Goal: Task Accomplishment & Management: Use online tool/utility

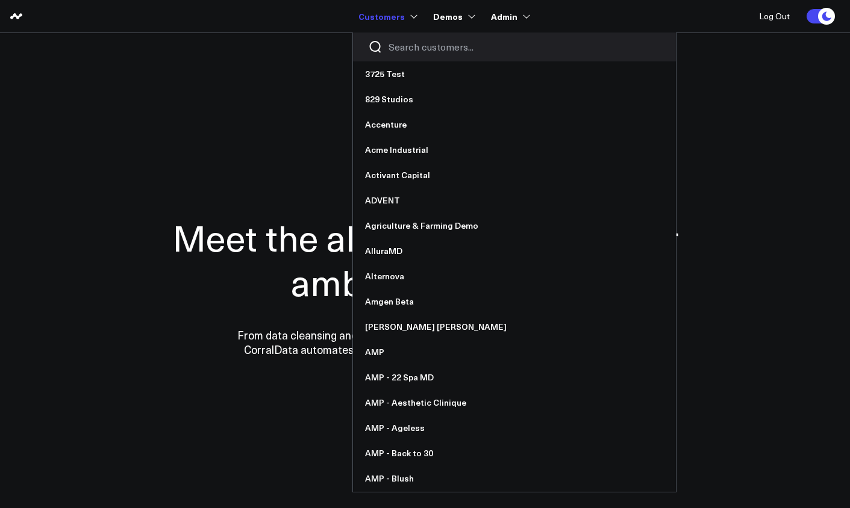
click at [393, 43] on input "Search customers input" at bounding box center [525, 46] width 272 height 13
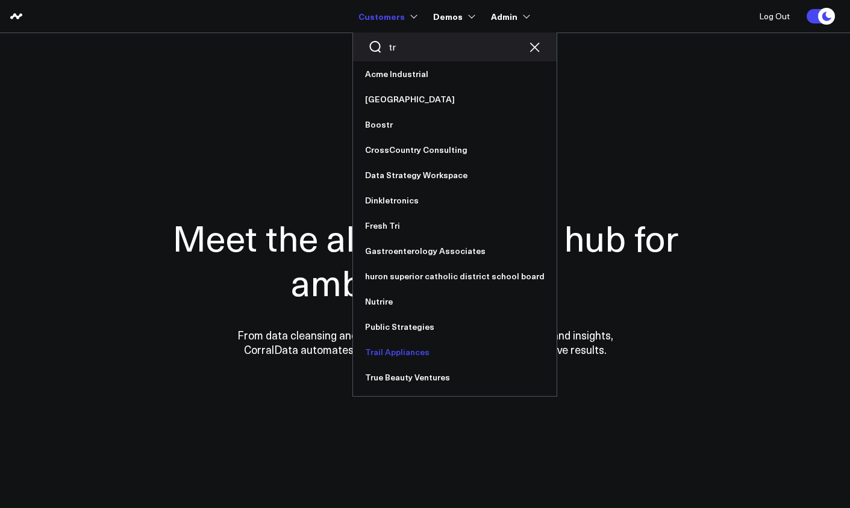
type input "tr"
click at [410, 351] on link "Trail Appliances" at bounding box center [455, 352] width 204 height 25
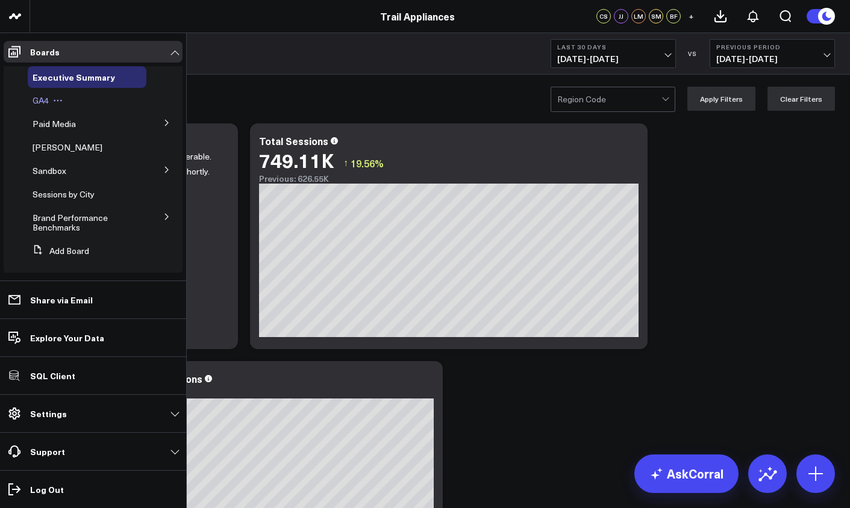
click at [33, 102] on span "GA4" at bounding box center [41, 100] width 16 height 11
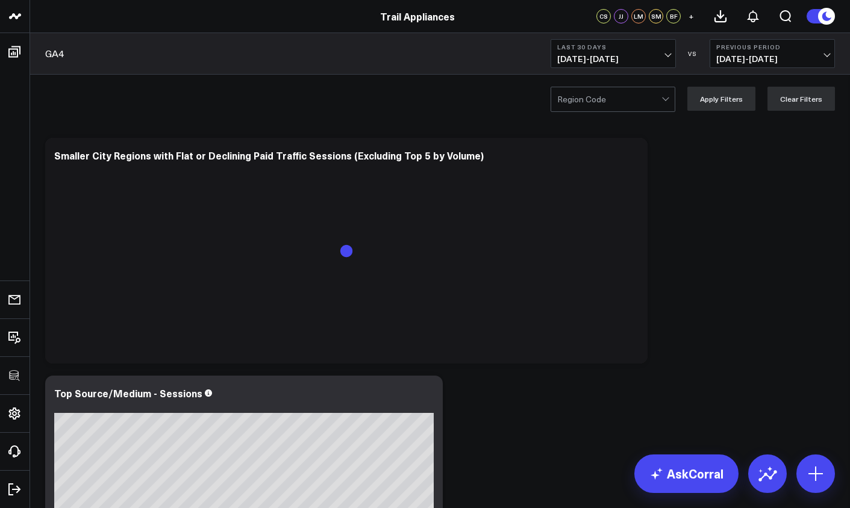
click at [621, 107] on div at bounding box center [609, 99] width 104 height 24
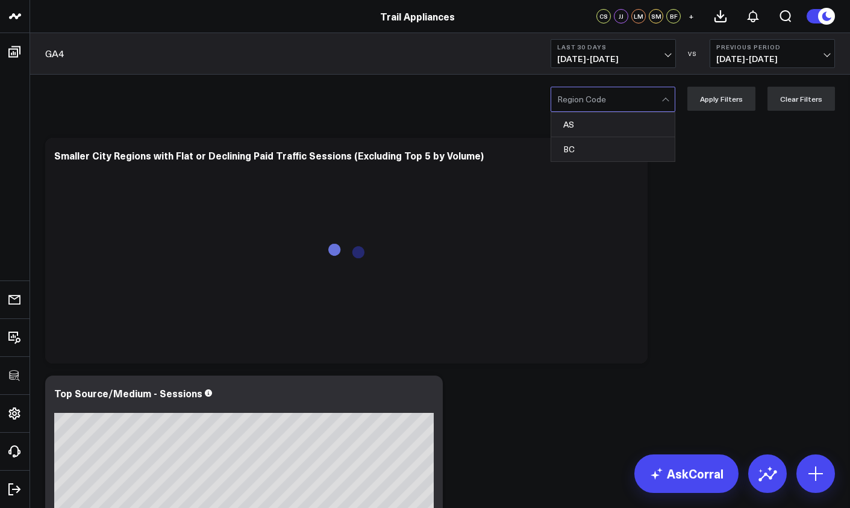
click at [427, 90] on div "AS, 1 of 2. 2 results available. Use Up and Down to choose options, press Enter…" at bounding box center [440, 99] width 820 height 48
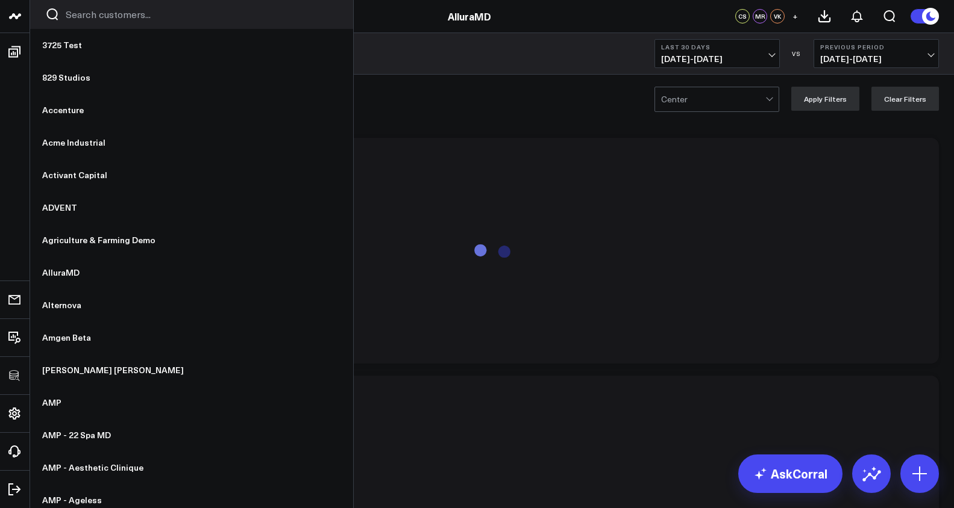
click at [71, 20] on input "Search customers input" at bounding box center [202, 14] width 272 height 13
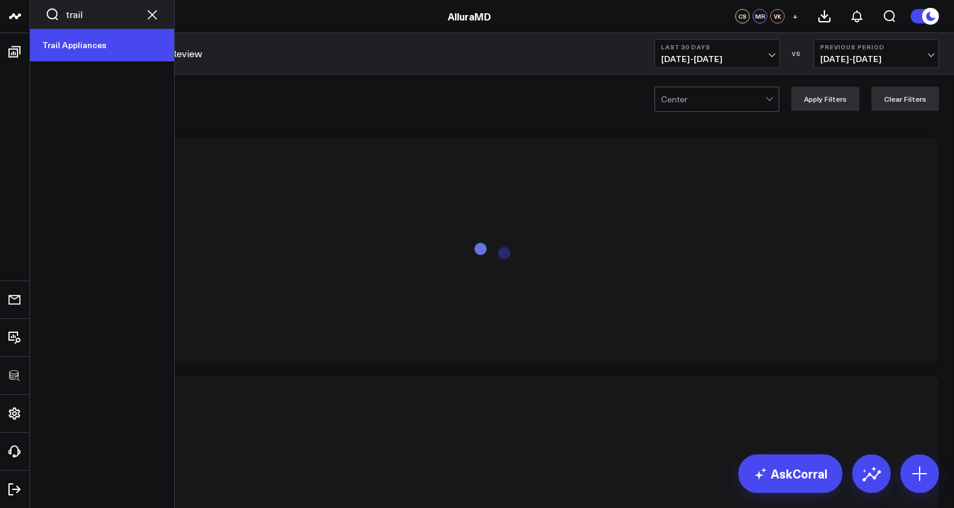
type input "trail"
click at [67, 39] on link "Trail Appliances" at bounding box center [102, 45] width 144 height 33
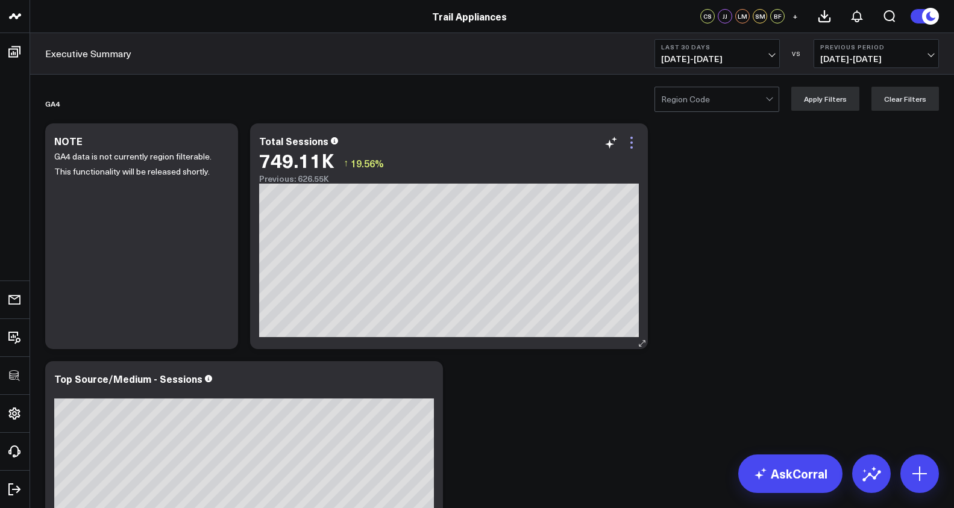
click at [630, 143] on icon at bounding box center [631, 143] width 14 height 14
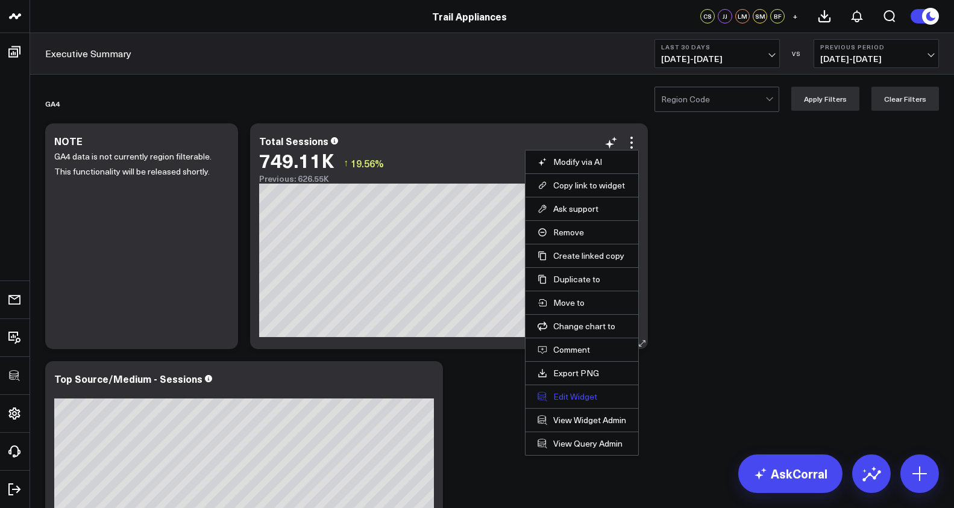
click at [583, 393] on button "Edit Widget" at bounding box center [581, 397] width 89 height 11
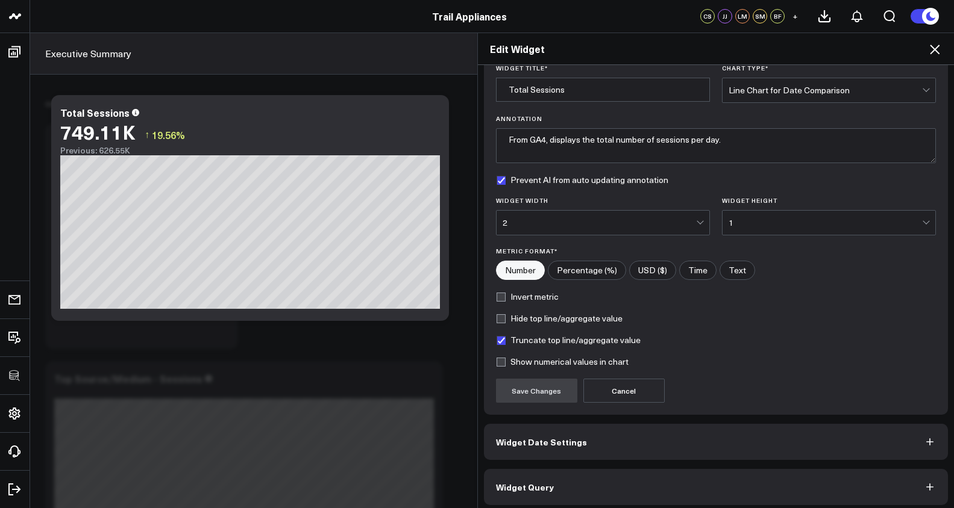
scroll to position [51, 0]
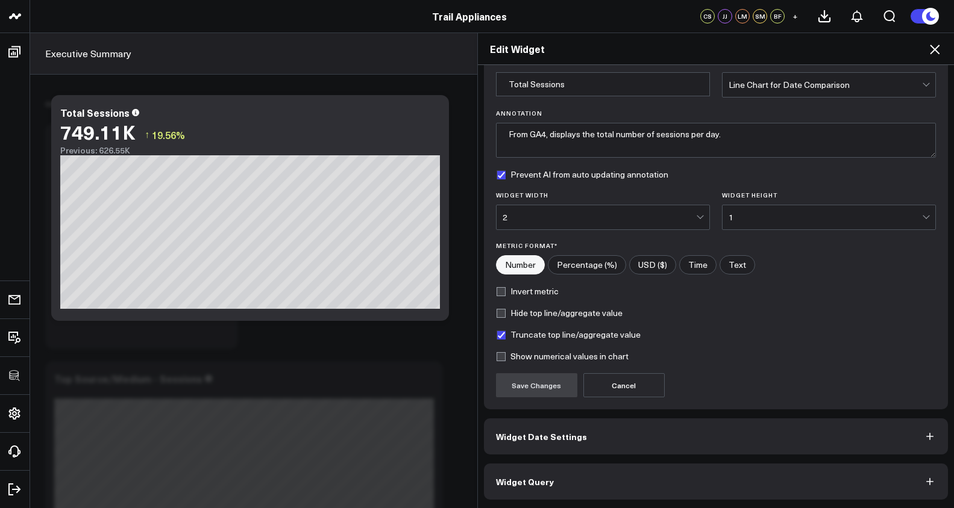
click at [675, 437] on button "Widget Date Settings" at bounding box center [716, 437] width 465 height 36
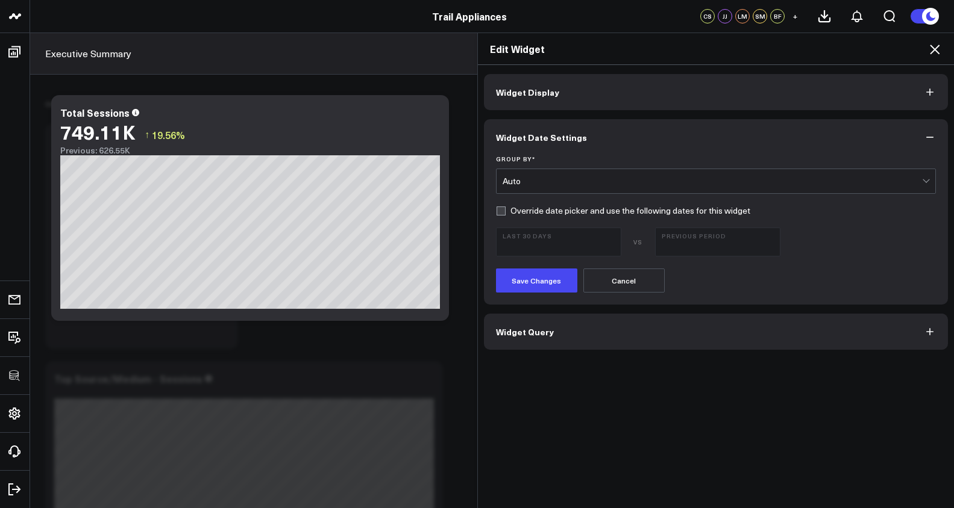
click at [633, 343] on button "Widget Query" at bounding box center [716, 332] width 465 height 36
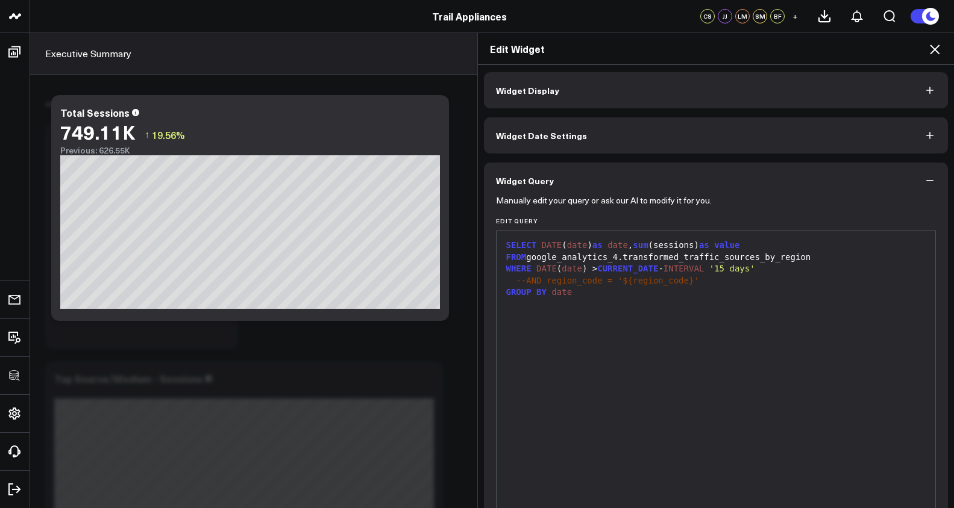
scroll to position [2, 0]
click at [610, 309] on div "SELECT DATE ( date ) as date , sum (sessions) as value FROM google_analytics_4.…" at bounding box center [715, 381] width 427 height 288
click at [603, 298] on div "SELECT DATE ( date ) as date , sum (sessions) as value FROM google_analytics_4.…" at bounding box center [715, 381] width 427 height 288
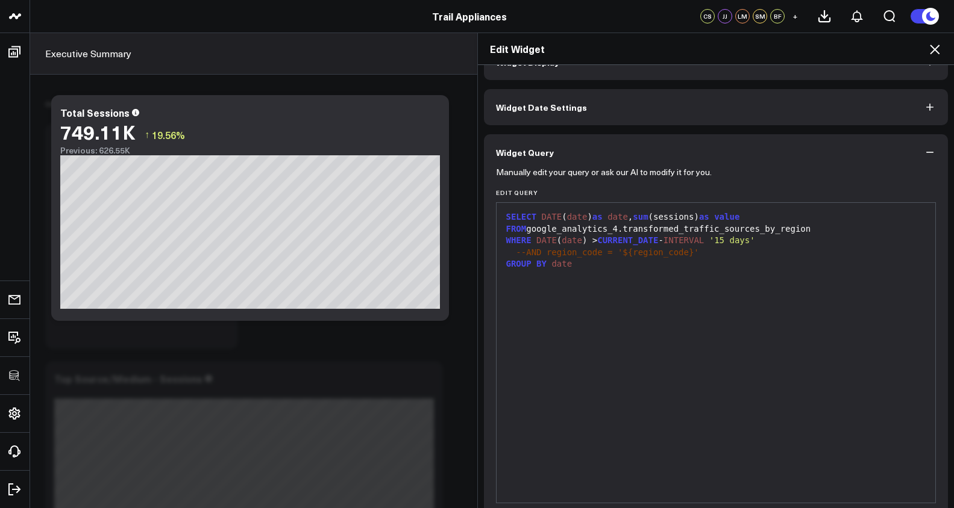
scroll to position [82, 0]
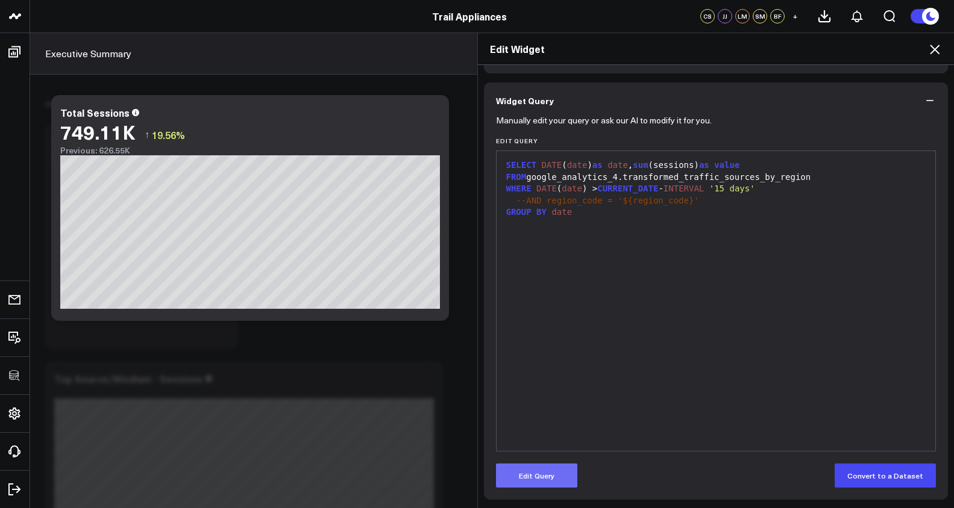
click at [546, 471] on button "Edit Query" at bounding box center [536, 476] width 81 height 24
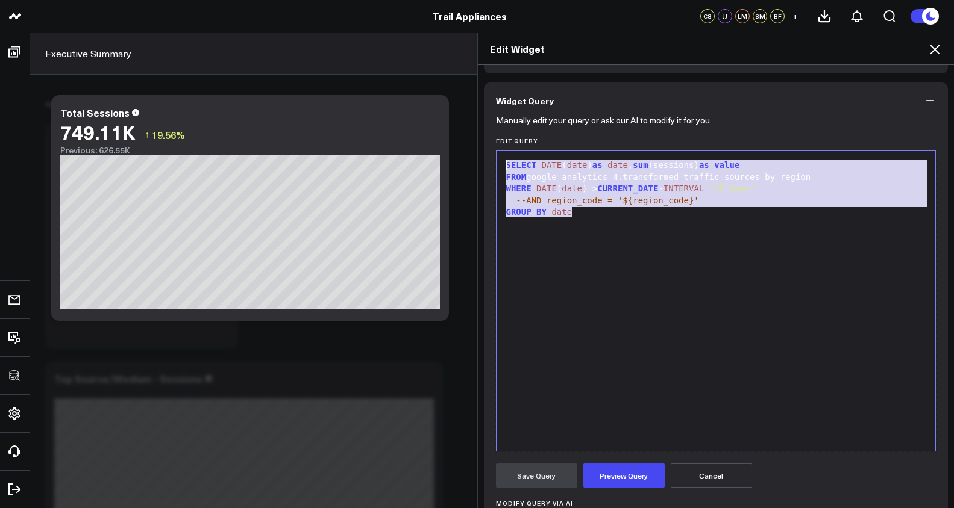
drag, startPoint x: 574, startPoint y: 214, endPoint x: 425, endPoint y: 137, distance: 168.1
click at [425, 137] on div "Edit Widget Widget Display Widget Date Settings Widget Query Manually edit your…" at bounding box center [477, 271] width 954 height 476
copy div "SELECT DATE ( date ) as date , sum (sessions) as value FROM google_analytics_4.…"
click at [930, 53] on icon at bounding box center [935, 50] width 10 height 10
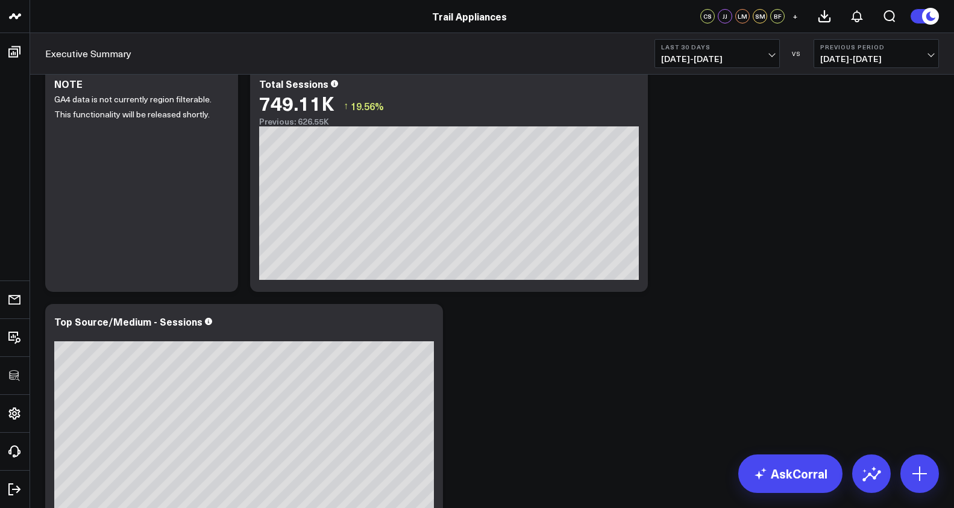
scroll to position [231, 0]
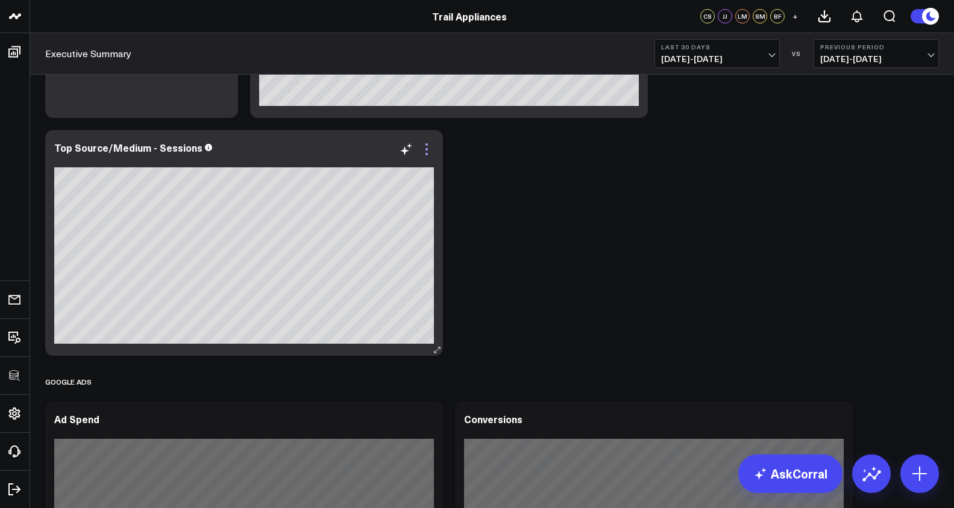
click at [421, 146] on icon at bounding box center [426, 149] width 14 height 14
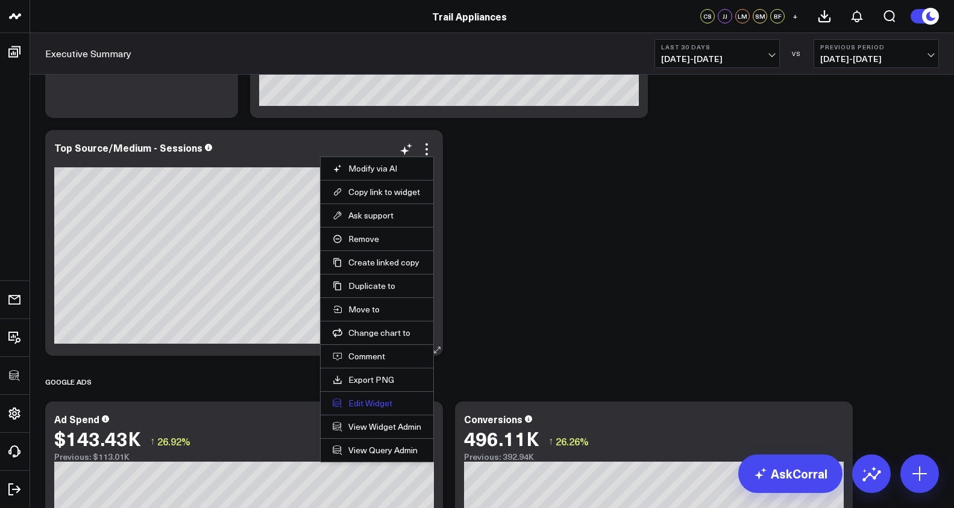
click at [388, 404] on button "Edit Widget" at bounding box center [377, 403] width 89 height 11
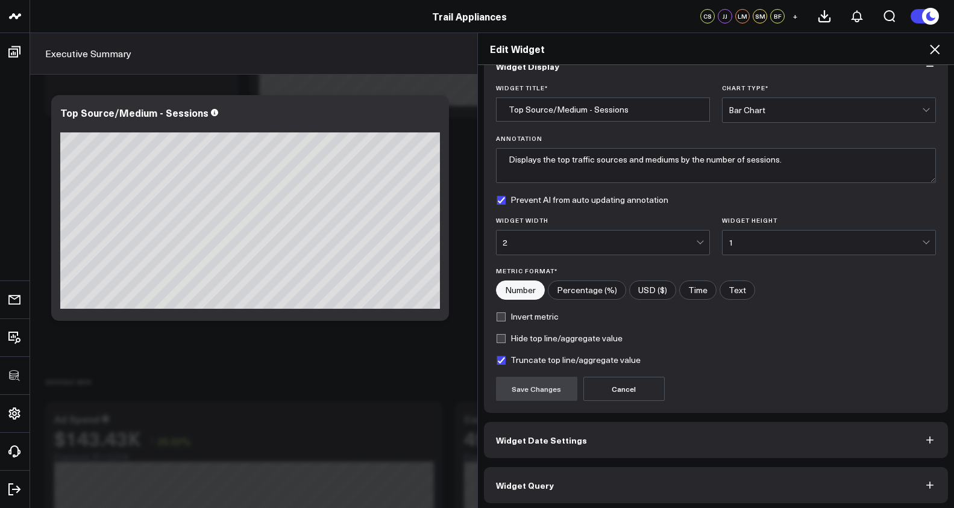
scroll to position [30, 0]
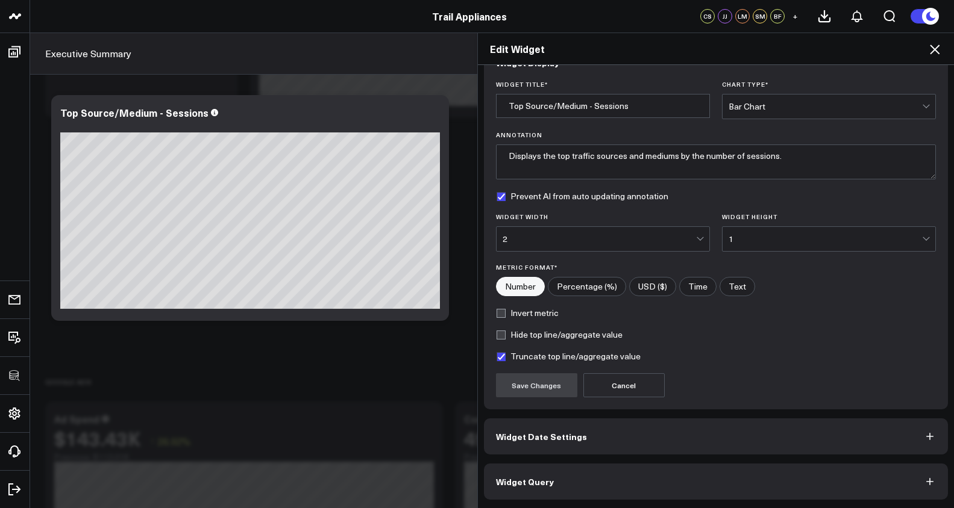
click at [585, 478] on button "Widget Query" at bounding box center [716, 482] width 465 height 36
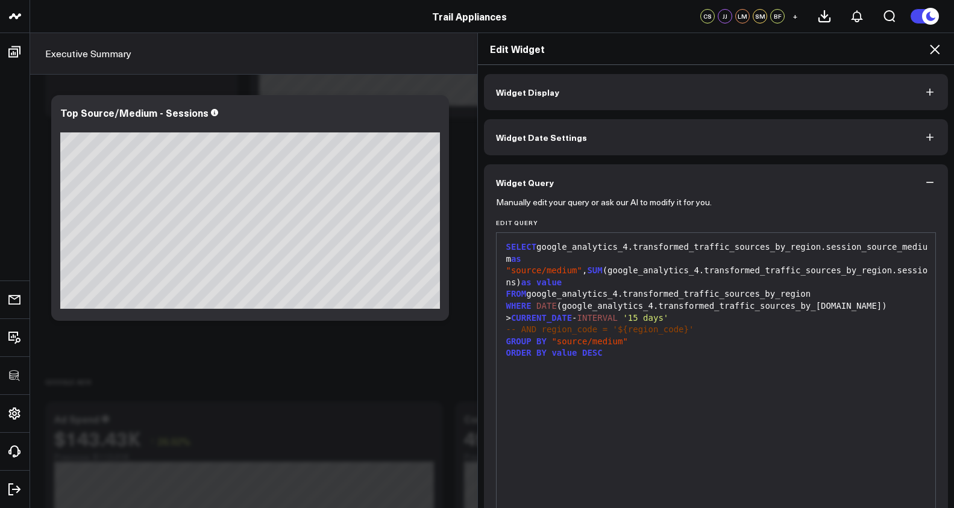
click at [645, 364] on div "SELECT google_analytics_4.transformed_traffic_sources_by_region.session_source_…" at bounding box center [715, 383] width 427 height 288
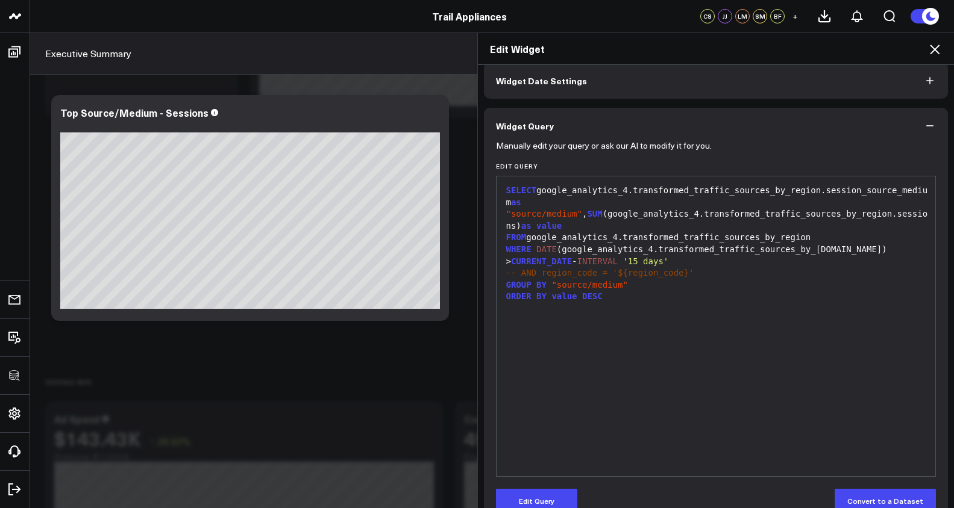
scroll to position [82, 0]
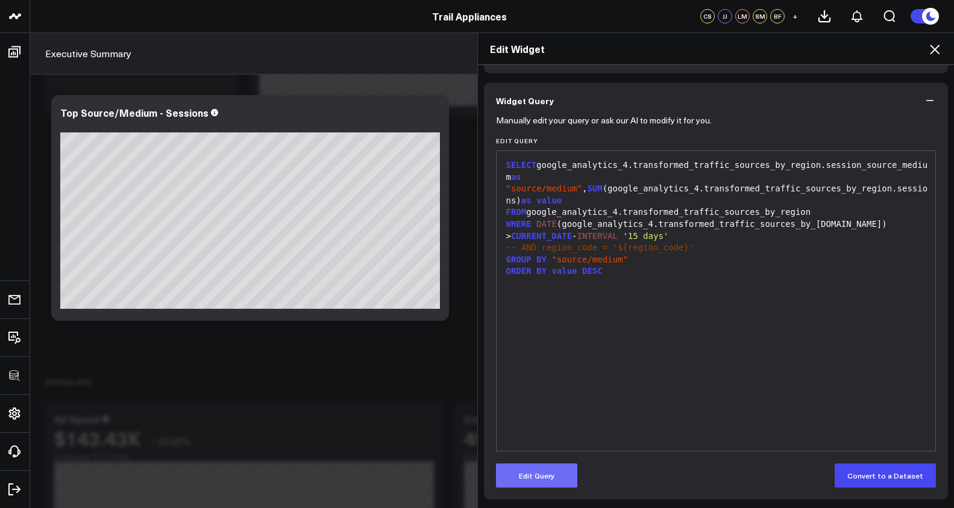
click at [559, 466] on button "Edit Query" at bounding box center [536, 476] width 81 height 24
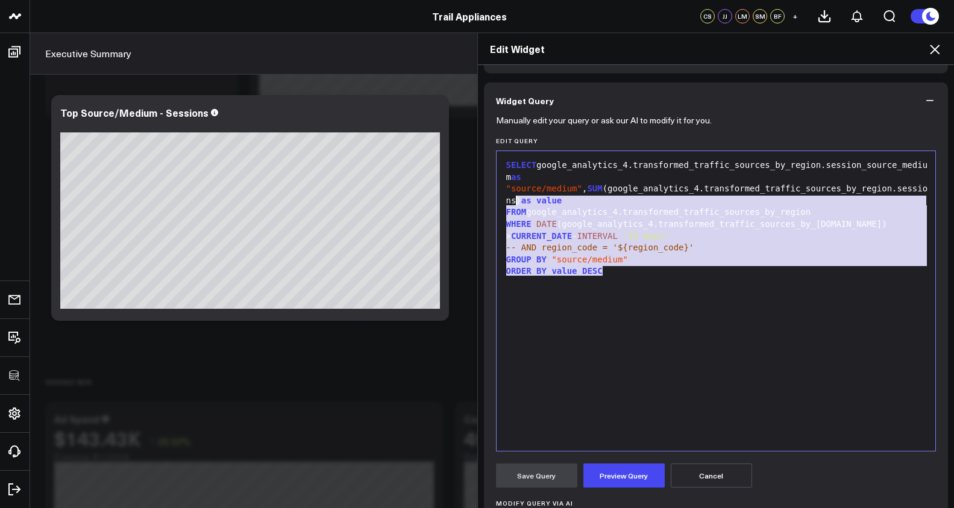
drag, startPoint x: 642, startPoint y: 280, endPoint x: 415, endPoint y: 157, distance: 258.0
click at [415, 157] on div "Edit Widget Widget Display Widget Date Settings Widget Query Manually edit your…" at bounding box center [477, 271] width 954 height 476
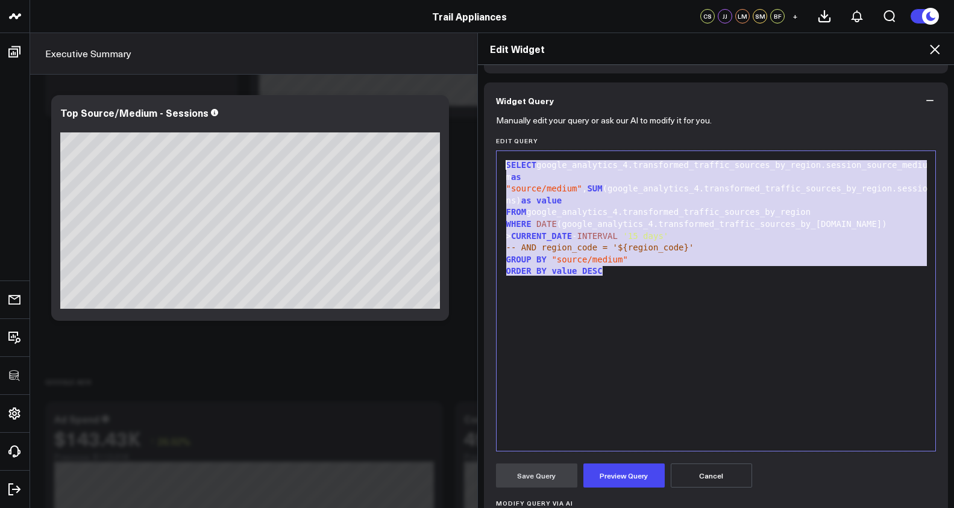
copy div "SELECT google_analytics_4.transformed_traffic_sources_by_region.session_source_…"
click at [939, 50] on icon at bounding box center [934, 49] width 14 height 14
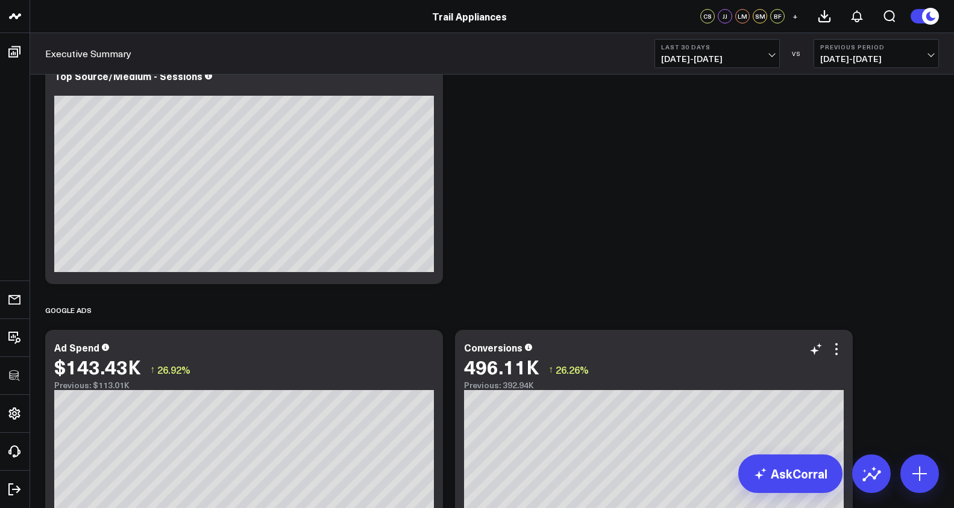
scroll to position [468, 0]
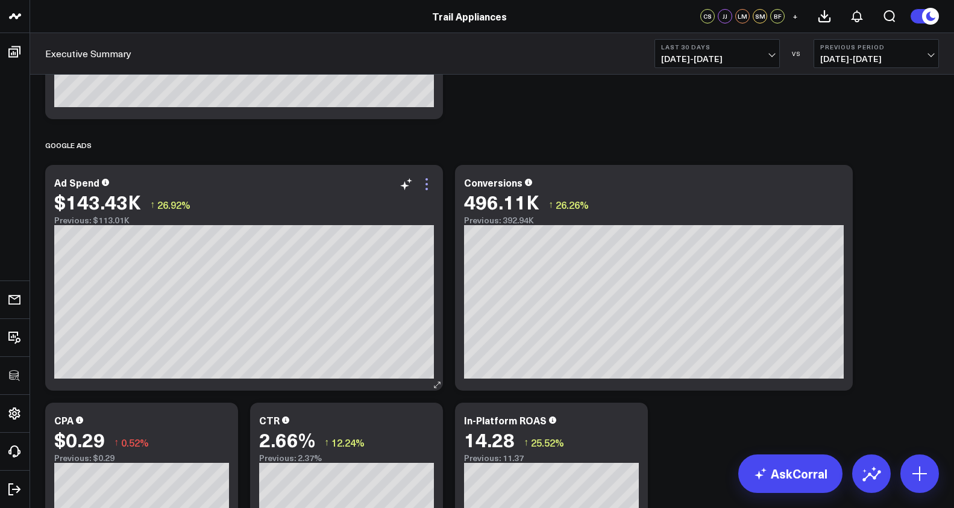
click at [430, 189] on icon at bounding box center [426, 184] width 14 height 14
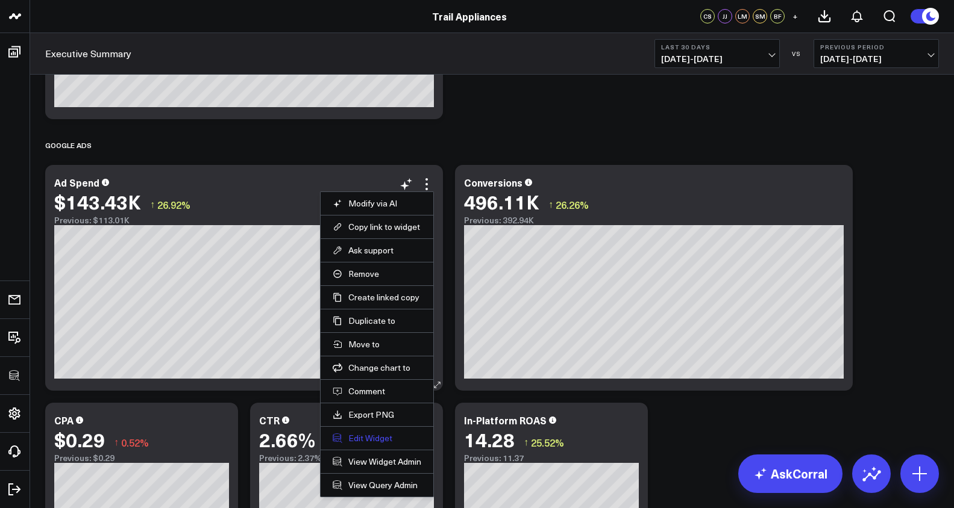
click at [398, 438] on button "Edit Widget" at bounding box center [377, 438] width 89 height 11
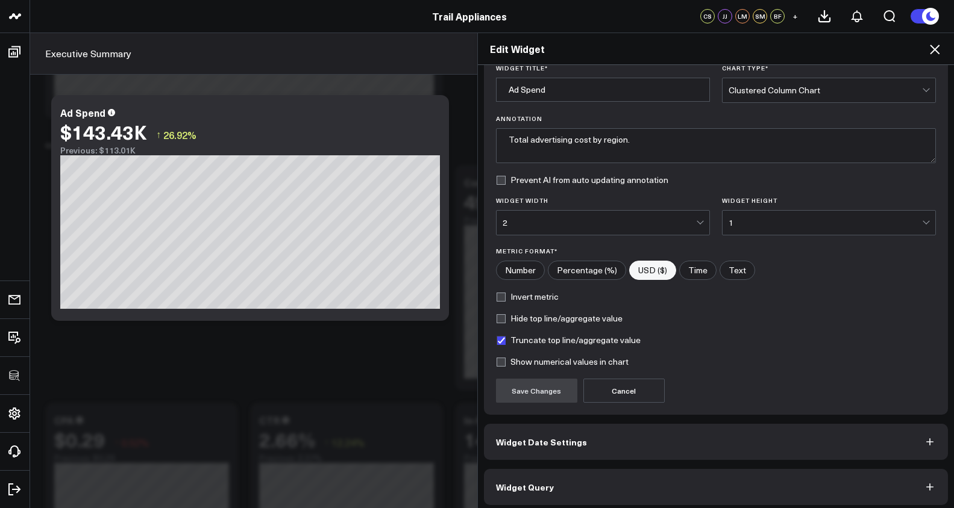
scroll to position [51, 0]
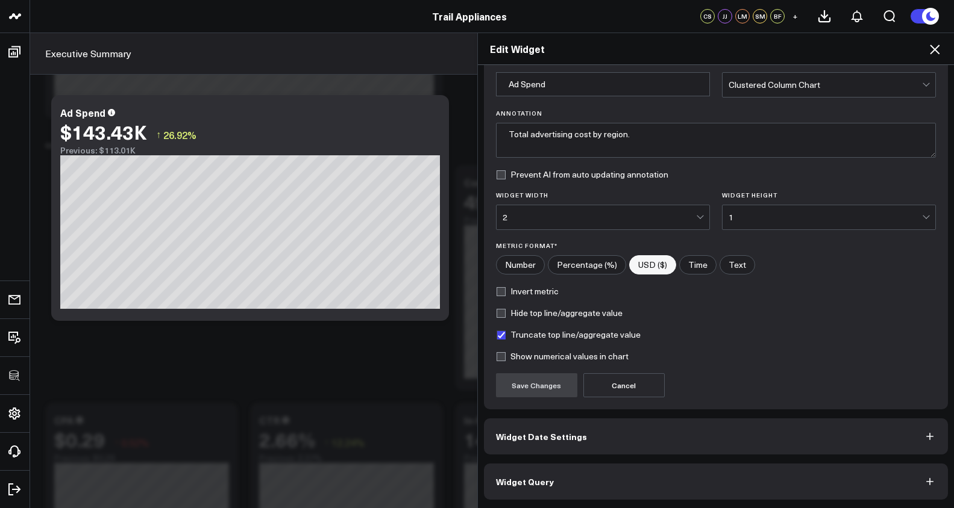
click at [638, 473] on button "Widget Query" at bounding box center [716, 482] width 465 height 36
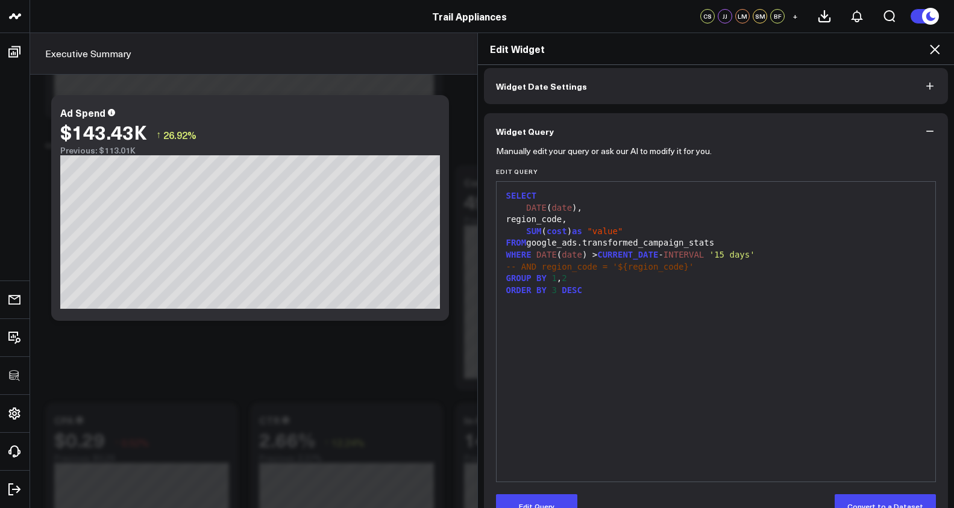
scroll to position [80, 0]
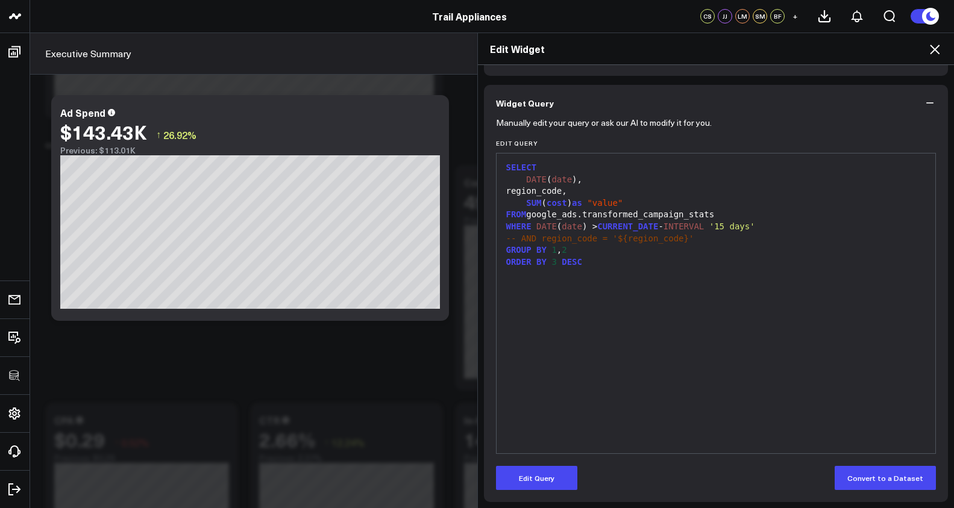
click at [615, 280] on div at bounding box center [715, 274] width 427 height 12
click at [591, 263] on div "ORDER BY 3 DESC" at bounding box center [715, 263] width 427 height 12
click at [554, 472] on button "Edit Query" at bounding box center [536, 478] width 81 height 24
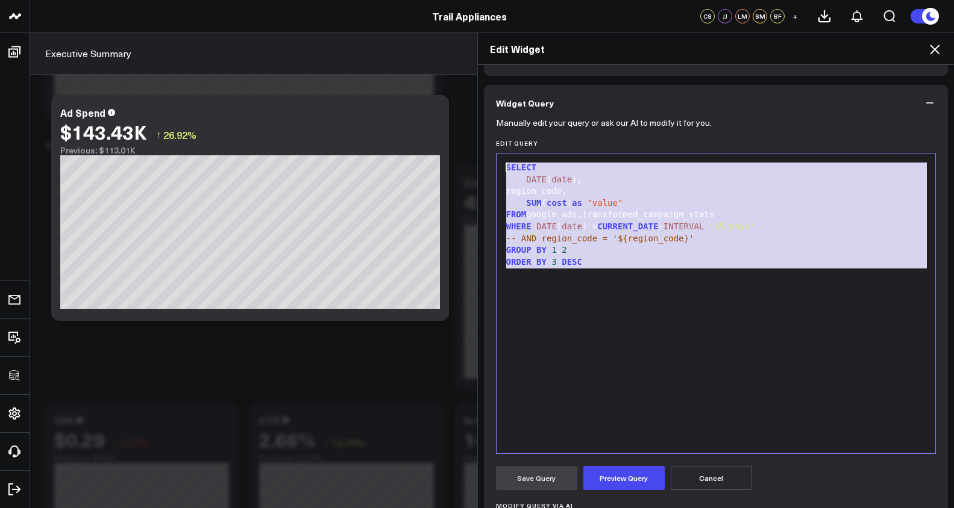
drag, startPoint x: 610, startPoint y: 284, endPoint x: 460, endPoint y: 167, distance: 190.3
click at [460, 167] on div "Edit Widget Widget Display Widget Date Settings Widget Query Manually edit your…" at bounding box center [477, 271] width 954 height 476
copy div "SELECT DATE ( date ), region_code, SUM ( cost ) as "value" FROM google_ads.tran…"
click at [927, 54] on icon at bounding box center [934, 49] width 14 height 14
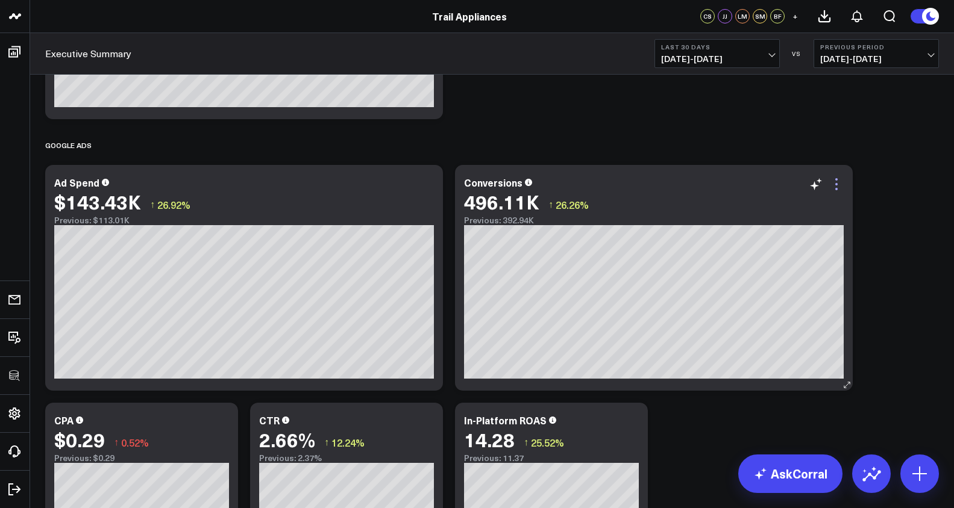
click at [836, 183] on icon at bounding box center [836, 184] width 2 height 2
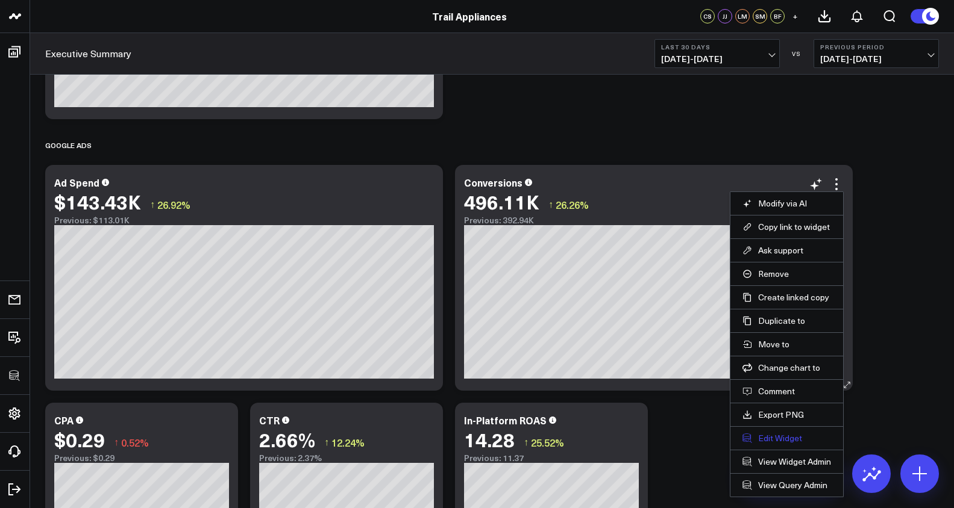
click at [780, 437] on button "Edit Widget" at bounding box center [786, 438] width 89 height 11
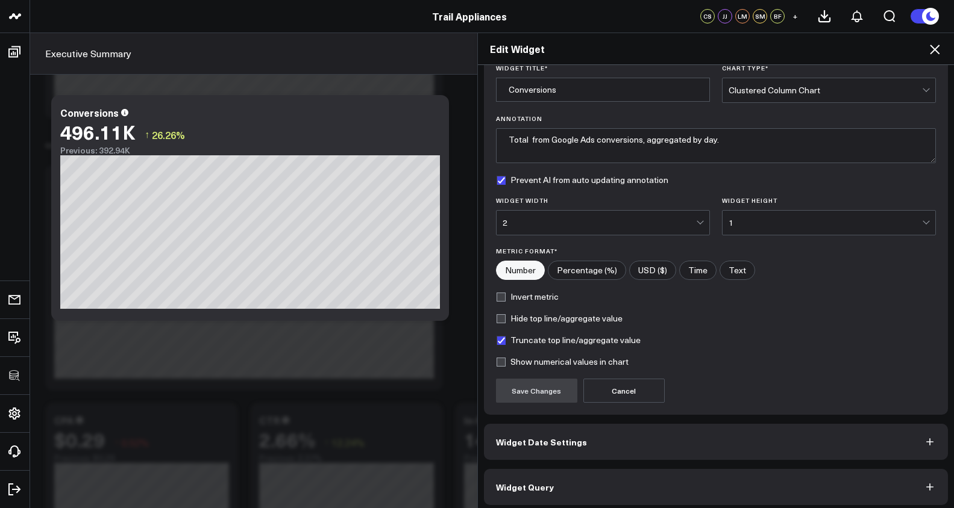
scroll to position [51, 0]
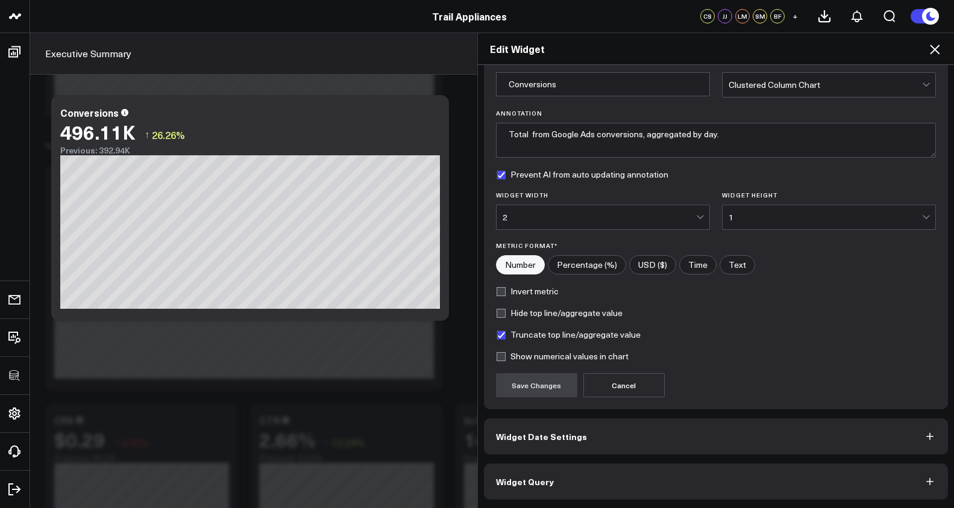
click at [768, 468] on button "Widget Query" at bounding box center [716, 482] width 465 height 36
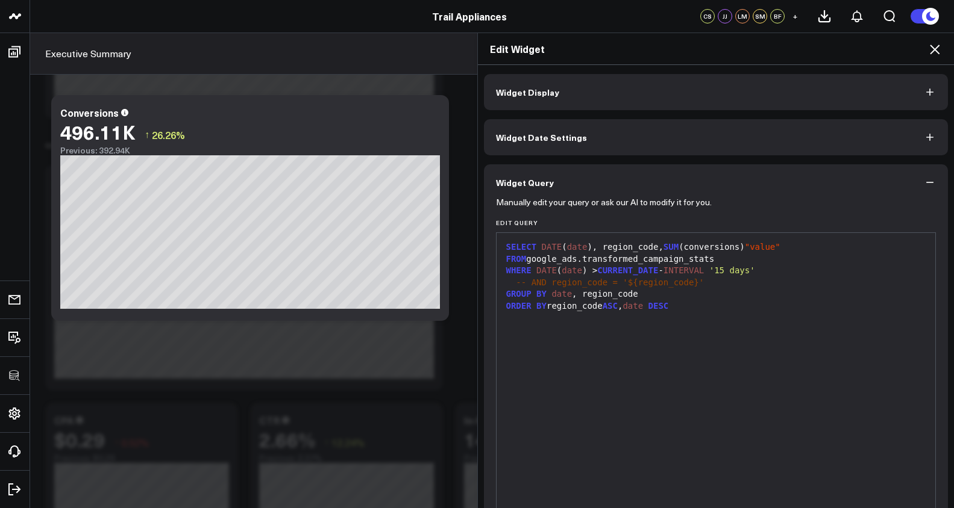
click at [937, 51] on icon at bounding box center [935, 50] width 10 height 10
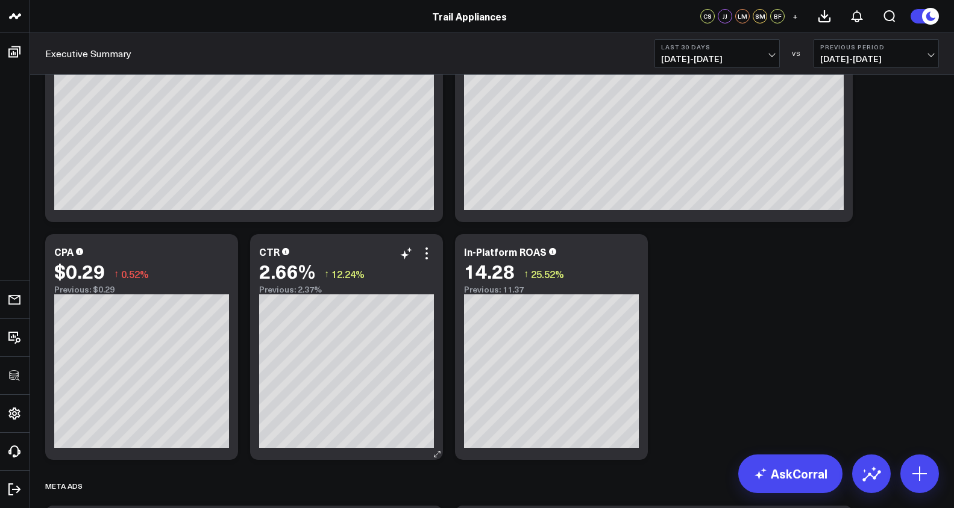
scroll to position [722, 0]
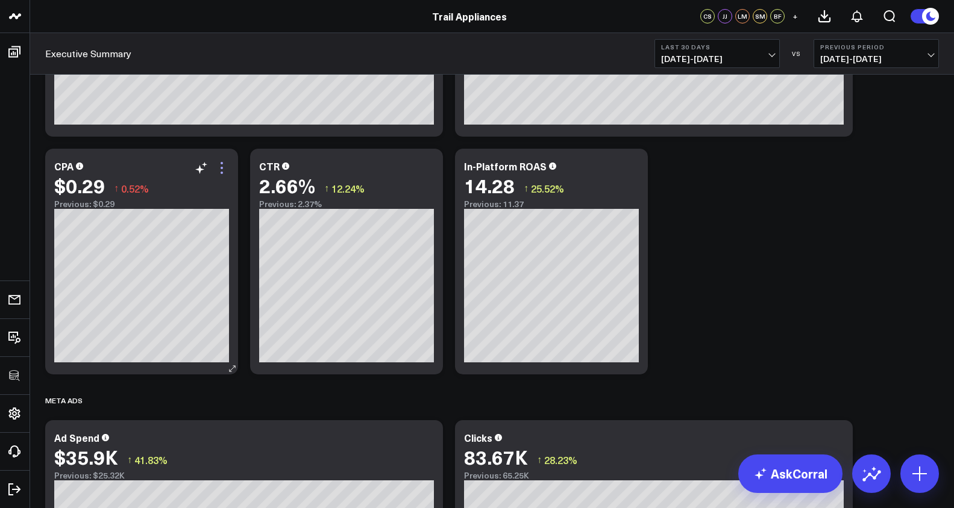
click at [222, 173] on icon at bounding box center [222, 173] width 2 height 2
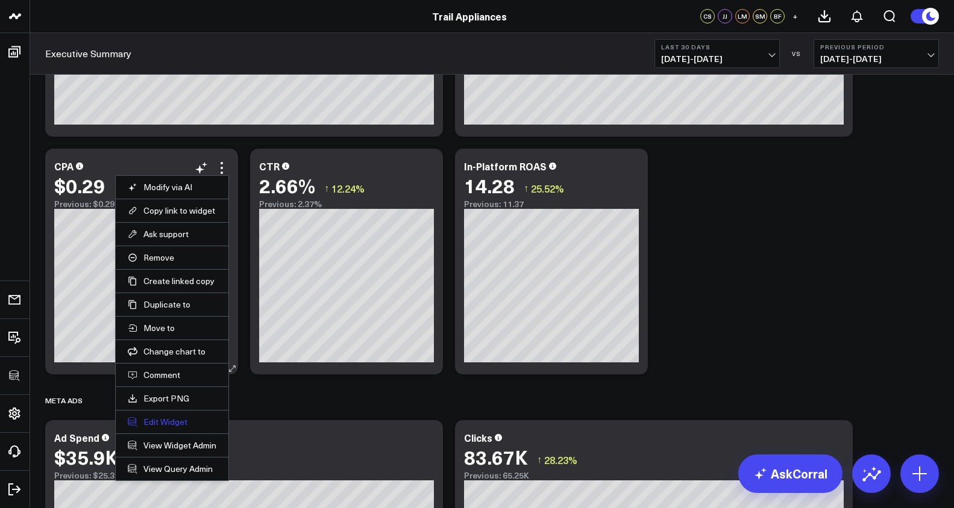
click at [181, 418] on button "Edit Widget" at bounding box center [172, 422] width 89 height 11
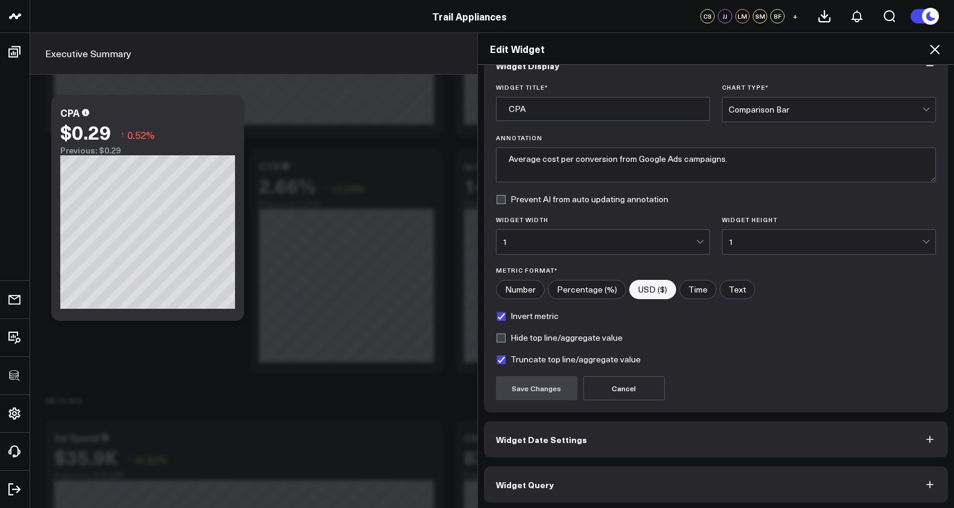
scroll to position [30, 0]
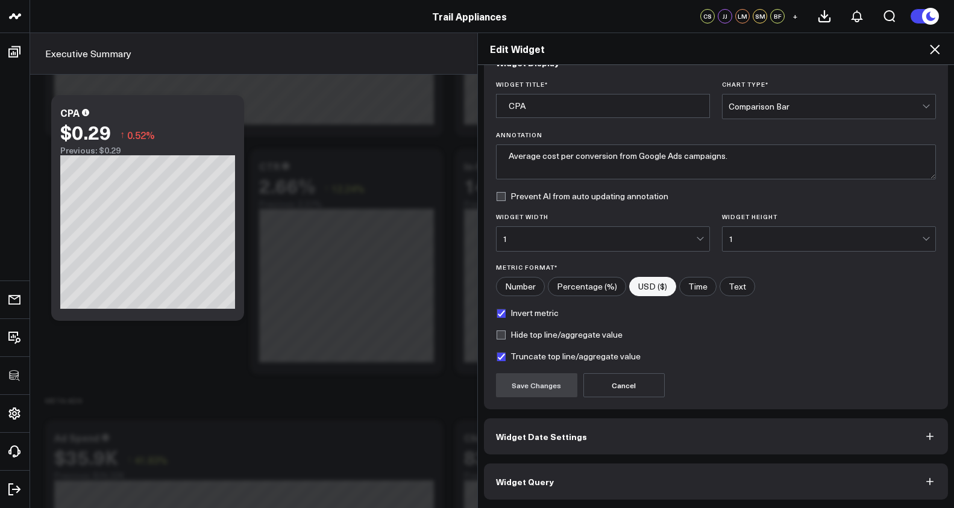
click at [629, 484] on button "Widget Query" at bounding box center [716, 482] width 465 height 36
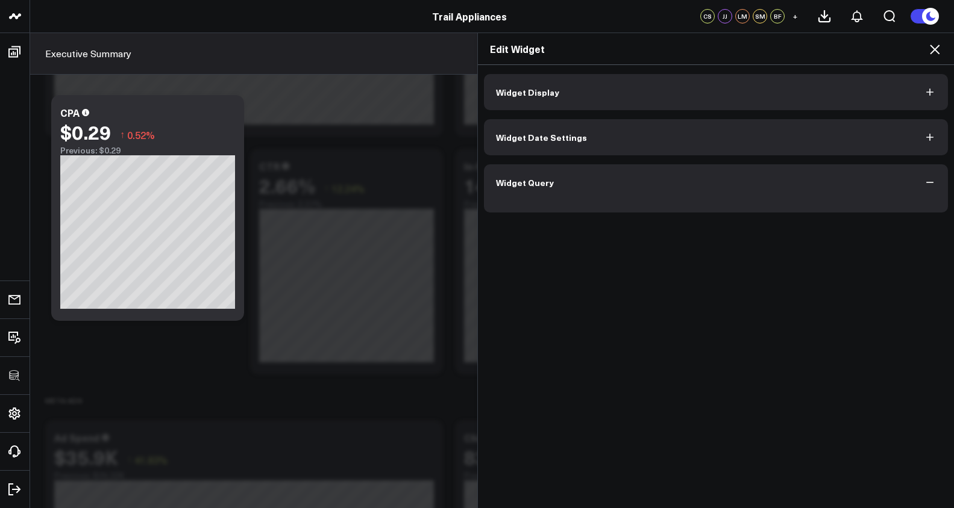
scroll to position [0, 0]
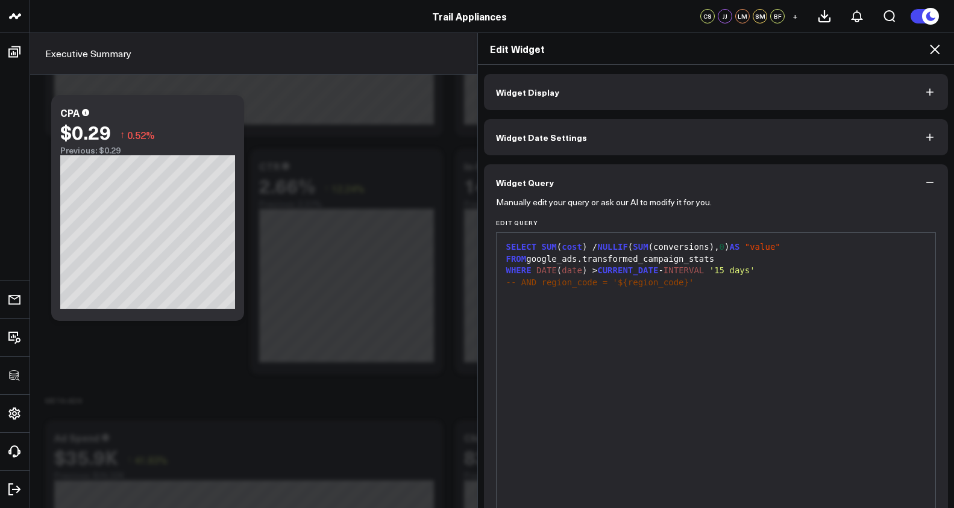
click at [936, 52] on icon at bounding box center [934, 49] width 14 height 14
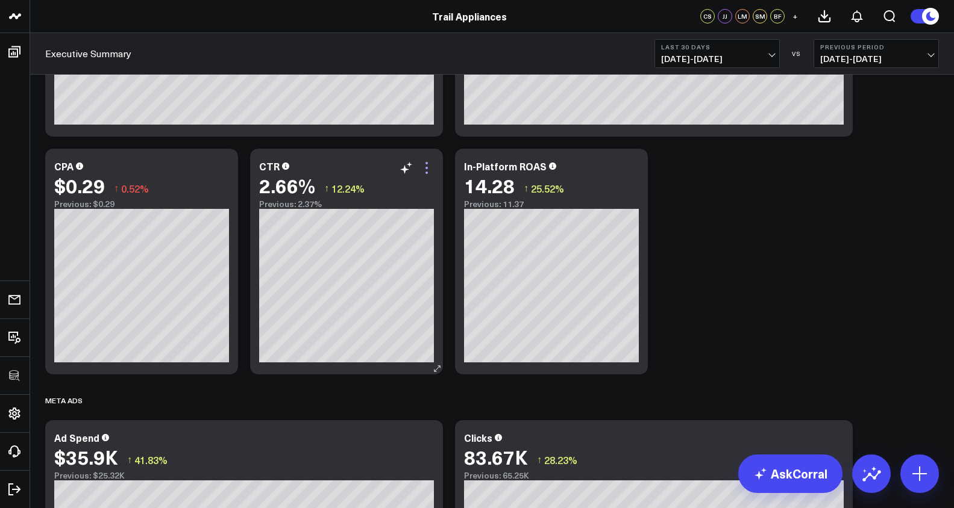
click at [429, 172] on icon at bounding box center [426, 168] width 14 height 14
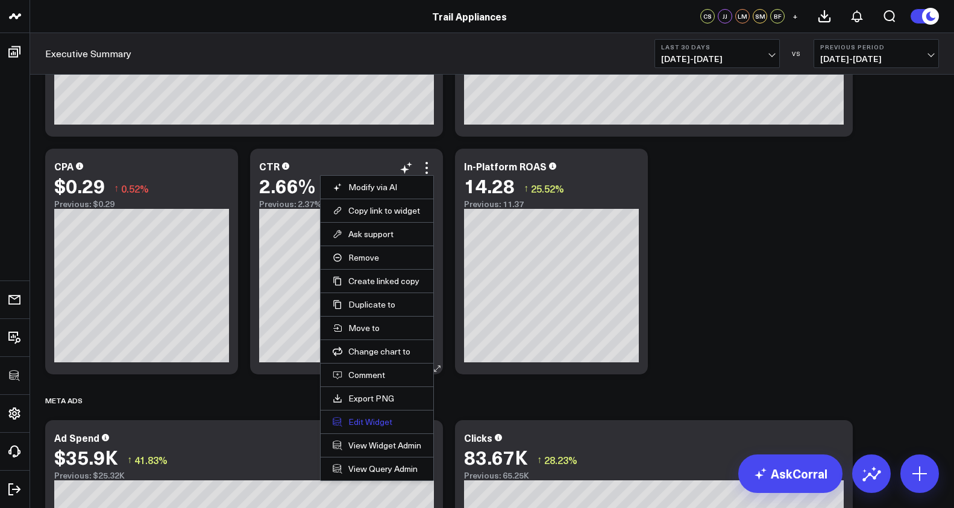
click at [380, 419] on button "Edit Widget" at bounding box center [377, 422] width 89 height 11
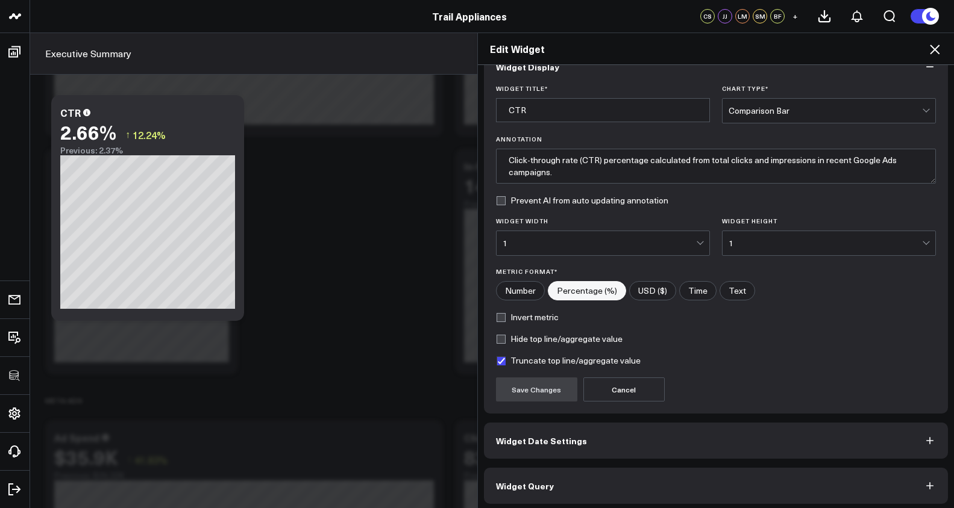
scroll to position [30, 0]
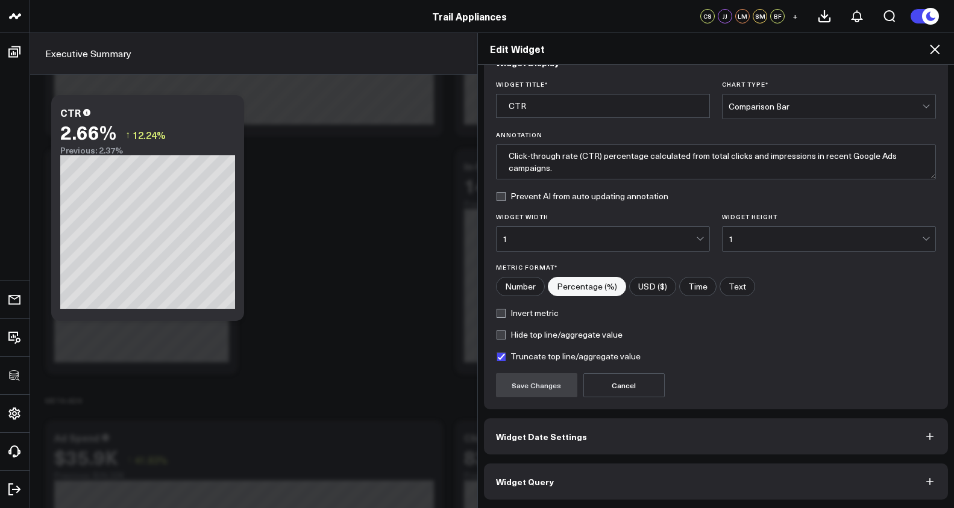
click at [652, 475] on button "Widget Query" at bounding box center [716, 482] width 465 height 36
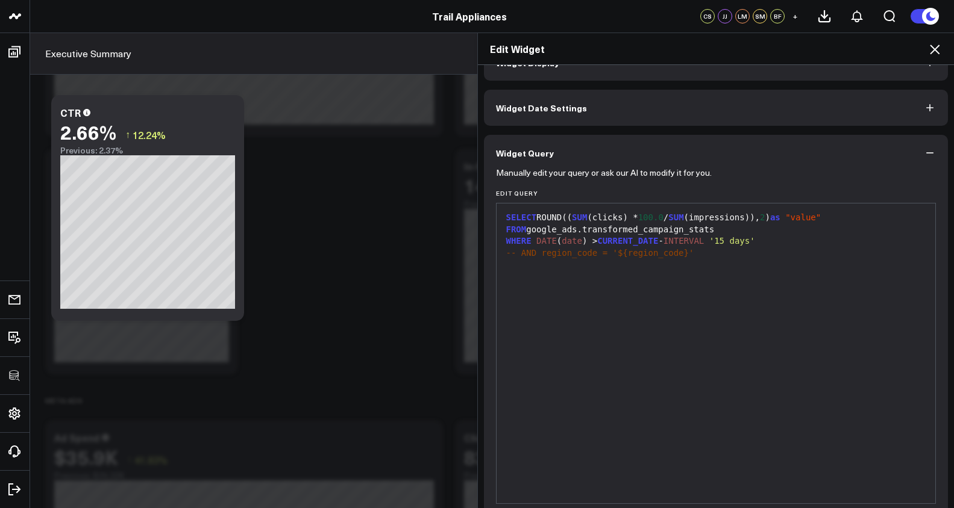
scroll to position [0, 0]
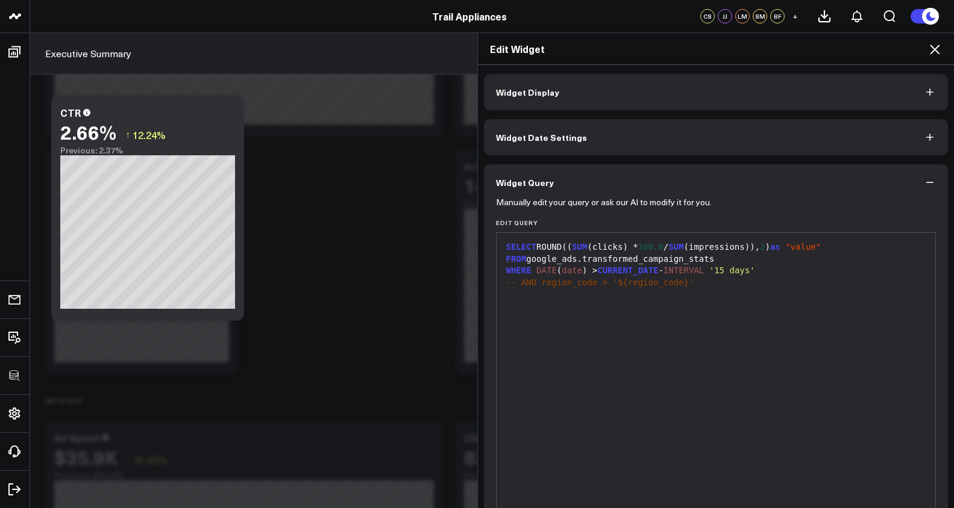
click at [930, 48] on icon at bounding box center [934, 49] width 14 height 14
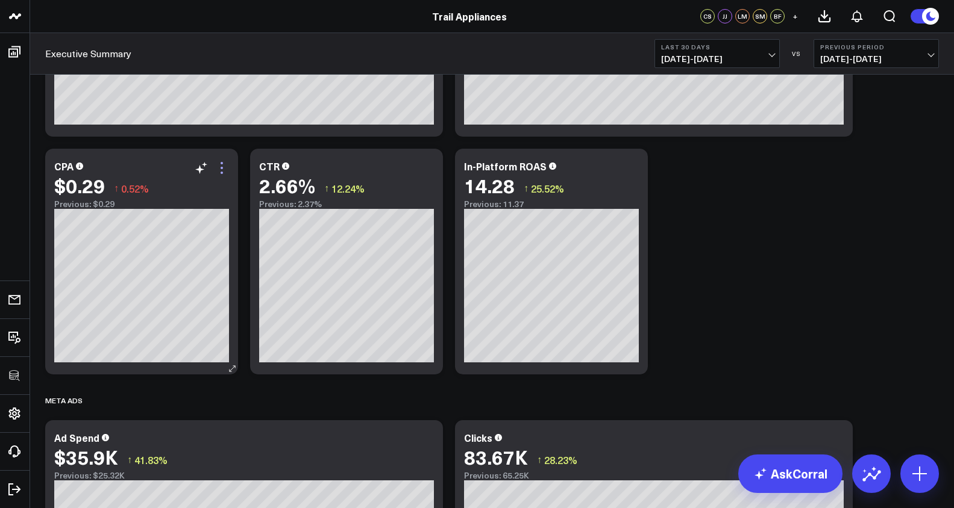
click at [219, 163] on icon at bounding box center [221, 168] width 14 height 14
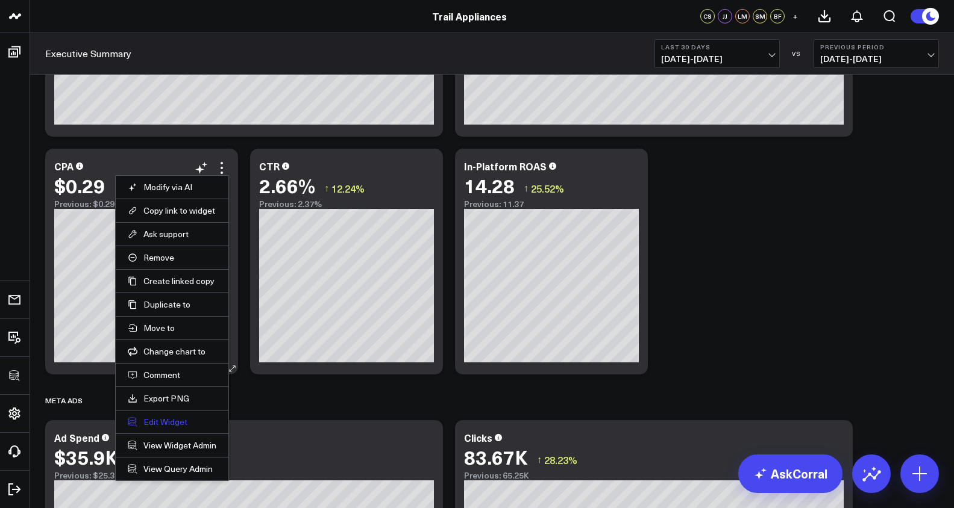
click at [166, 421] on button "Edit Widget" at bounding box center [172, 422] width 89 height 11
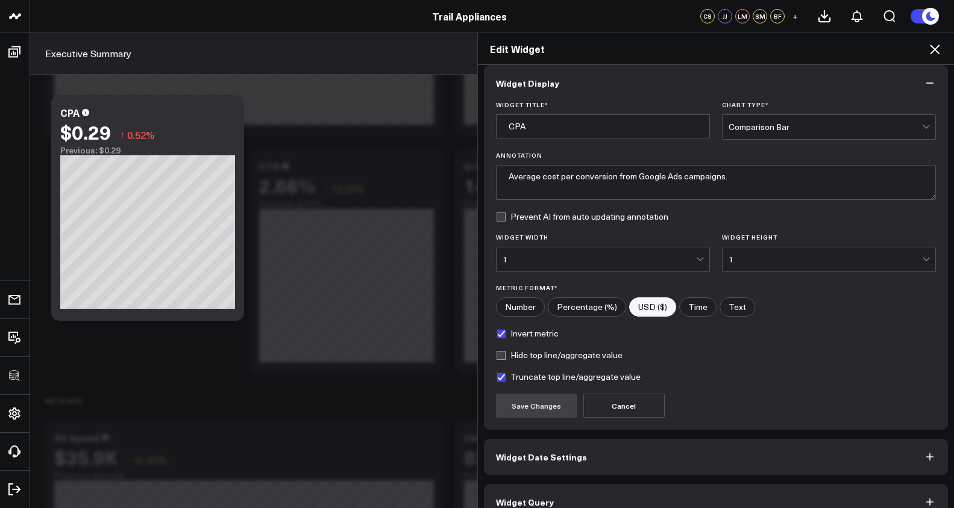
scroll to position [30, 0]
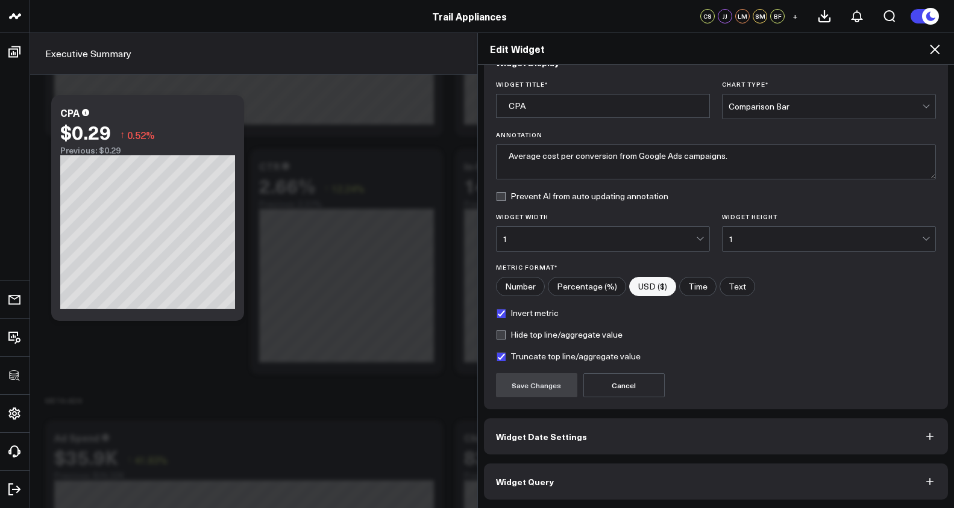
click at [624, 499] on button "Widget Query" at bounding box center [716, 482] width 465 height 36
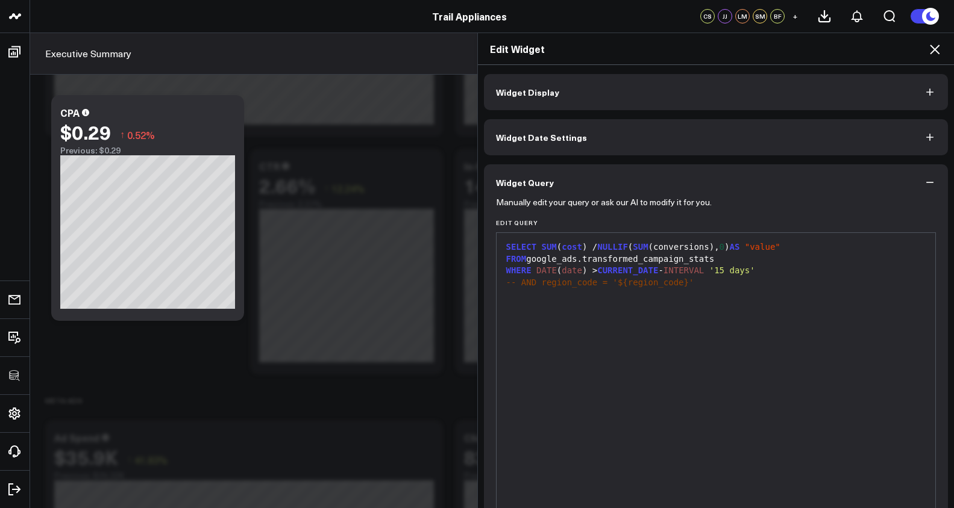
click at [932, 49] on icon at bounding box center [934, 49] width 14 height 14
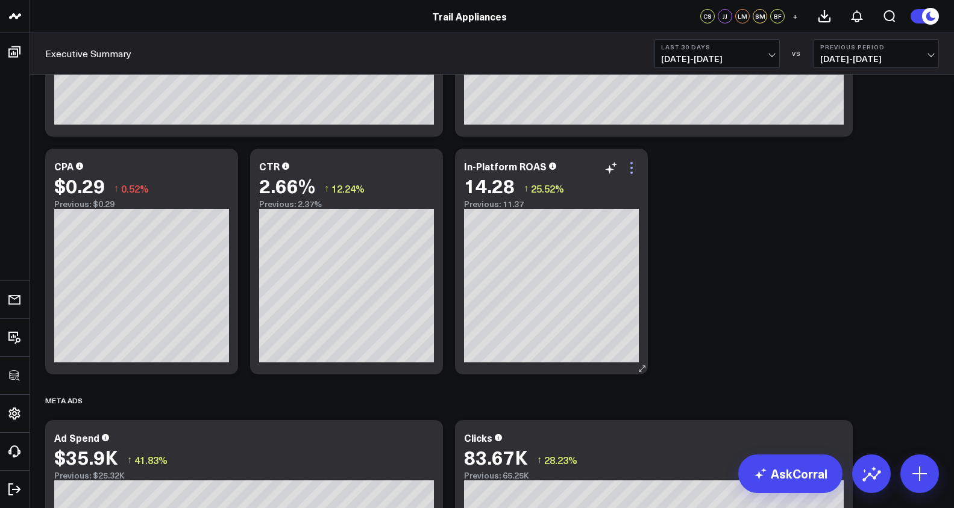
click at [637, 167] on icon at bounding box center [631, 168] width 14 height 14
click at [730, 324] on div "GA4 Modify via AI Copy link to widget Ask support Remove Create linked copy Exe…" at bounding box center [492, 244] width 906 height 1767
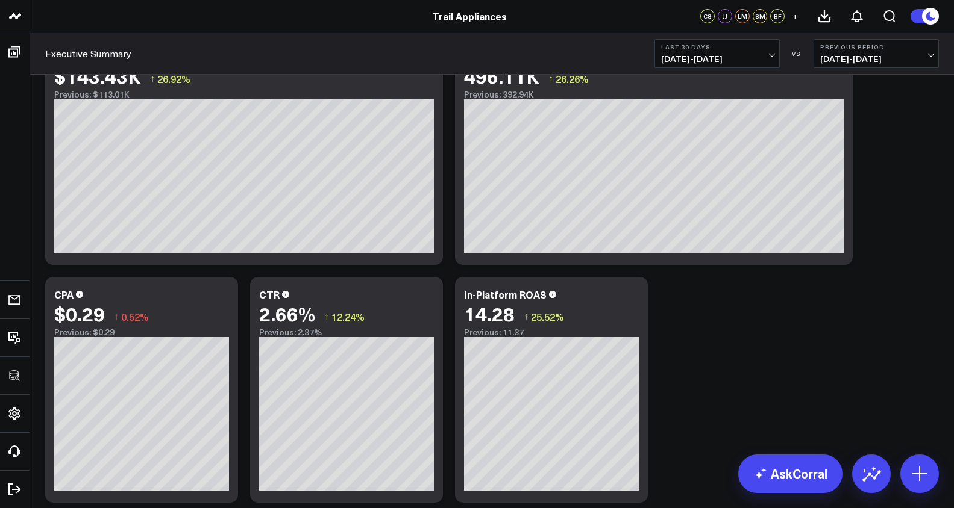
scroll to position [619, 0]
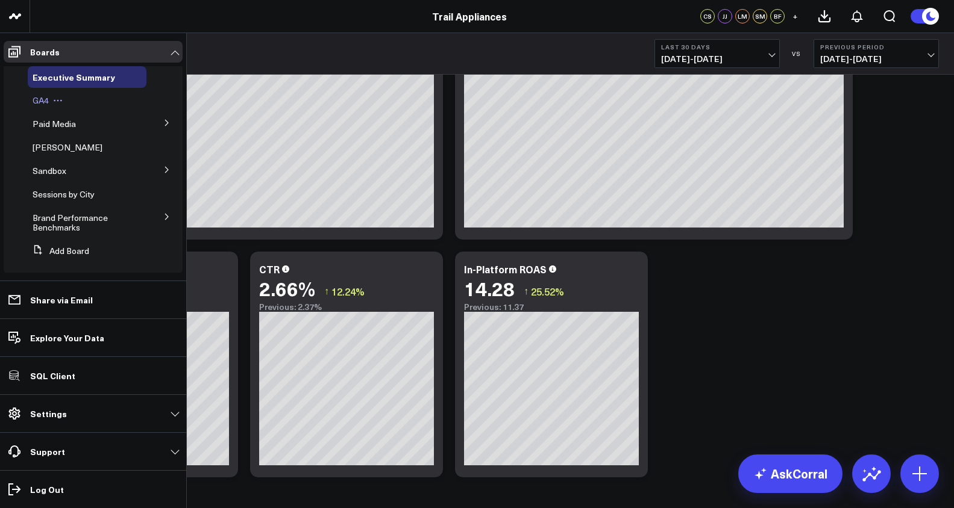
click at [42, 108] on div "GA4" at bounding box center [87, 101] width 119 height 22
click at [40, 104] on span "GA4" at bounding box center [41, 100] width 16 height 11
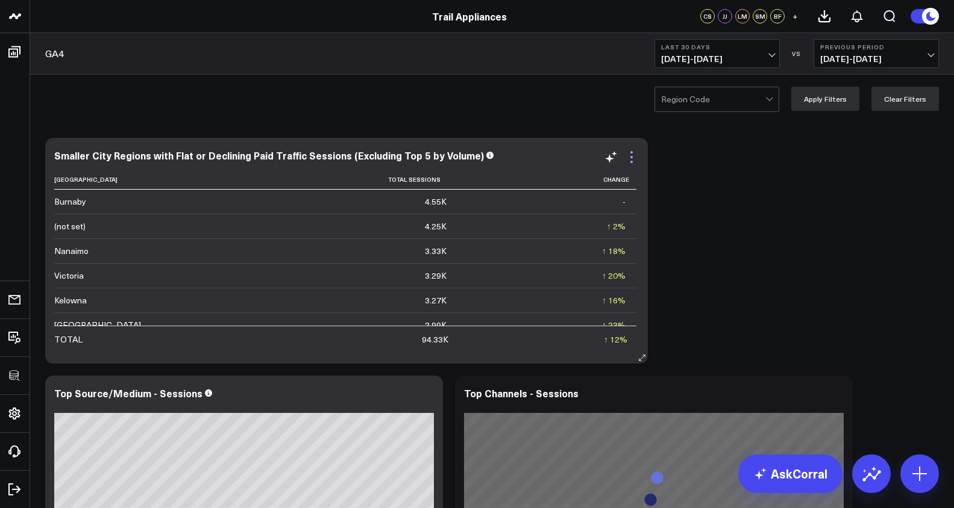
scroll to position [103, 0]
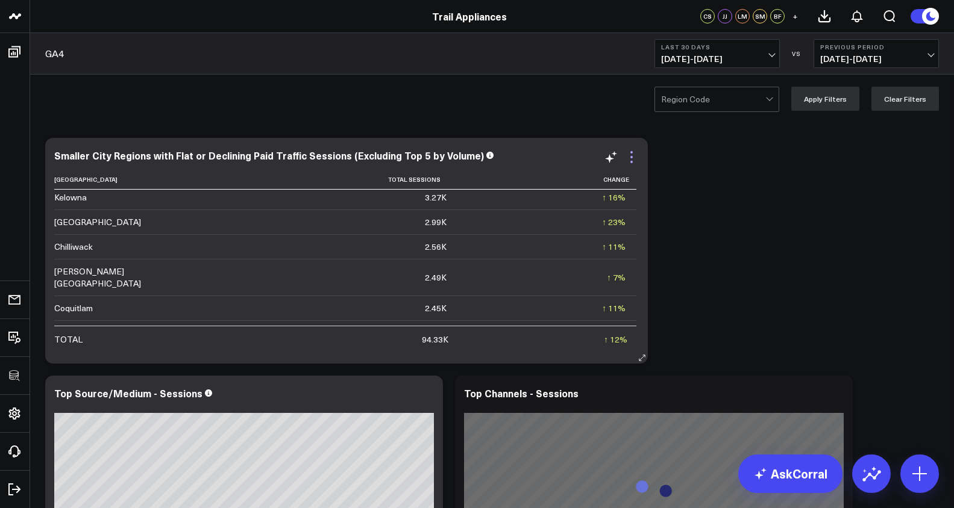
click at [627, 152] on icon at bounding box center [631, 157] width 14 height 14
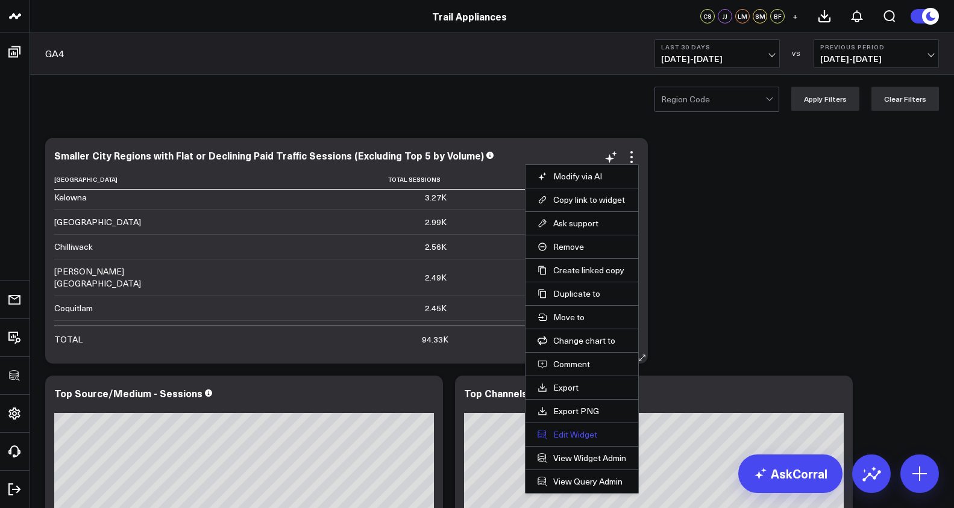
click at [591, 433] on button "Edit Widget" at bounding box center [581, 435] width 89 height 11
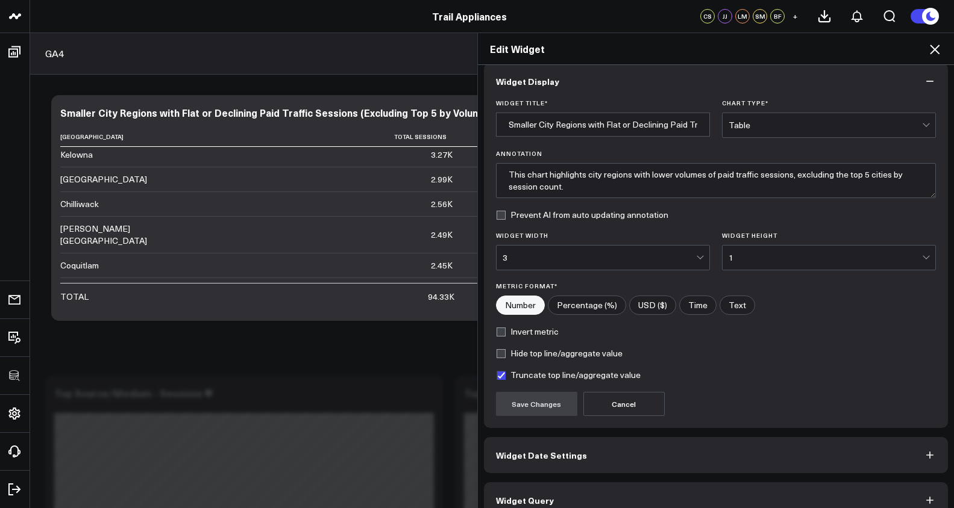
scroll to position [30, 0]
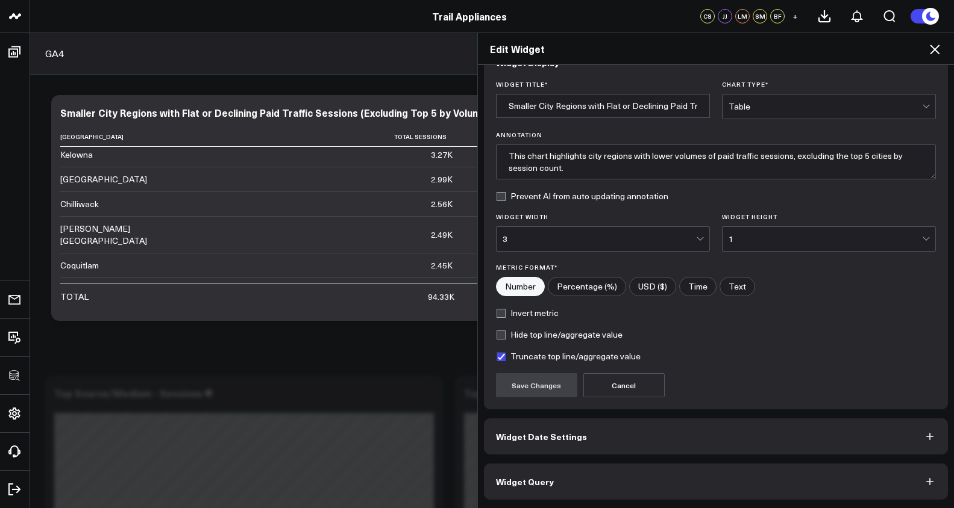
click at [653, 486] on button "Widget Query" at bounding box center [716, 482] width 465 height 36
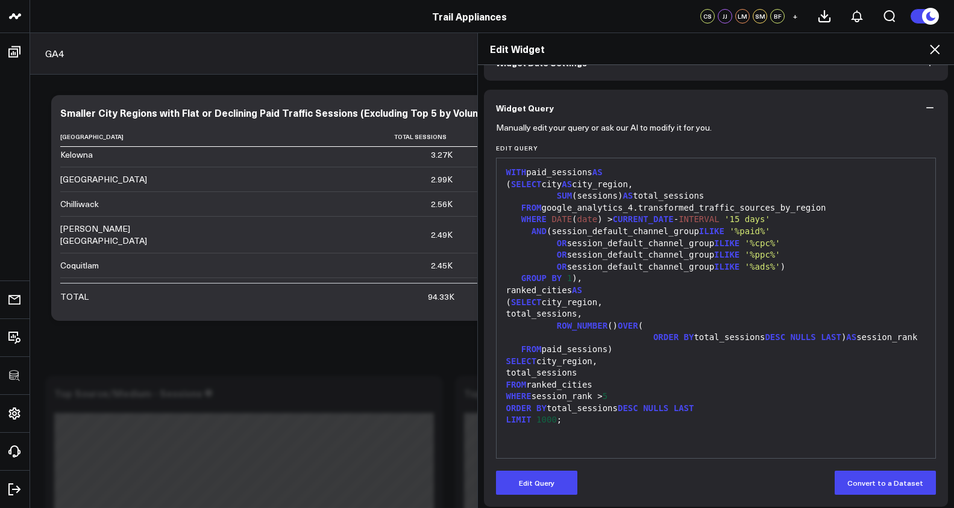
scroll to position [82, 0]
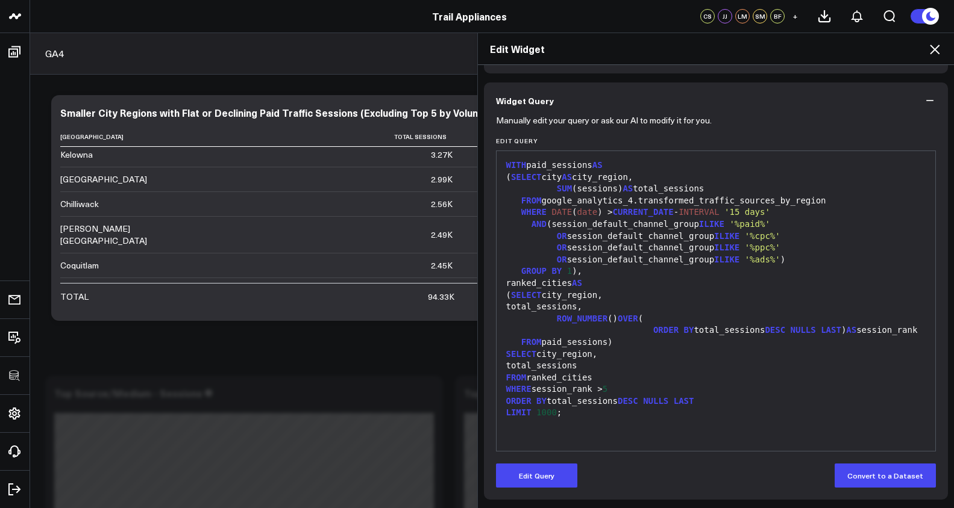
click at [640, 419] on div "LIMIT 1000 ;" at bounding box center [715, 413] width 427 height 12
click at [607, 433] on div "WITH paid_sessions AS ( SELECT city AS city_region, SUM (sessions) AS total_ses…" at bounding box center [715, 301] width 427 height 288
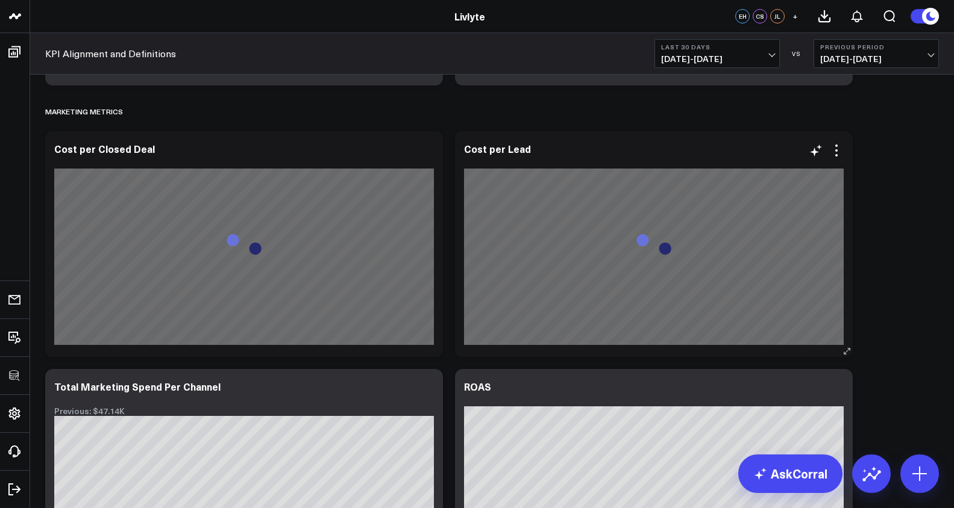
scroll to position [3174, 0]
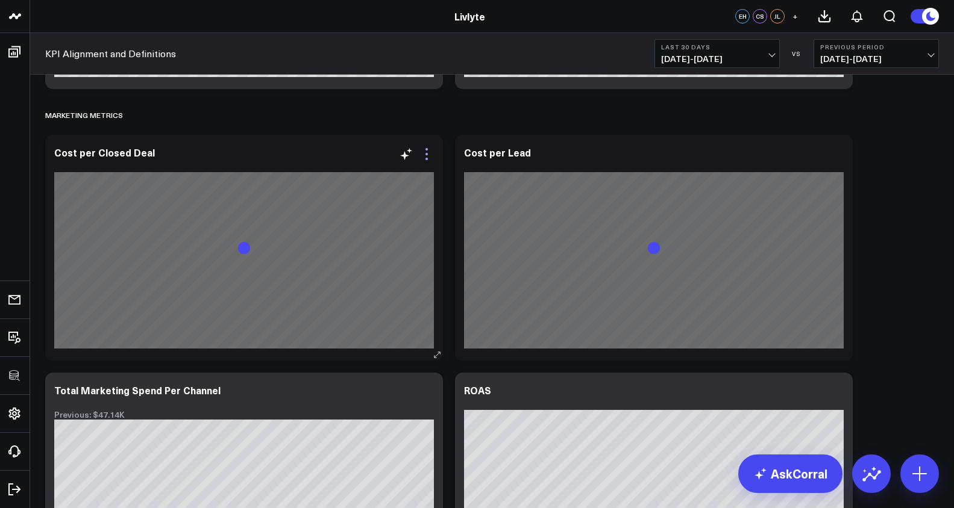
click at [428, 157] on icon at bounding box center [426, 154] width 14 height 14
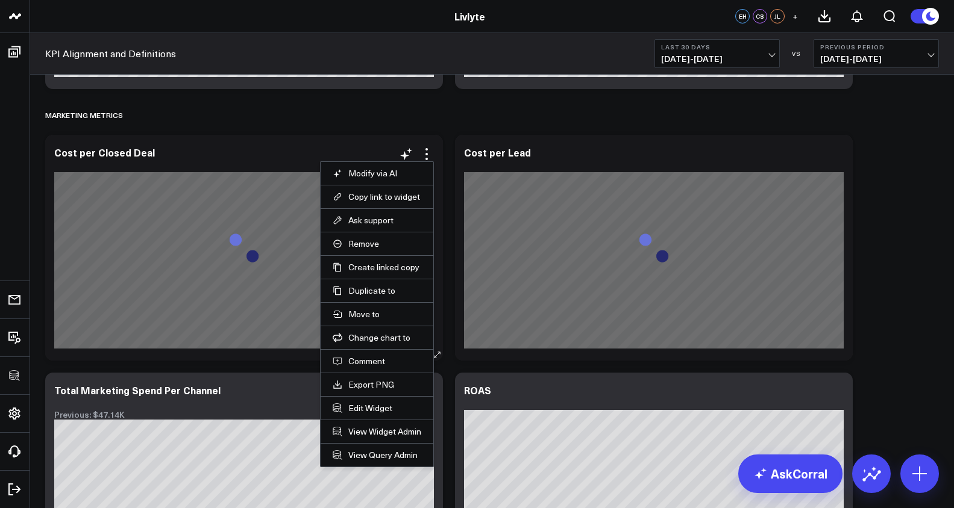
click at [382, 416] on li "Edit Widget" at bounding box center [377, 407] width 113 height 23
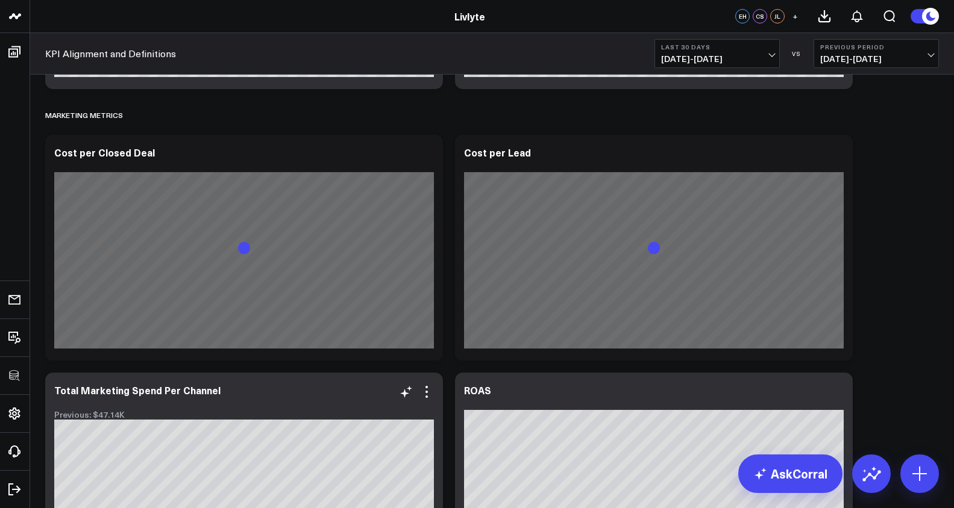
click at [382, 413] on div "Previous: $47.14K" at bounding box center [244, 415] width 380 height 10
click at [425, 162] on div at bounding box center [244, 165] width 380 height 8
click at [425, 157] on icon at bounding box center [426, 154] width 14 height 14
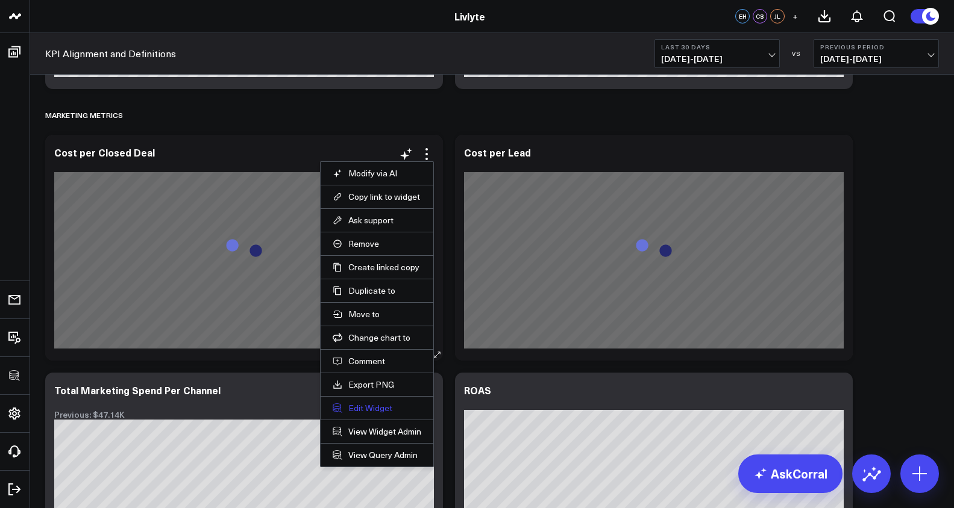
click at [387, 405] on button "Edit Widget" at bounding box center [377, 408] width 89 height 11
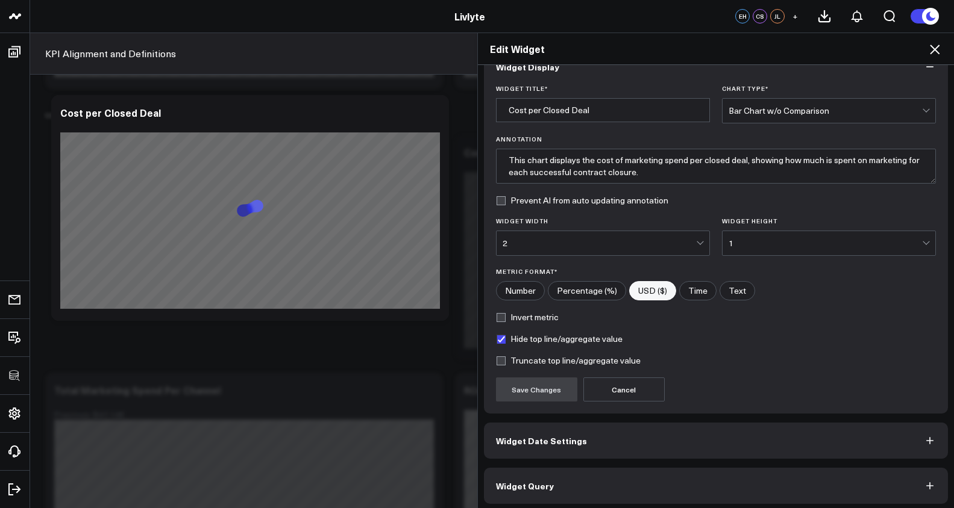
scroll to position [30, 0]
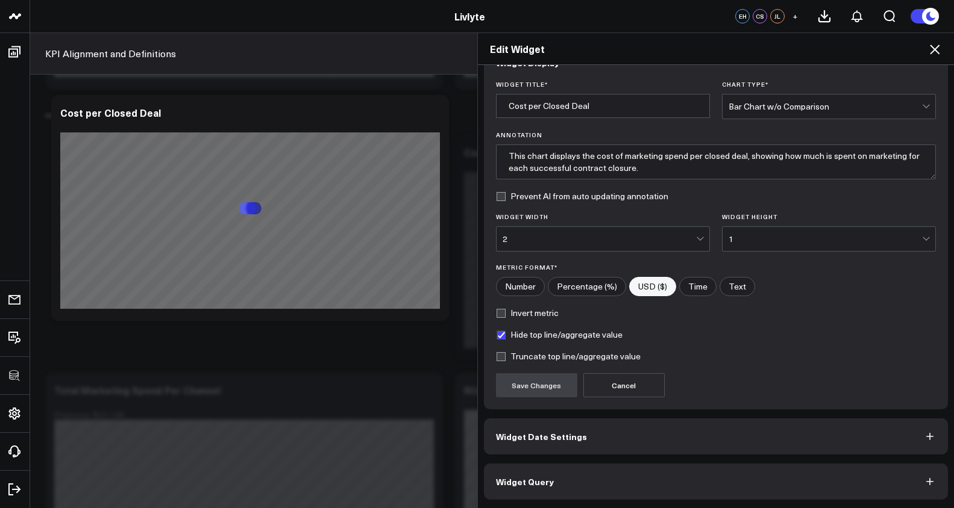
click at [576, 474] on button "Widget Query" at bounding box center [716, 482] width 465 height 36
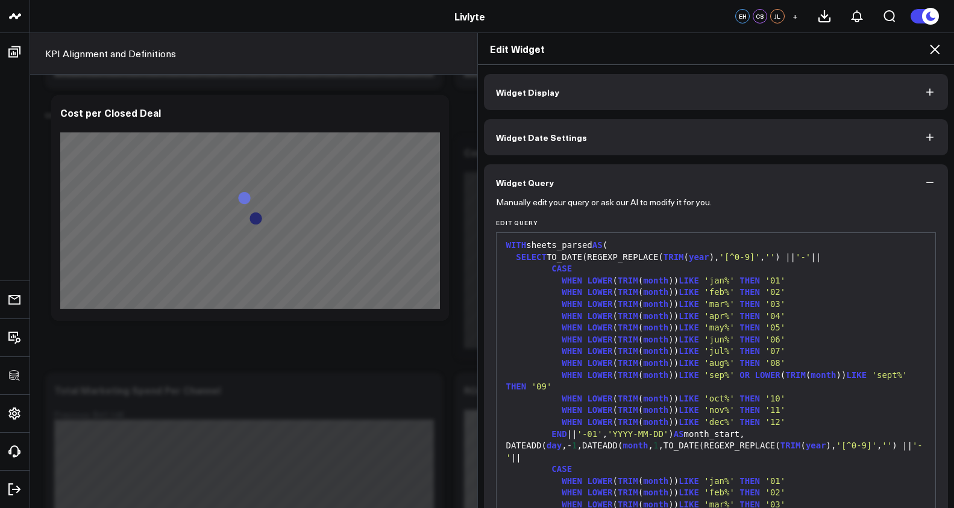
scroll to position [0, 0]
click at [939, 53] on icon at bounding box center [934, 49] width 14 height 14
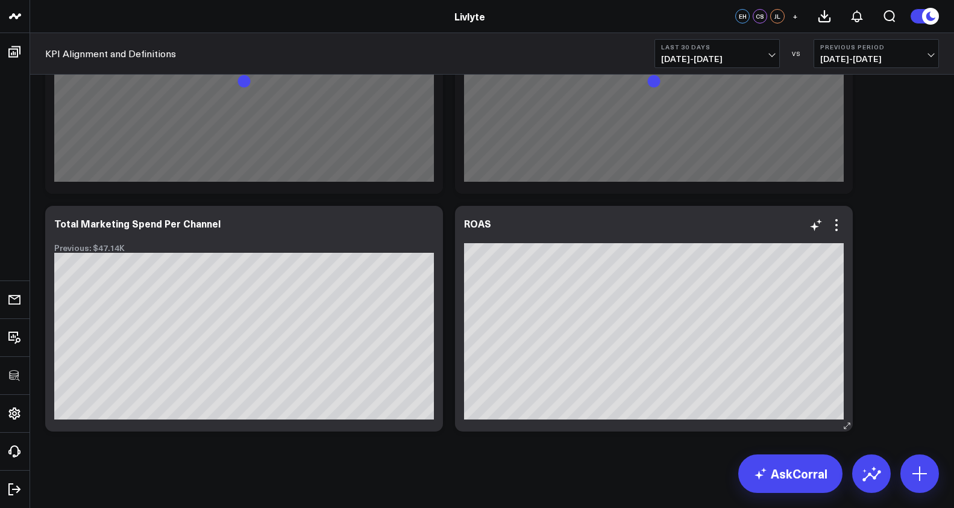
scroll to position [3343, 0]
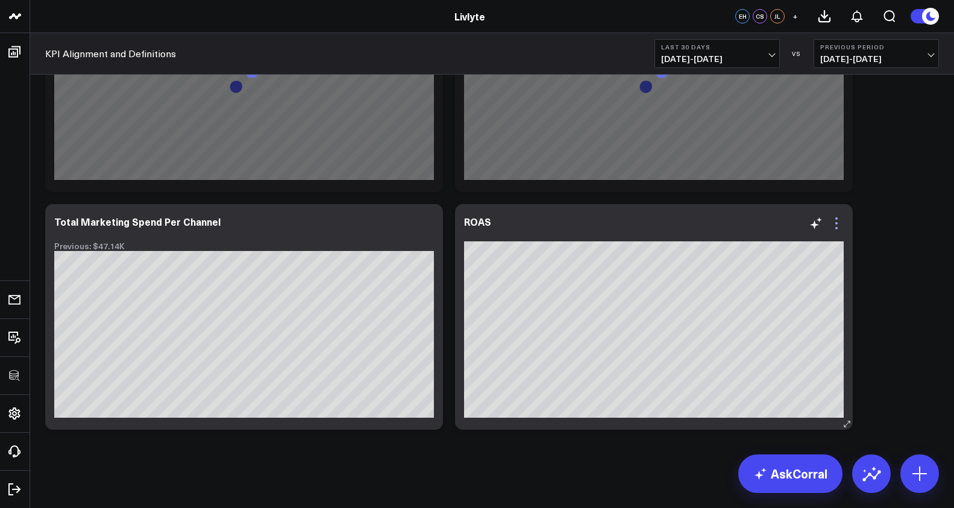
click at [842, 225] on icon at bounding box center [836, 223] width 14 height 14
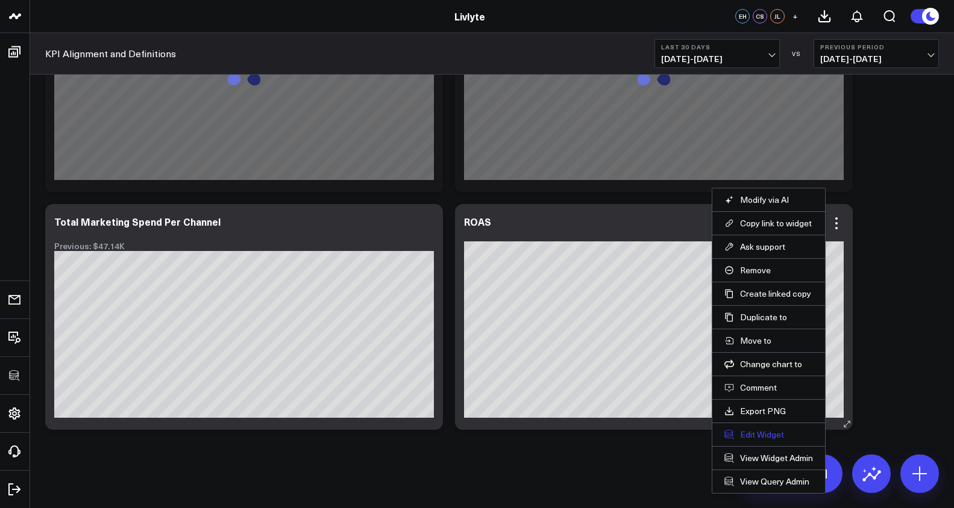
click at [748, 439] on button "Edit Widget" at bounding box center [768, 435] width 89 height 11
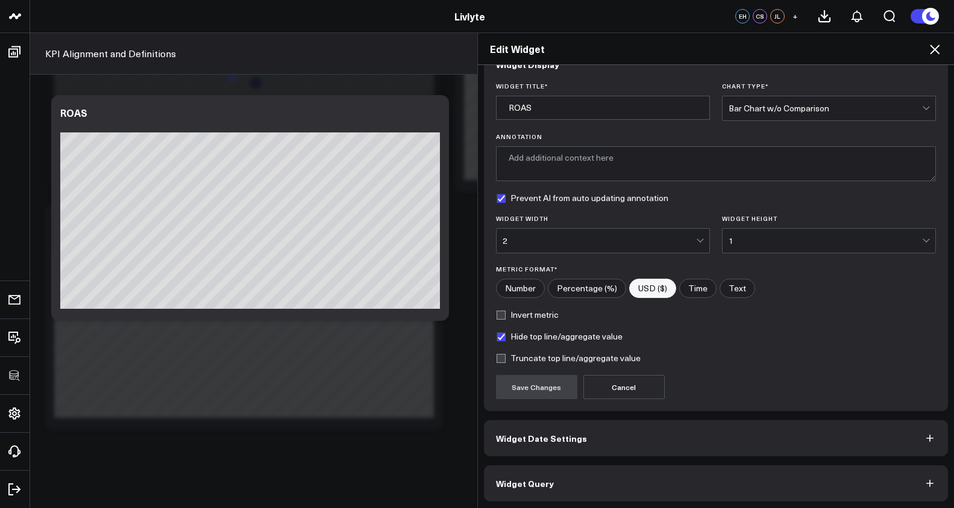
scroll to position [30, 0]
click at [711, 472] on button "Widget Query" at bounding box center [716, 482] width 465 height 36
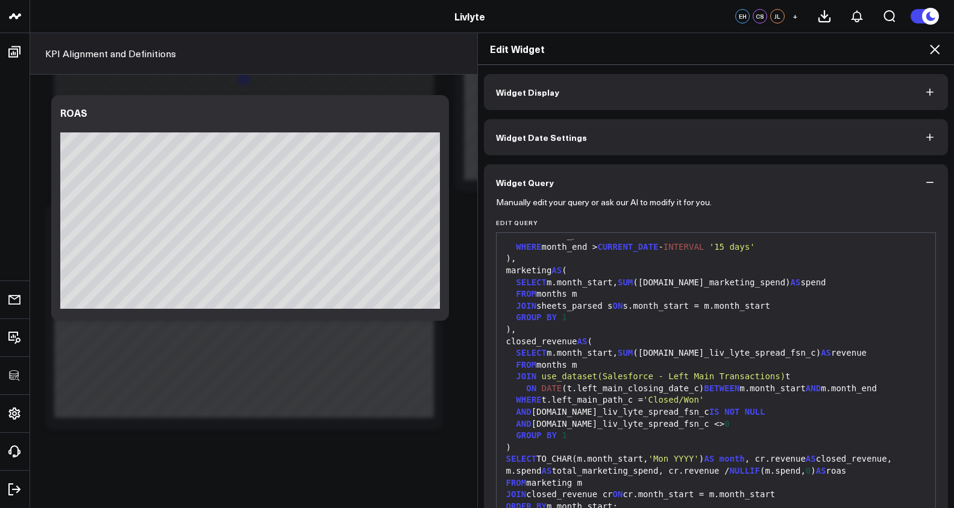
scroll to position [0, 0]
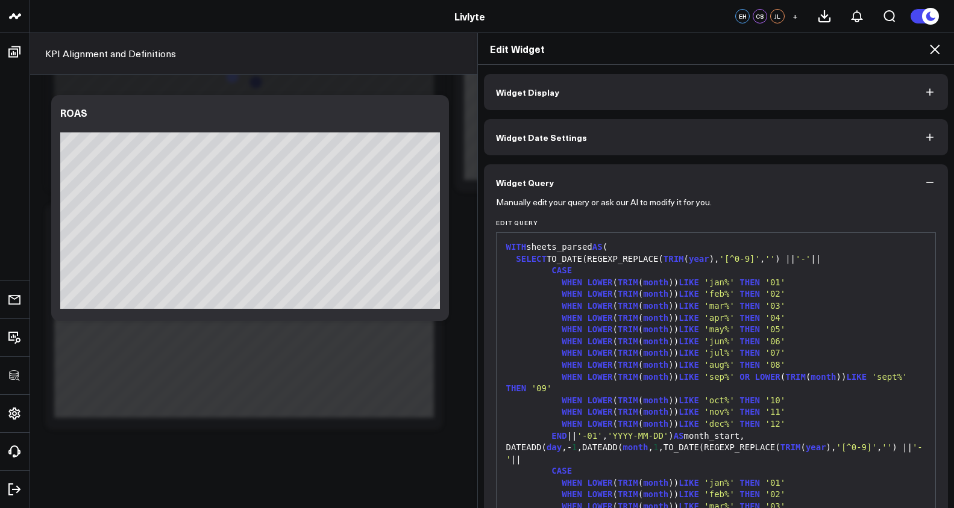
click at [737, 93] on button "Widget Display" at bounding box center [716, 92] width 465 height 36
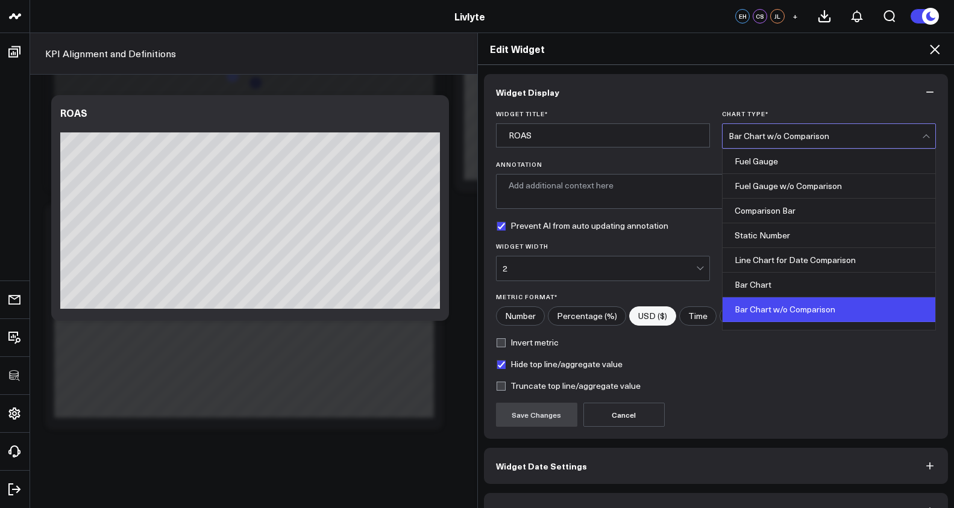
click at [796, 130] on div "Bar Chart w/o Comparison" at bounding box center [824, 136] width 193 height 24
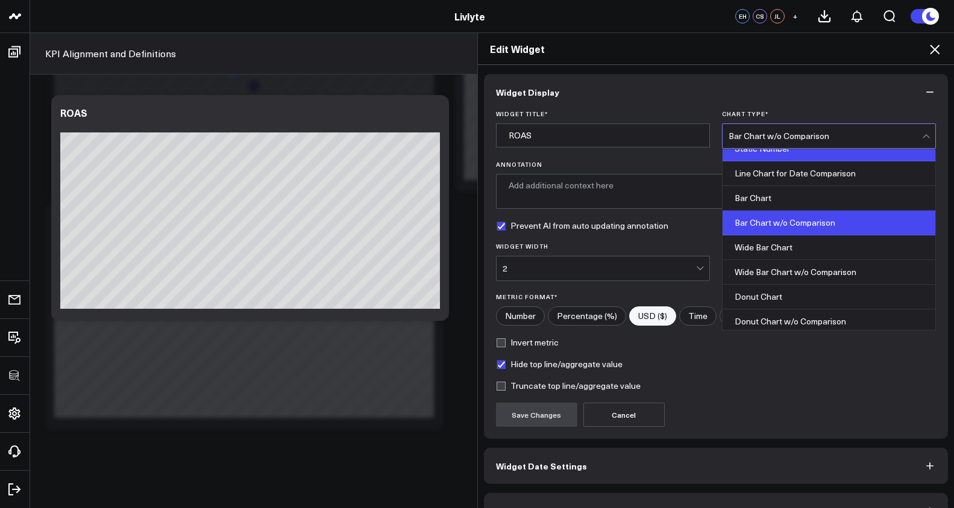
scroll to position [84, 0]
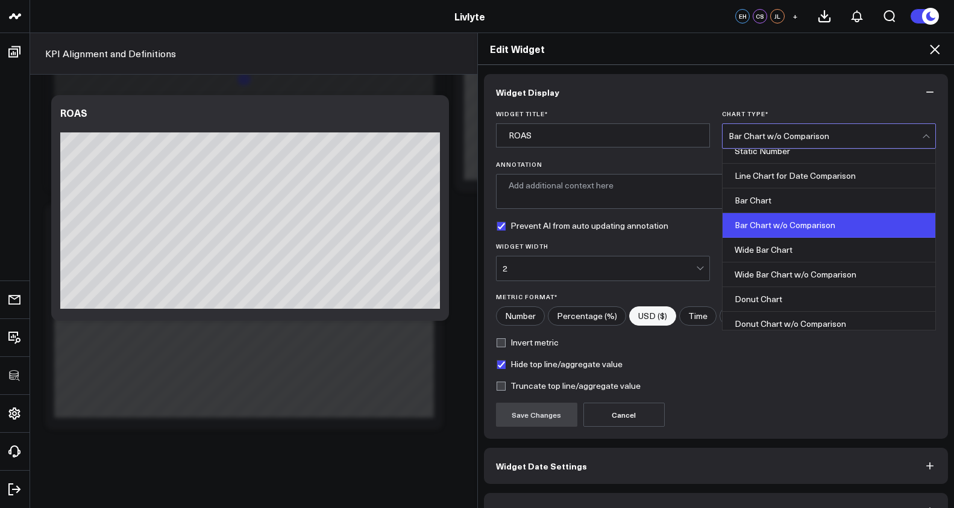
click at [402, 416] on div "Edit Widget Widget Display Widget Title * ROAS Chart Type * Wide Bar Chart, 8 o…" at bounding box center [477, 271] width 954 height 476
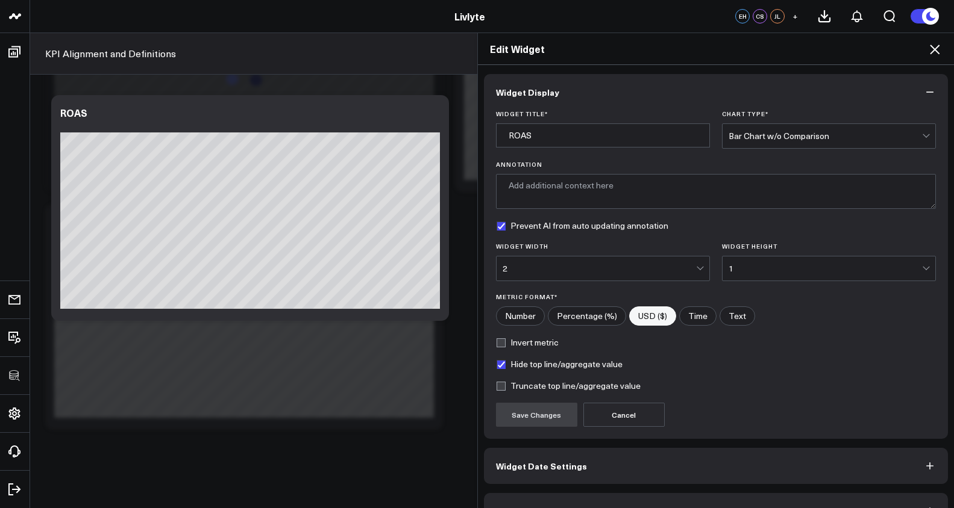
click at [940, 52] on icon at bounding box center [934, 49] width 14 height 14
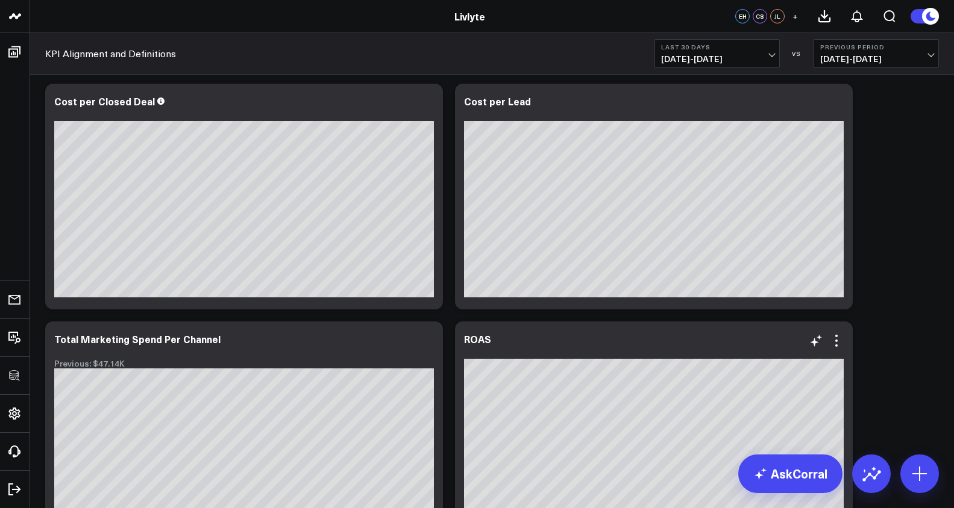
scroll to position [3227, 0]
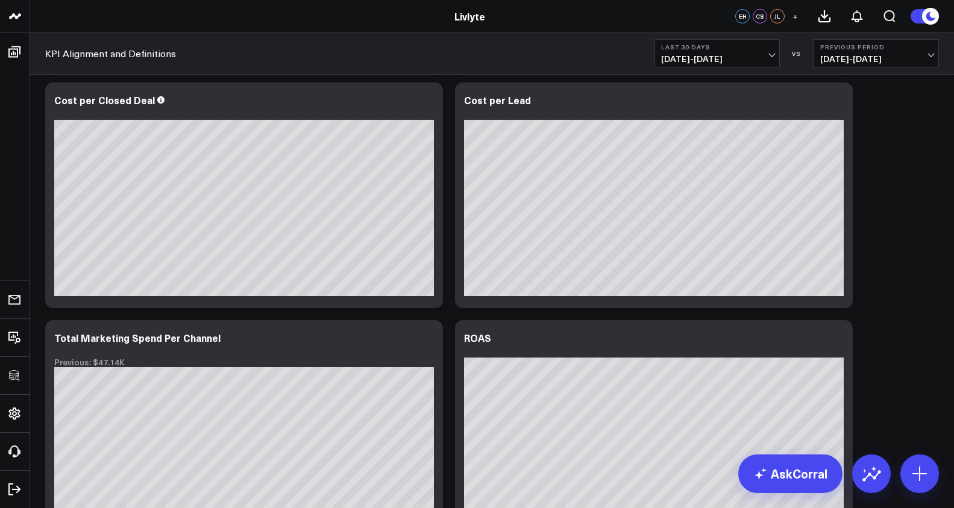
click at [737, 60] on span "[DATE] - [DATE]" at bounding box center [717, 59] width 112 height 10
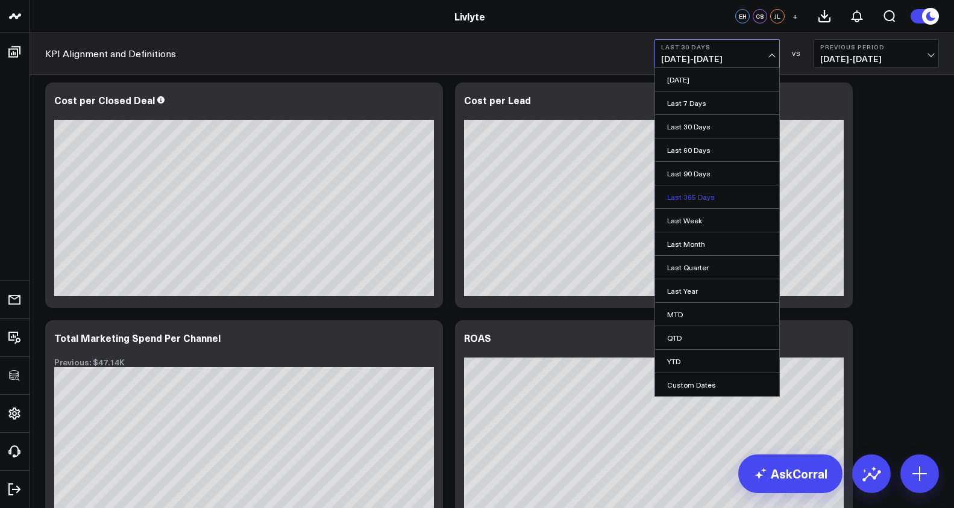
click at [699, 199] on link "Last 365 Days" at bounding box center [717, 197] width 124 height 23
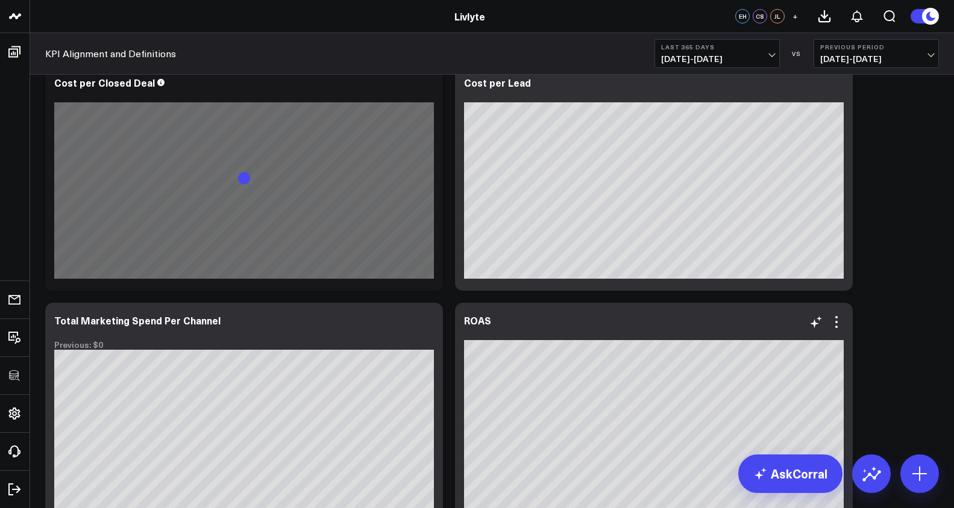
scroll to position [3238, 0]
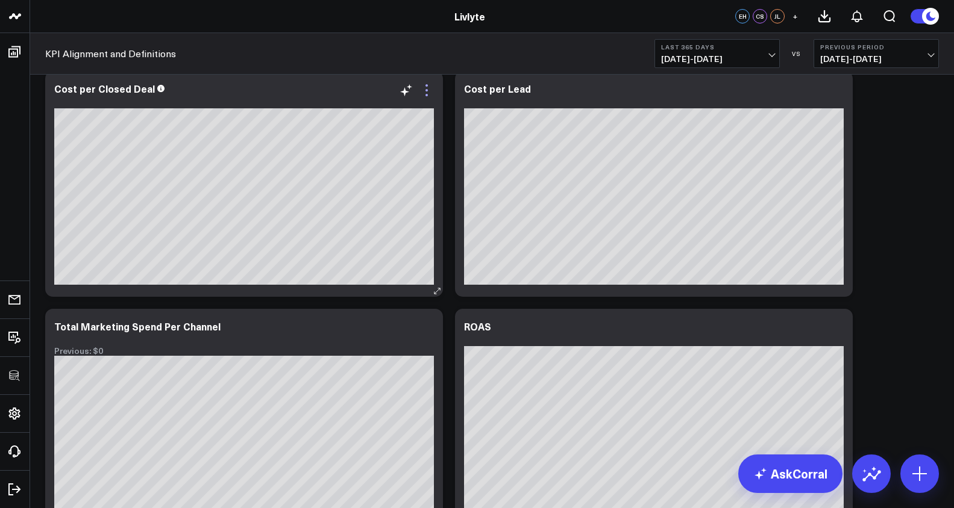
click at [432, 92] on icon at bounding box center [426, 90] width 14 height 14
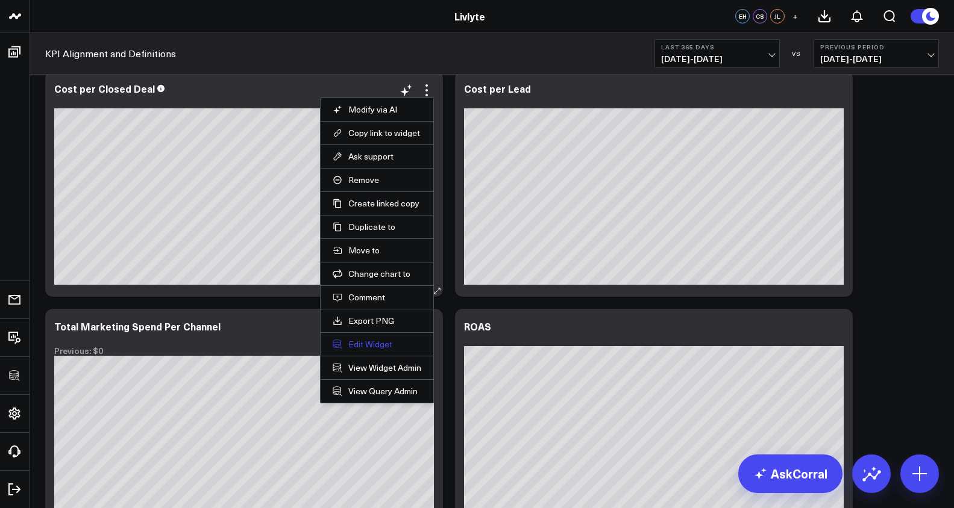
click at [377, 346] on button "Edit Widget" at bounding box center [377, 344] width 89 height 11
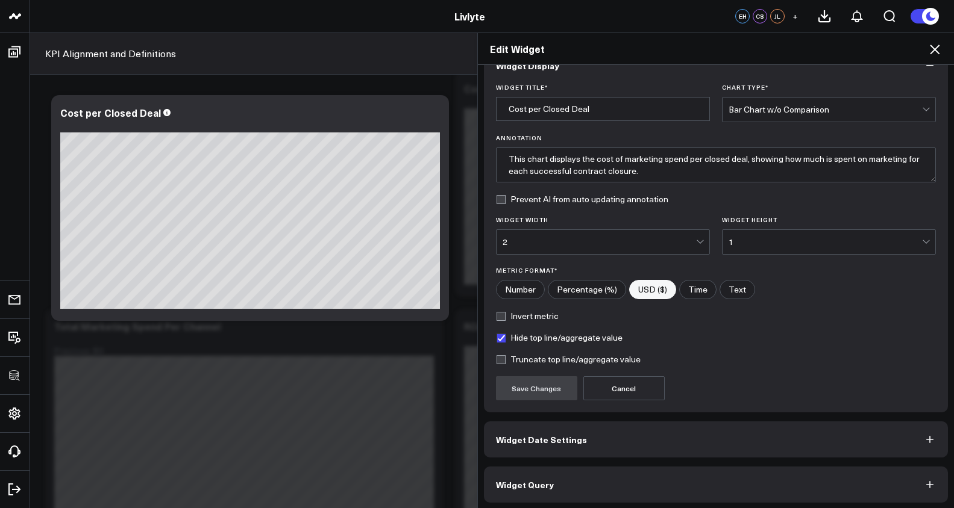
scroll to position [30, 0]
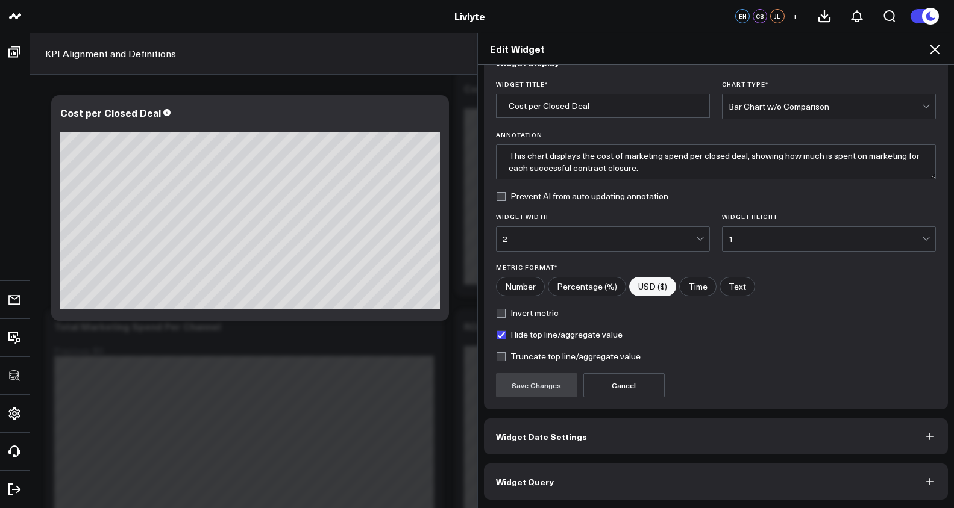
click at [640, 482] on button "Widget Query" at bounding box center [716, 482] width 465 height 36
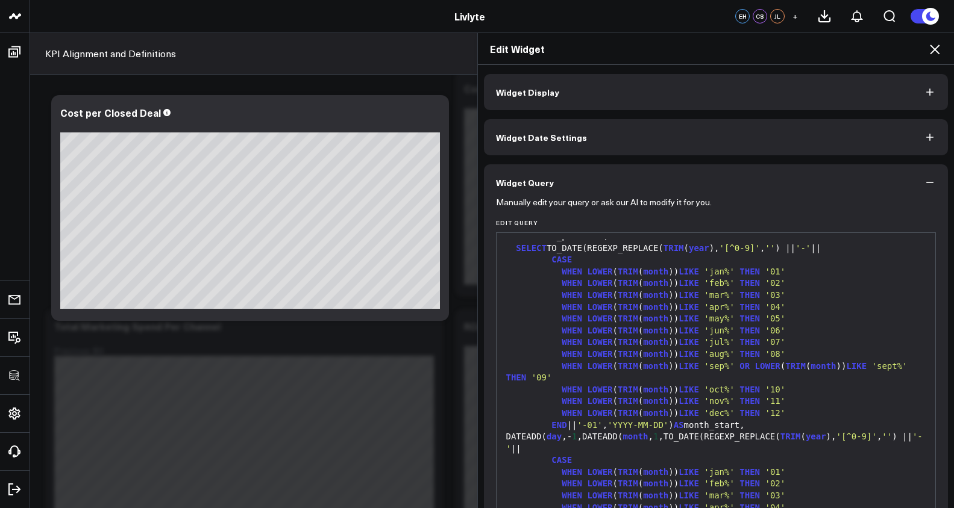
scroll to position [0, 0]
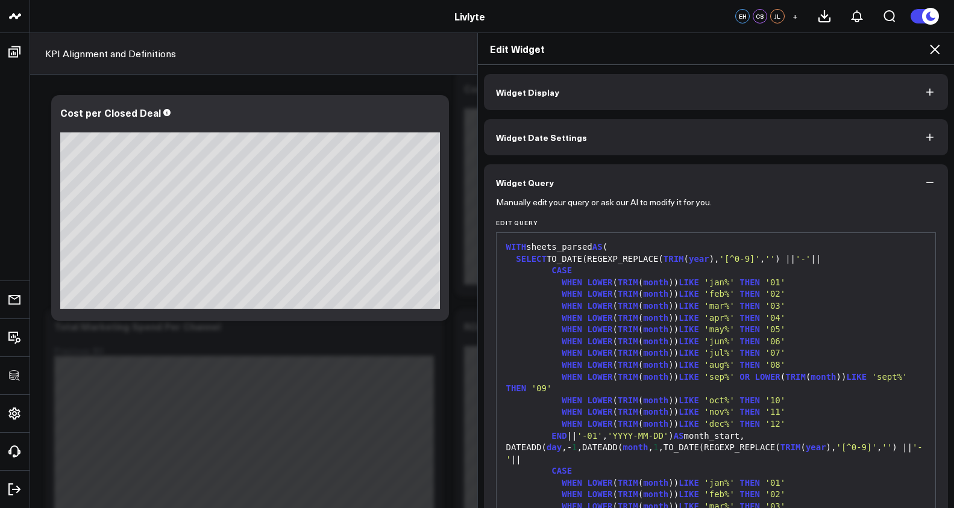
click at [754, 104] on button "Widget Display" at bounding box center [716, 92] width 465 height 36
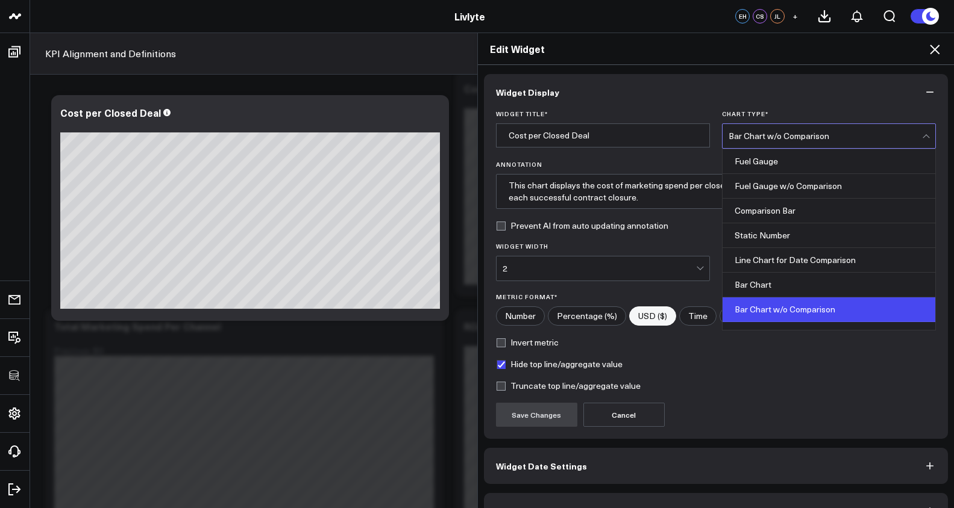
click at [783, 133] on div "Bar Chart w/o Comparison" at bounding box center [824, 136] width 193 height 10
click at [662, 146] on input "Cost per Closed Deal" at bounding box center [603, 136] width 214 height 24
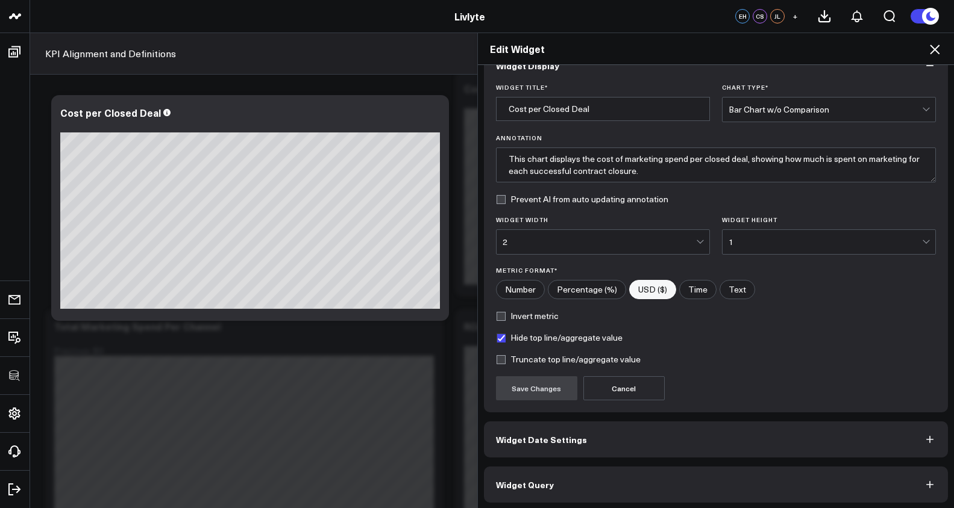
scroll to position [30, 0]
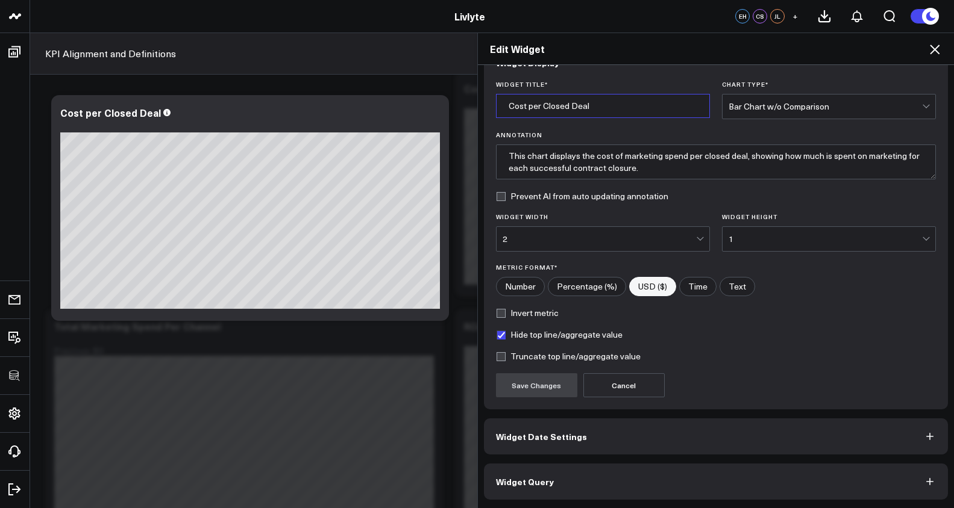
click at [680, 484] on button "Widget Query" at bounding box center [716, 482] width 465 height 36
click at [680, 484] on div "Widget Display Widget Title * Cost per Closed Deal Chart Type * Bar Chart w/o C…" at bounding box center [716, 287] width 477 height 444
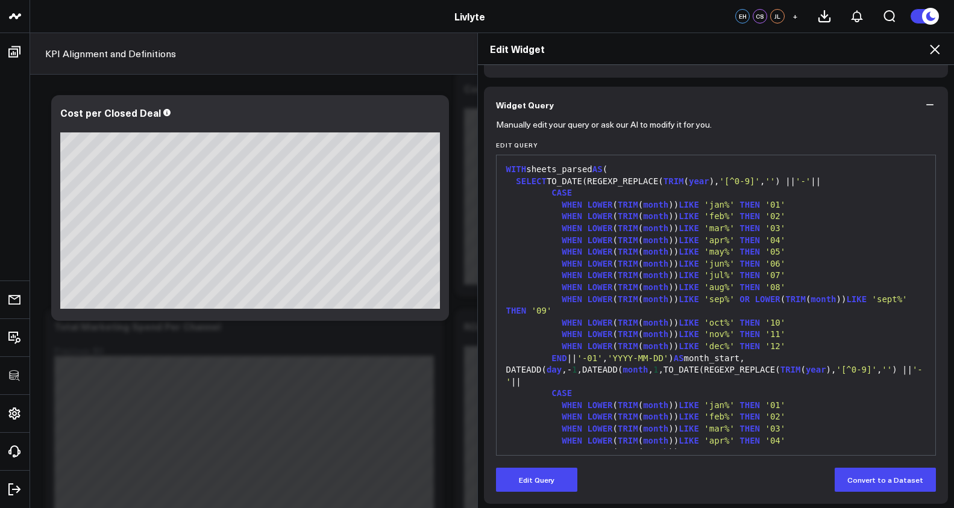
scroll to position [77, 0]
click at [934, 51] on icon at bounding box center [934, 49] width 14 height 14
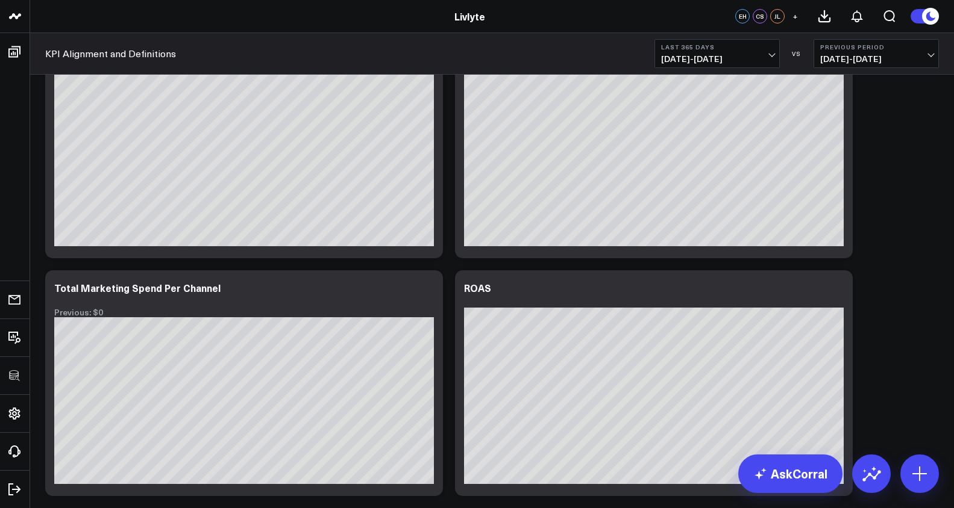
scroll to position [3202, 0]
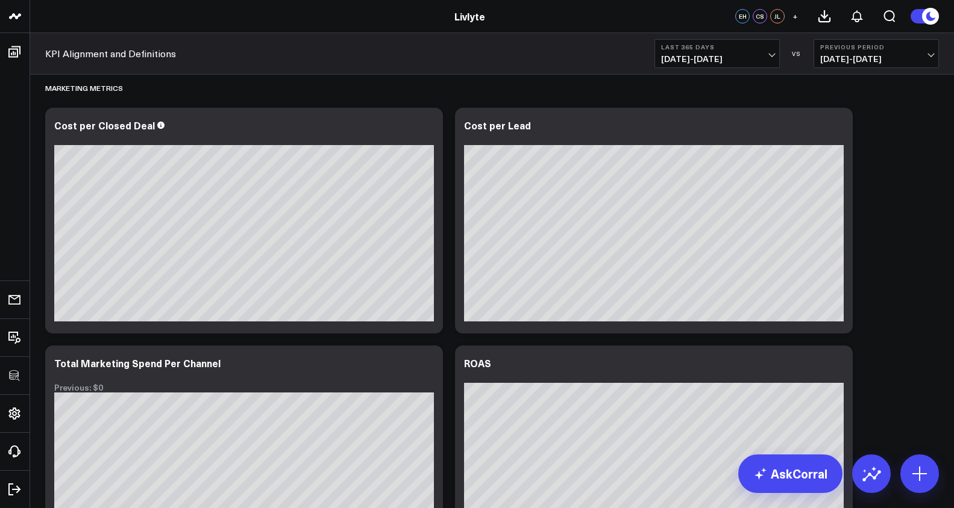
click at [764, 59] on span "09/29/24 - 09/28/25" at bounding box center [717, 59] width 112 height 10
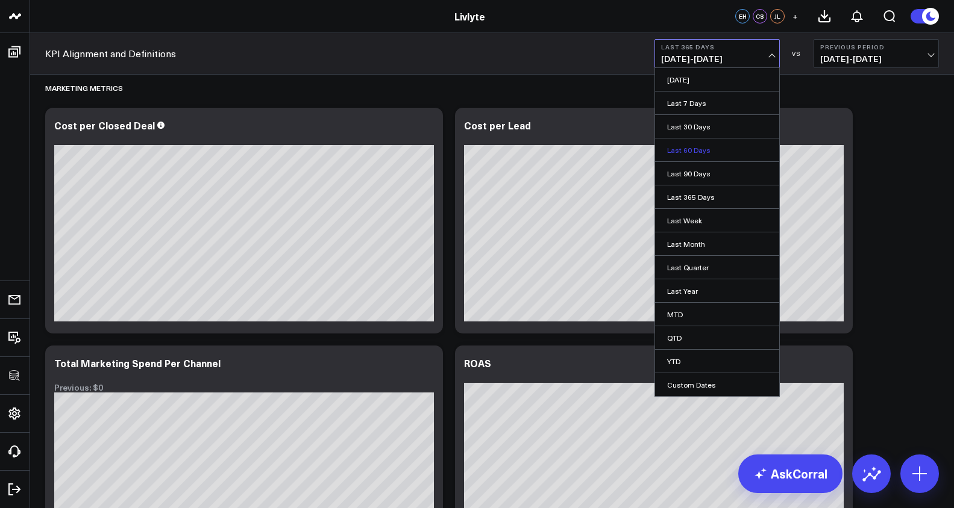
click at [754, 151] on link "Last 60 Days" at bounding box center [717, 150] width 124 height 23
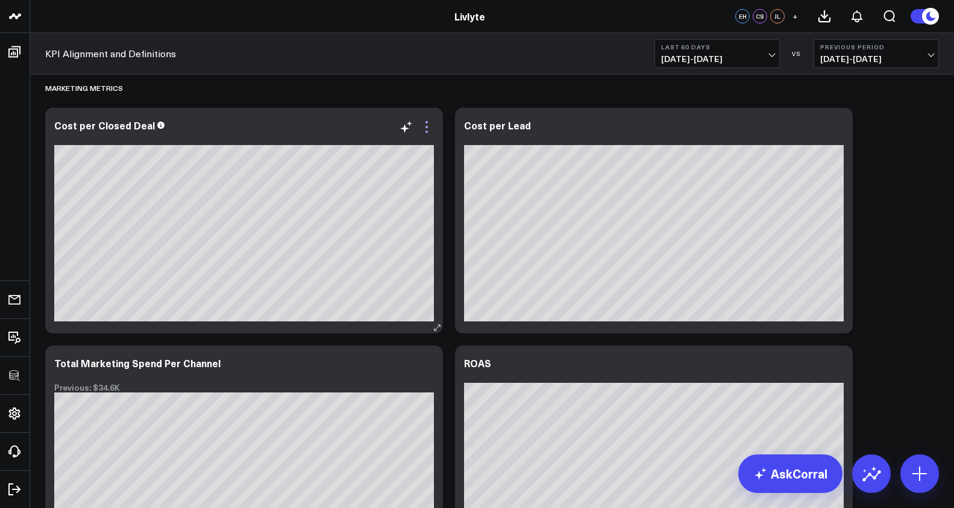
click at [427, 128] on icon at bounding box center [426, 127] width 2 height 2
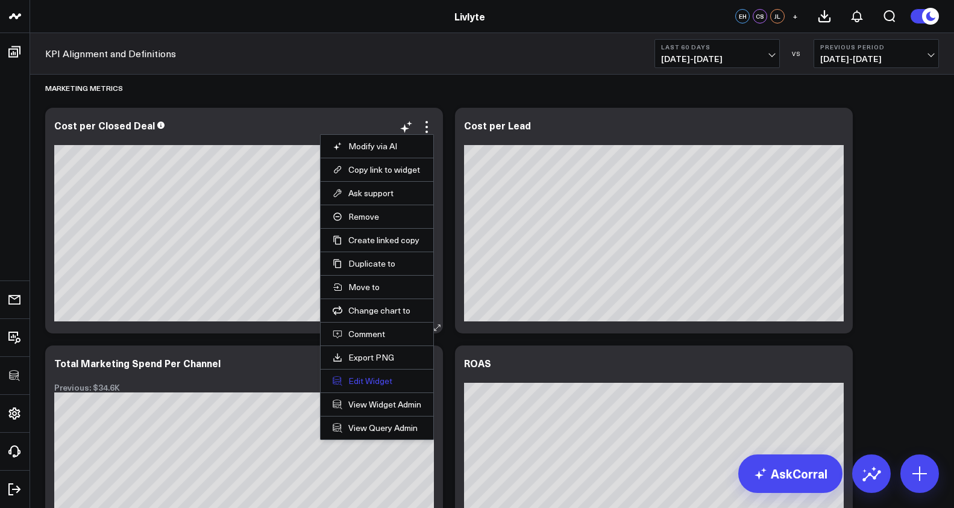
click at [373, 380] on button "Edit Widget" at bounding box center [377, 381] width 89 height 11
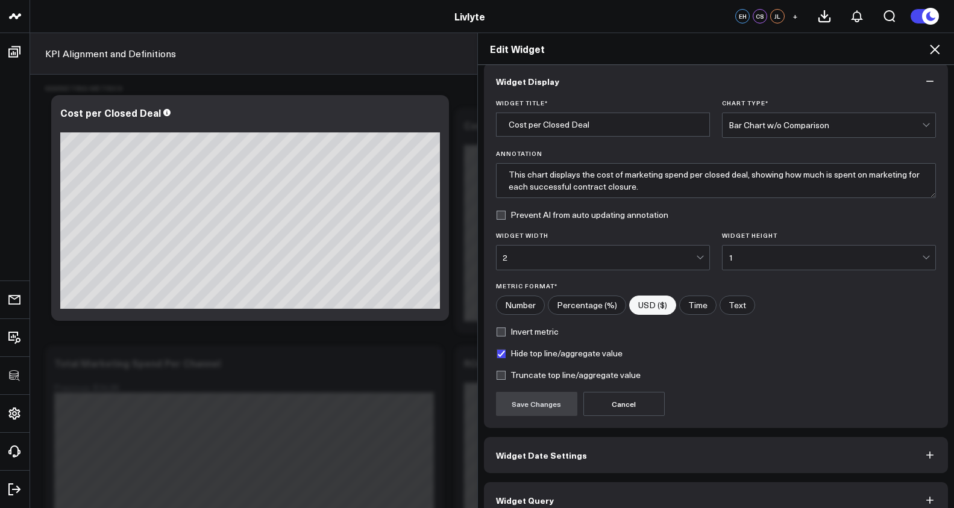
scroll to position [30, 0]
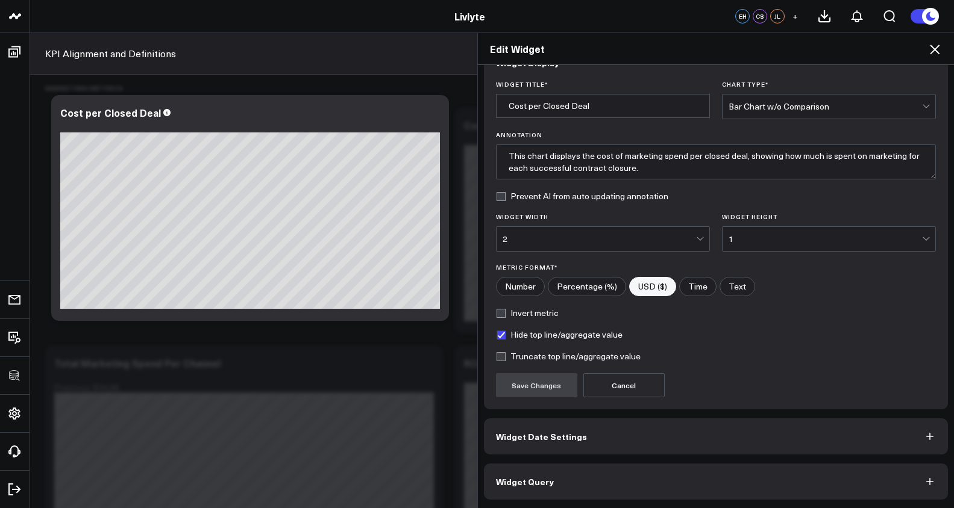
click at [639, 472] on button "Widget Query" at bounding box center [716, 482] width 465 height 36
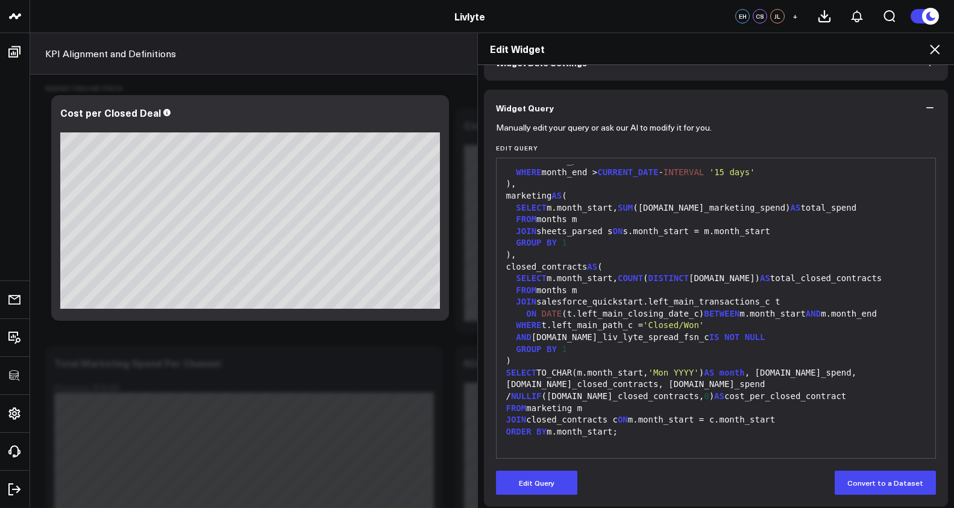
scroll to position [82, 0]
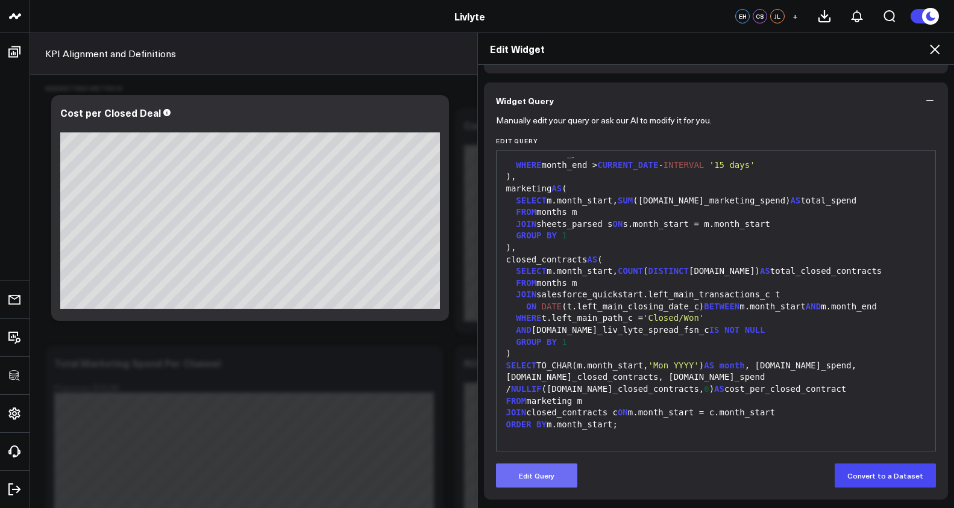
click at [551, 475] on button "Edit Query" at bounding box center [536, 476] width 81 height 24
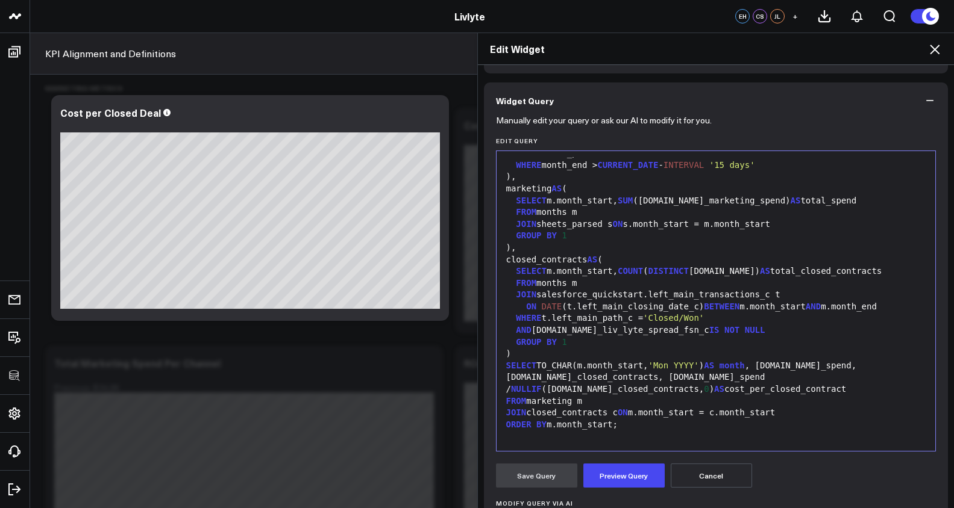
click at [601, 439] on div at bounding box center [715, 437] width 427 height 12
click at [623, 475] on button "Preview Query" at bounding box center [623, 476] width 81 height 24
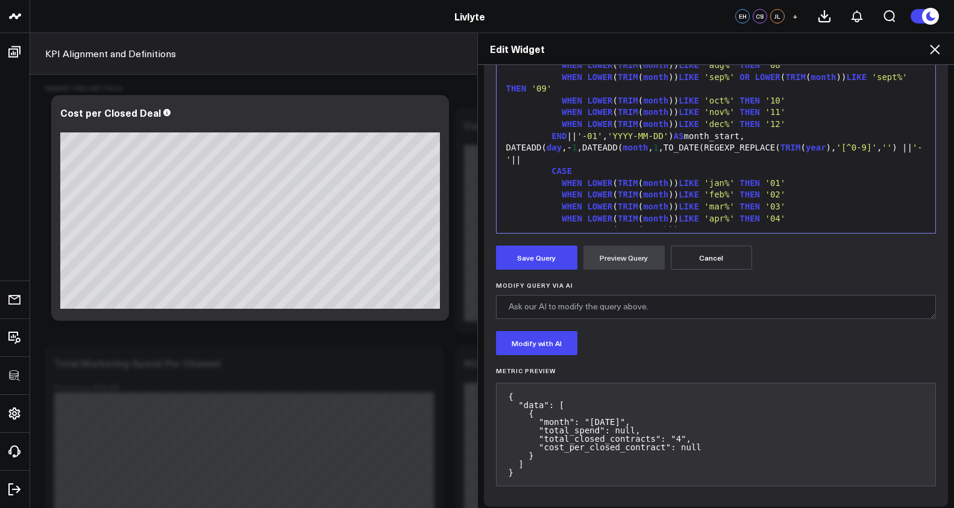
scroll to position [307, 0]
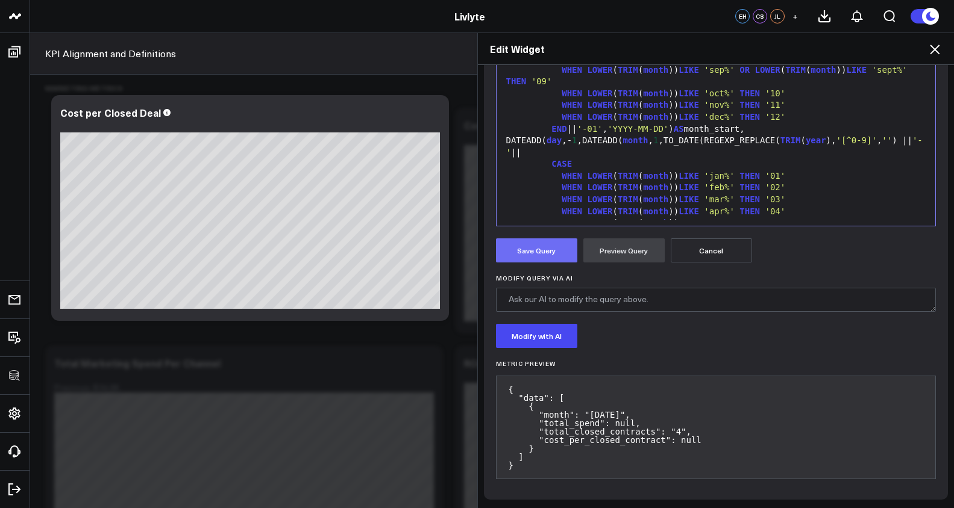
click at [551, 257] on button "Save Query" at bounding box center [536, 251] width 81 height 24
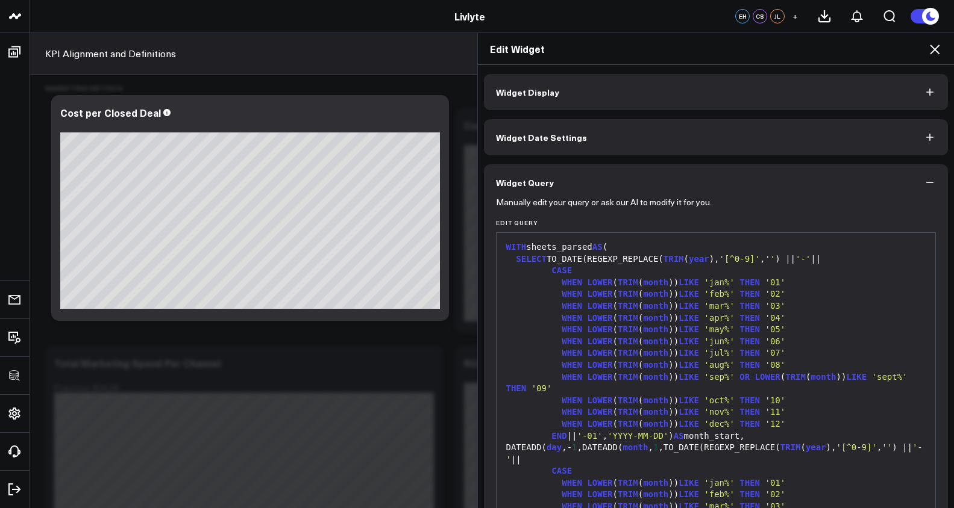
scroll to position [472, 0]
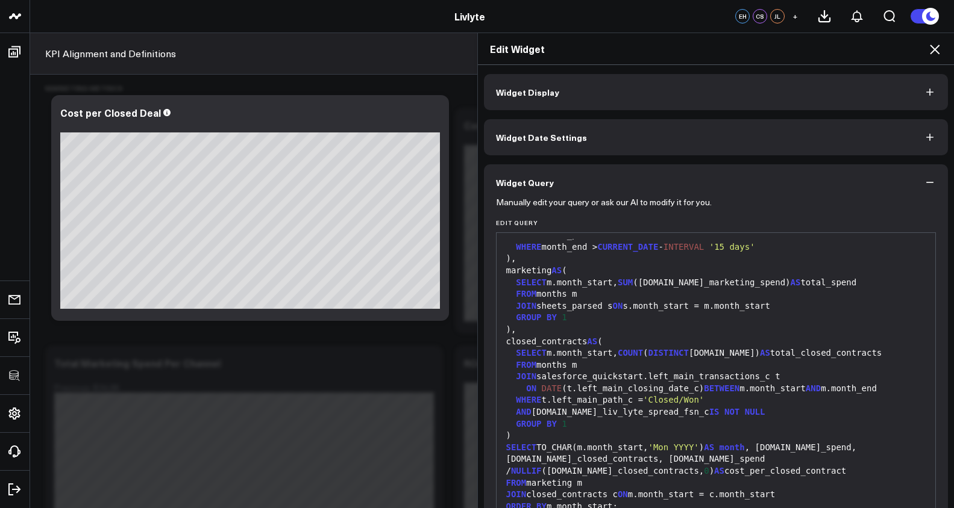
click at [933, 49] on icon at bounding box center [935, 50] width 10 height 10
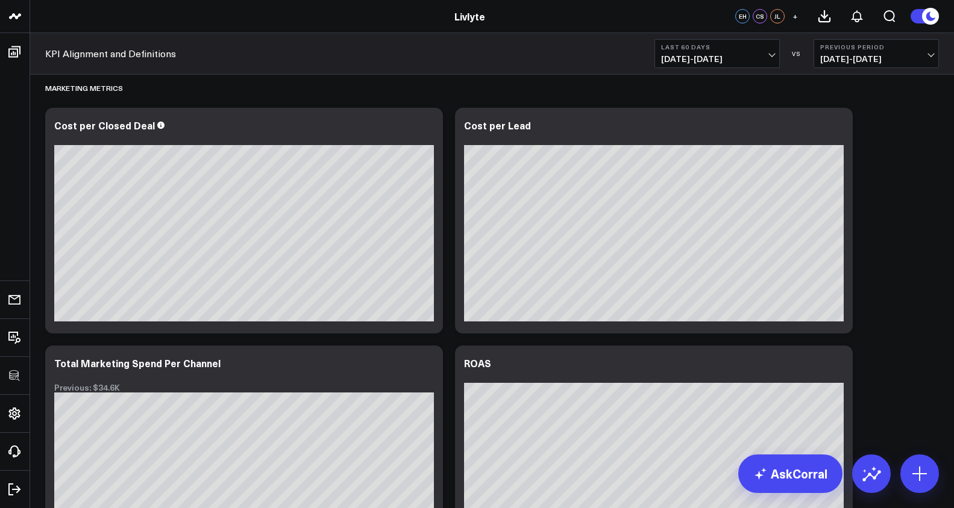
click at [745, 51] on button "Last 60 Days 07/31/25 - 09/28/25" at bounding box center [716, 53] width 125 height 29
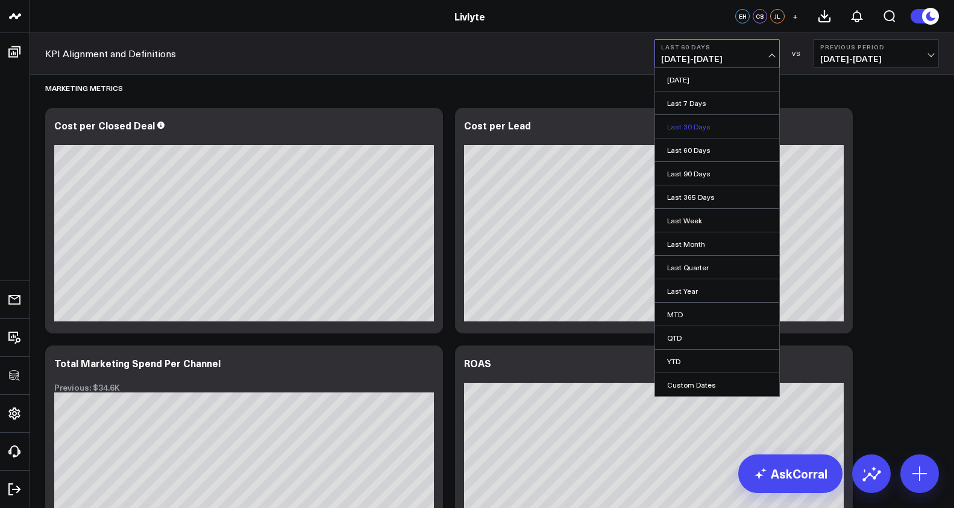
click at [706, 126] on link "Last 30 Days" at bounding box center [717, 126] width 124 height 23
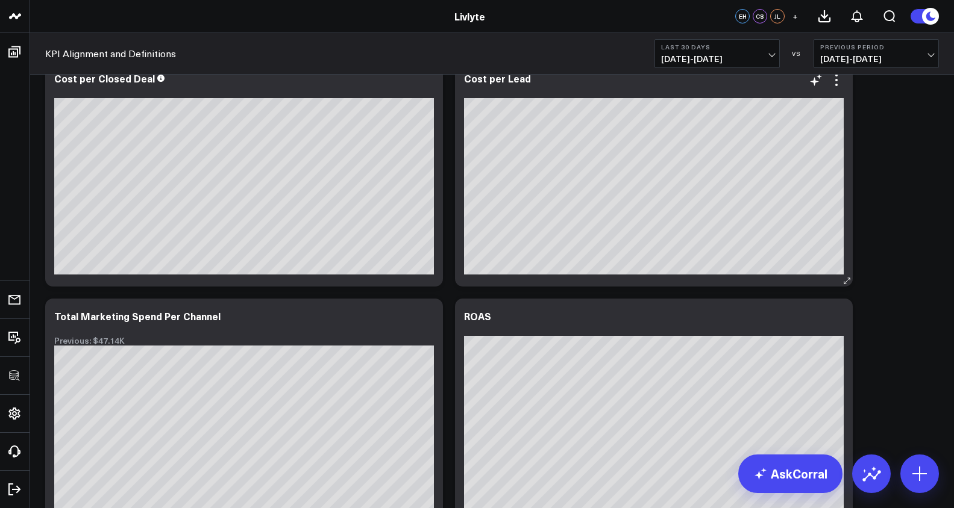
scroll to position [3247, 0]
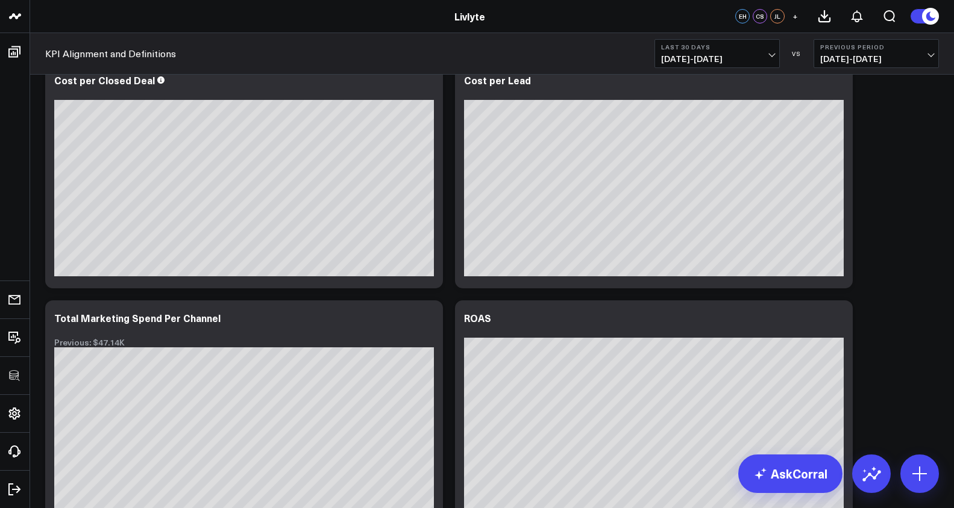
click at [745, 61] on span "[DATE] - [DATE]" at bounding box center [717, 59] width 112 height 10
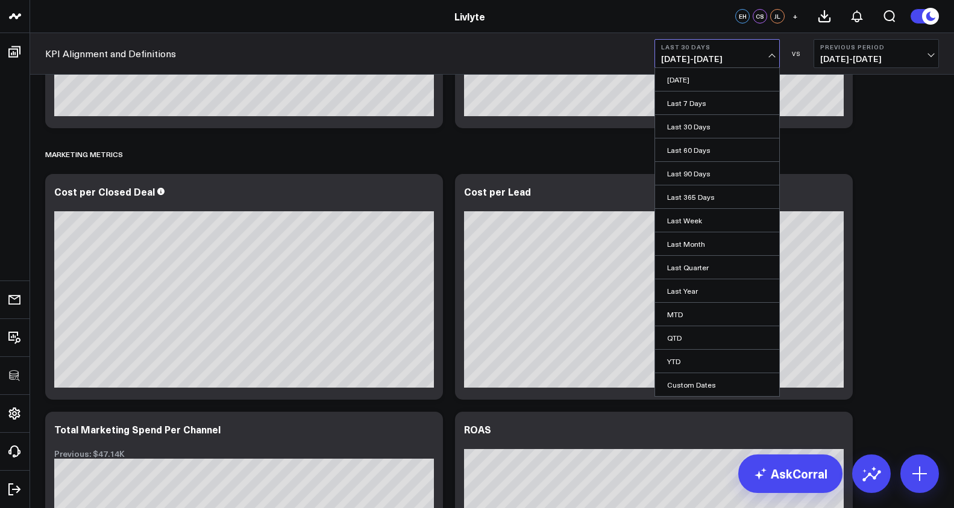
scroll to position [3127, 0]
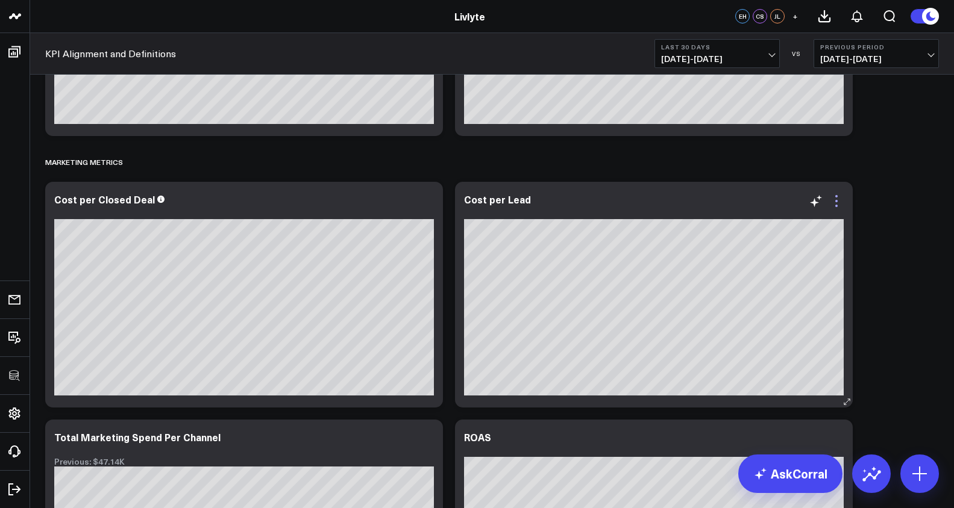
click at [841, 199] on icon at bounding box center [836, 201] width 14 height 14
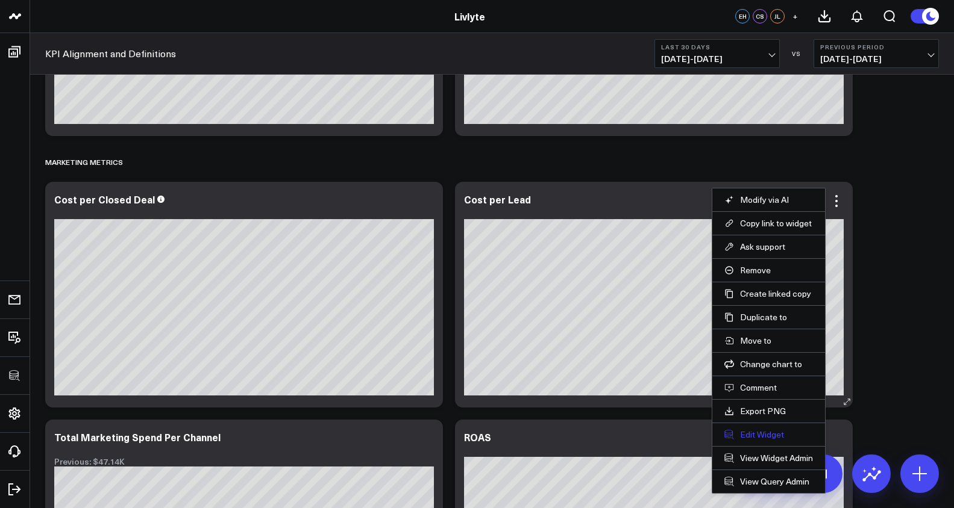
click at [769, 433] on button "Edit Widget" at bounding box center [768, 435] width 89 height 11
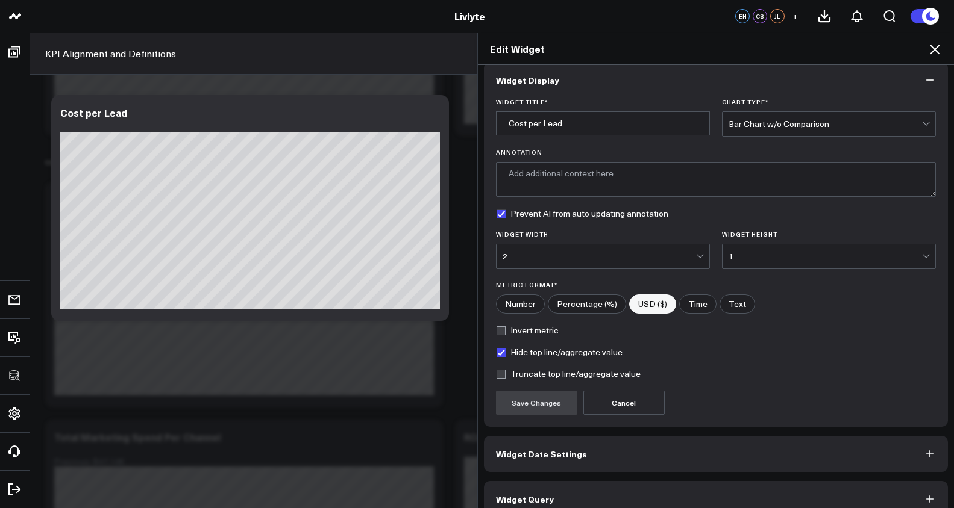
scroll to position [30, 0]
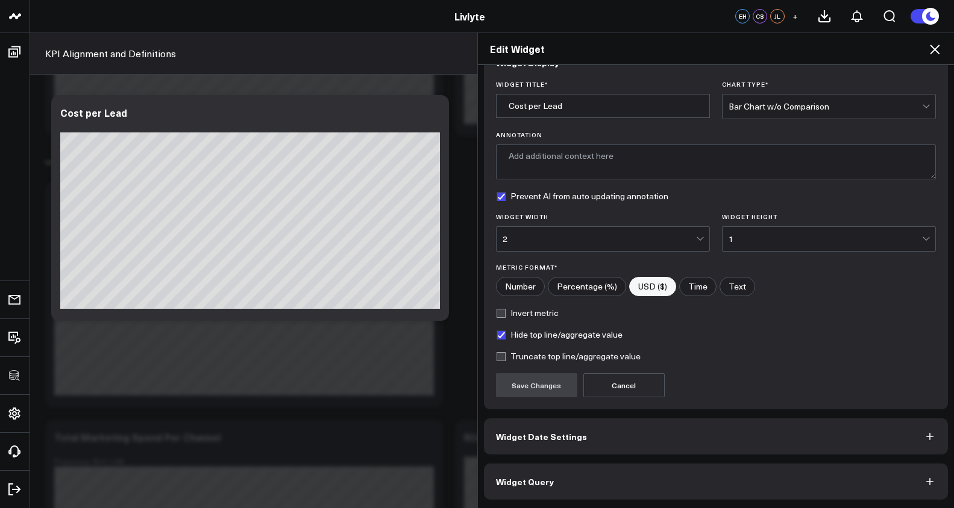
click at [675, 475] on button "Widget Query" at bounding box center [716, 482] width 465 height 36
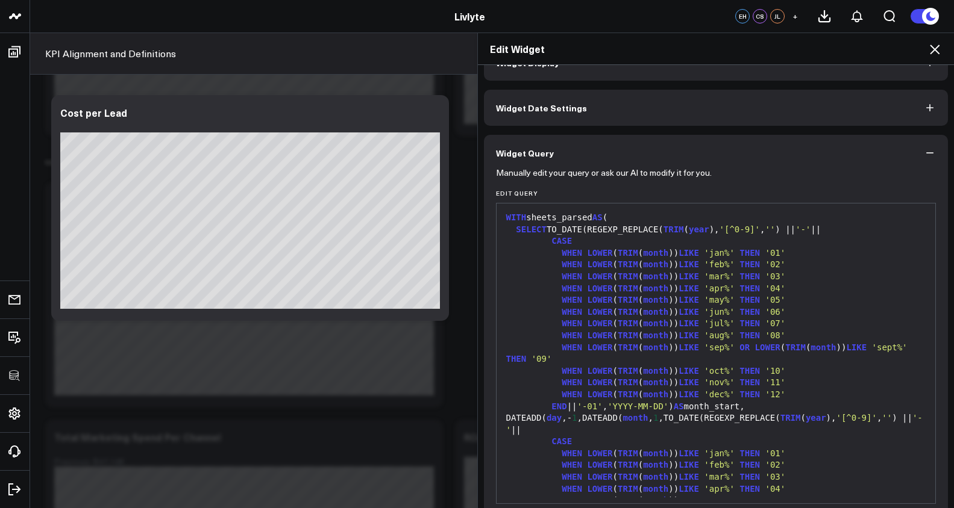
scroll to position [0, 0]
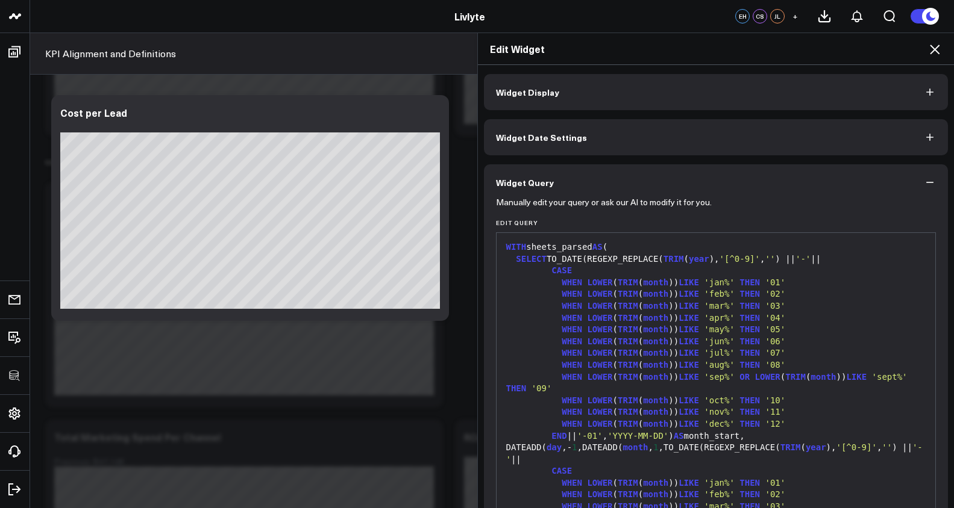
click at [665, 429] on div "WHEN LOWER ( TRIM ( month )) LIKE 'dec%' THEN '12'" at bounding box center [715, 425] width 427 height 12
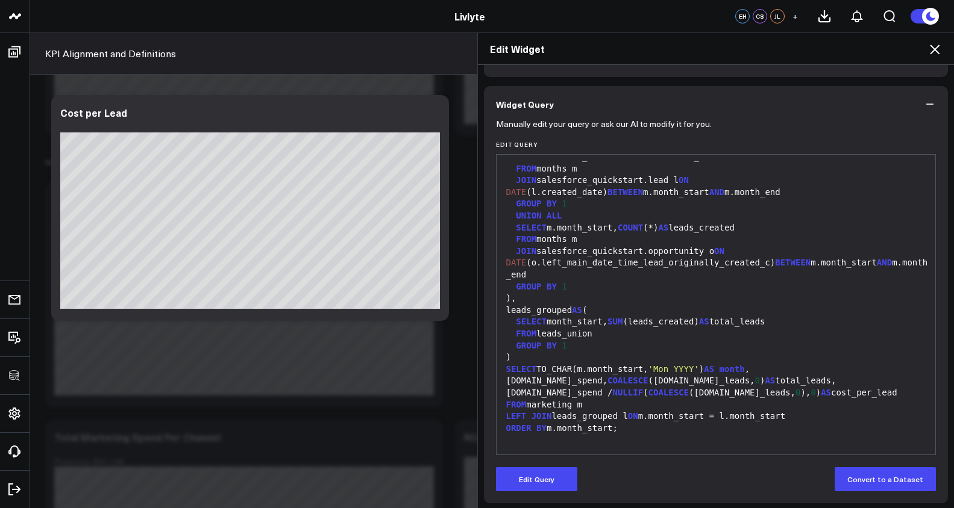
scroll to position [82, 0]
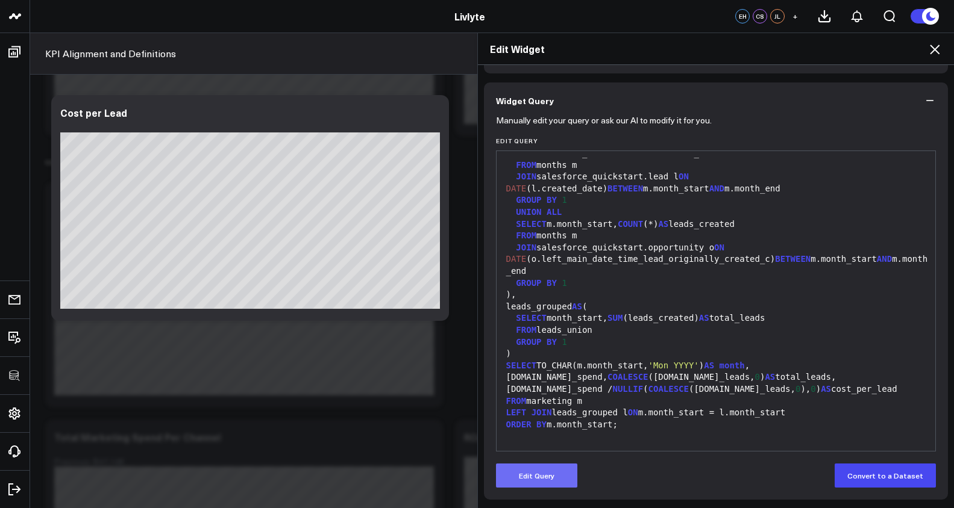
click at [559, 471] on button "Edit Query" at bounding box center [536, 476] width 81 height 24
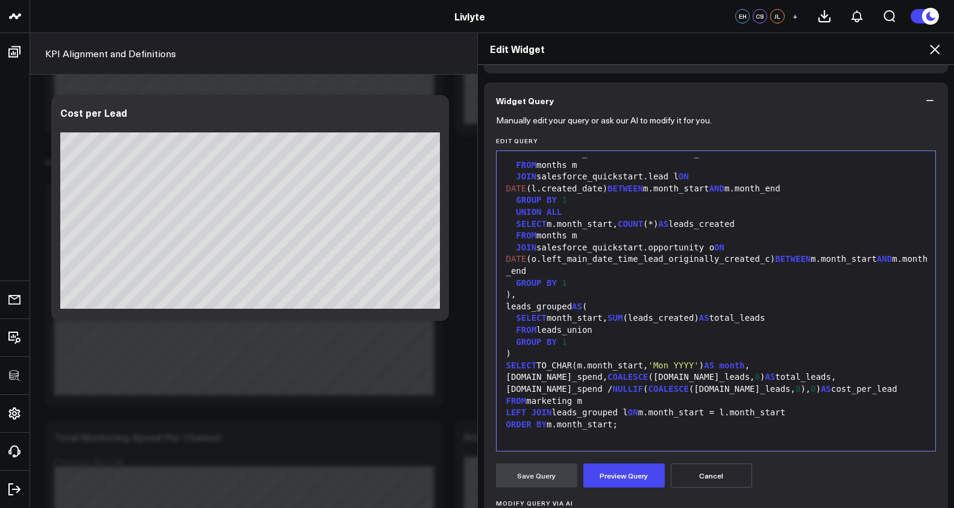
click at [596, 430] on div "ORDER BY m.month_start;" at bounding box center [715, 425] width 427 height 12
click at [612, 474] on button "Preview Query" at bounding box center [623, 476] width 81 height 24
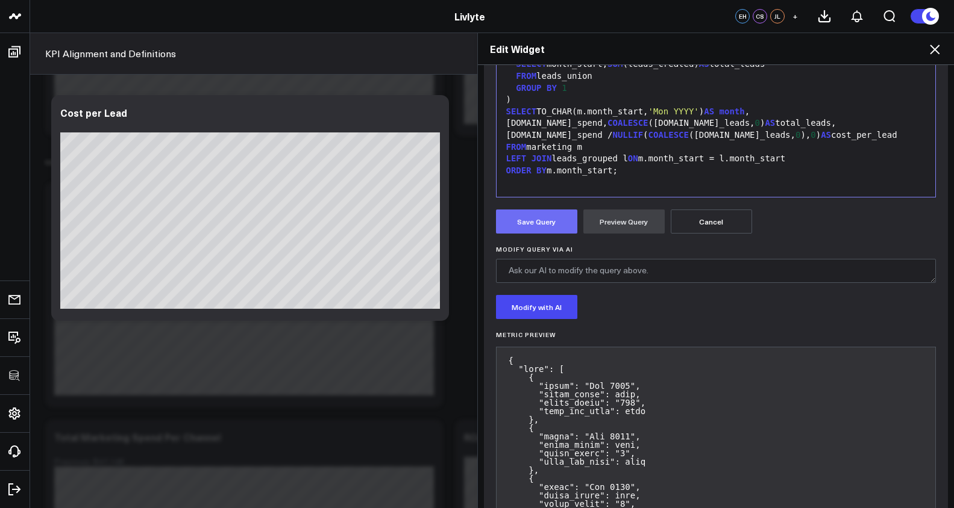
click at [548, 224] on button "Save Query" at bounding box center [536, 222] width 81 height 24
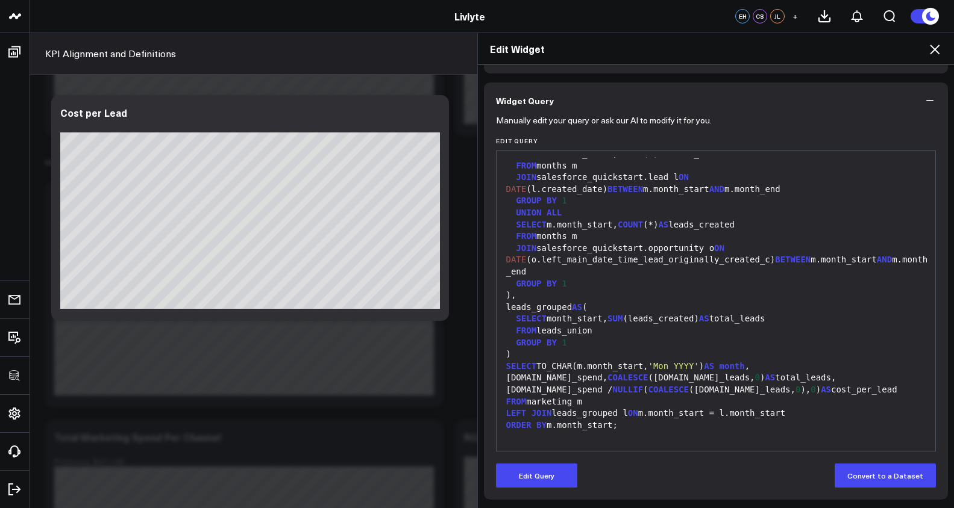
scroll to position [590, 0]
click at [439, 397] on div "Edit Widget Widget Display Widget Date Settings Widget Query Manually edit your…" at bounding box center [477, 271] width 954 height 476
click at [457, 386] on div "Edit Widget Widget Display Widget Date Settings Widget Query Manually edit your…" at bounding box center [477, 271] width 954 height 476
click at [935, 45] on icon at bounding box center [934, 49] width 14 height 14
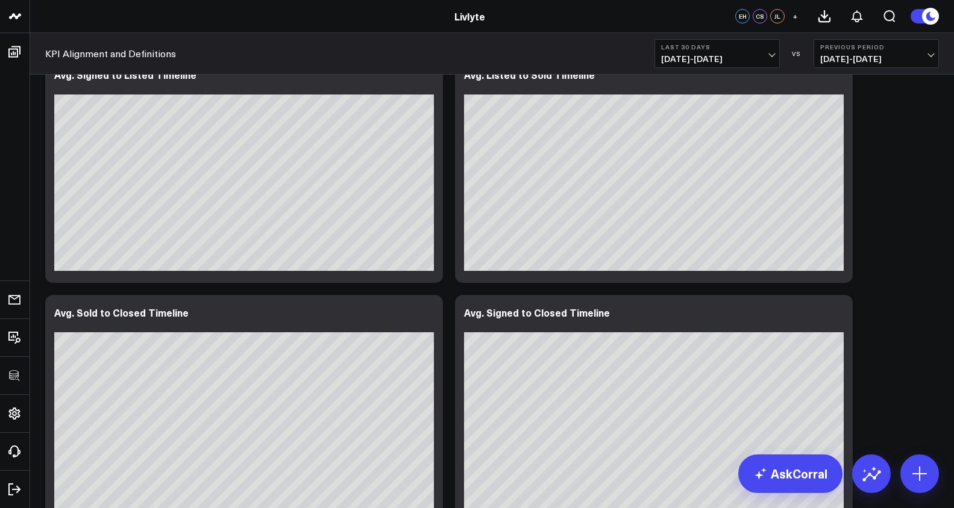
scroll to position [3157, 0]
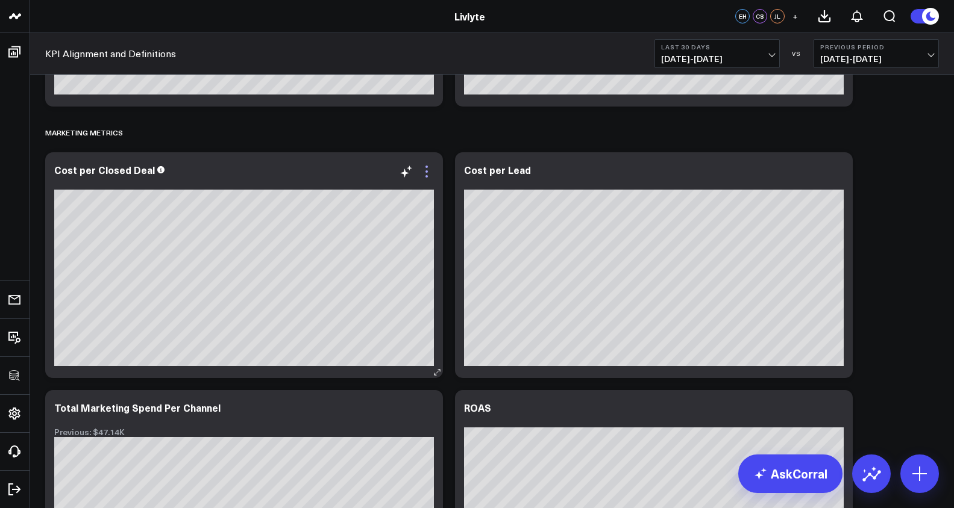
click at [431, 170] on icon at bounding box center [426, 171] width 14 height 14
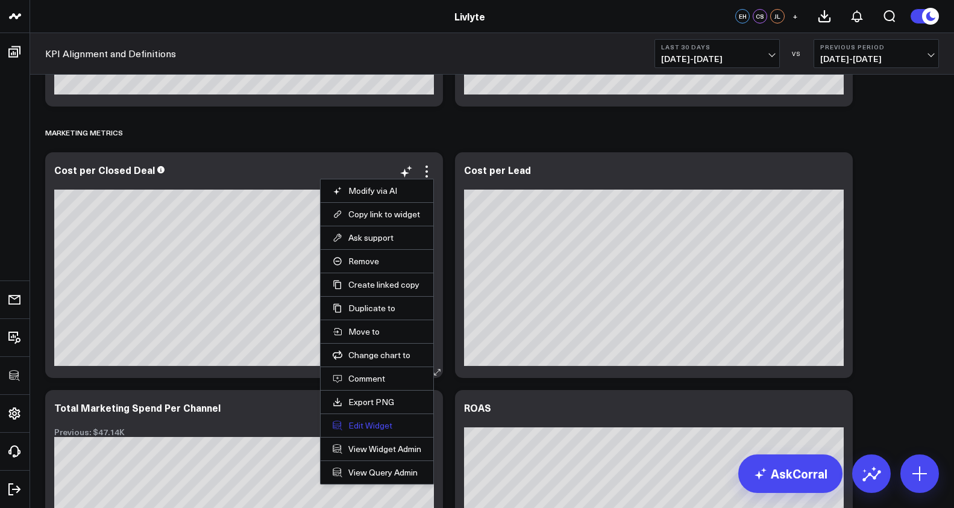
click at [384, 426] on button "Edit Widget" at bounding box center [377, 426] width 89 height 11
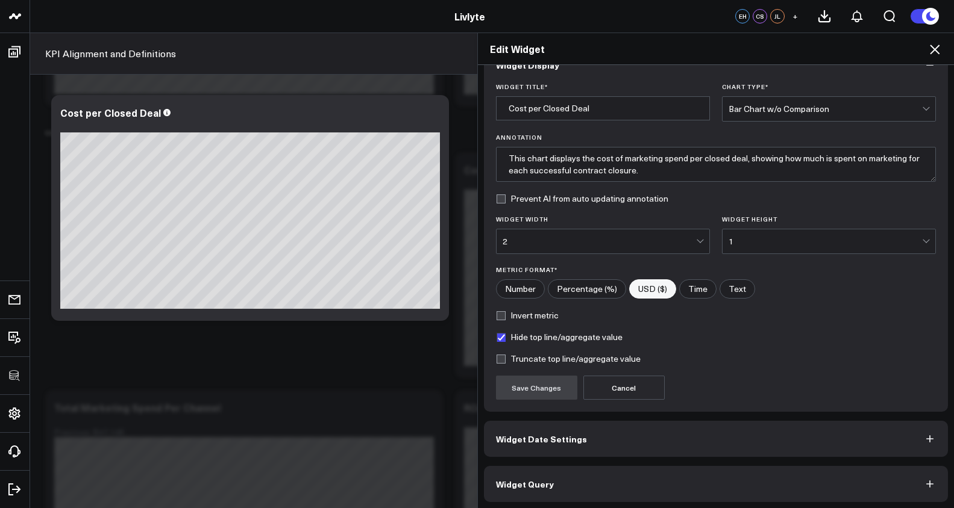
scroll to position [30, 0]
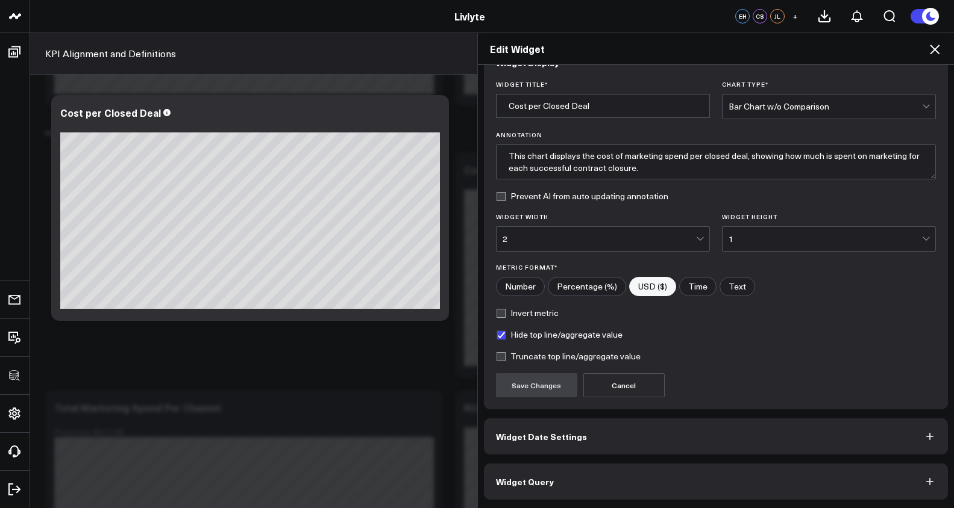
click at [644, 477] on button "Widget Query" at bounding box center [716, 482] width 465 height 36
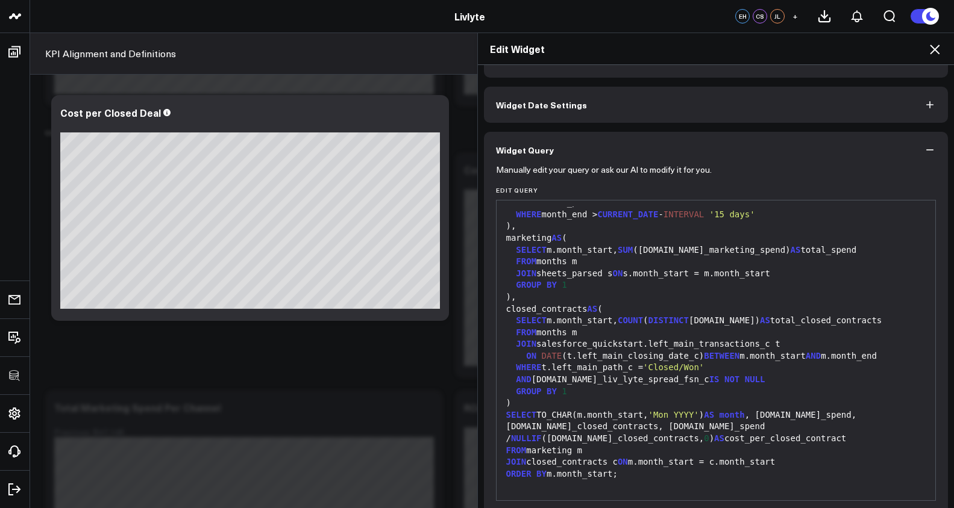
scroll to position [82, 0]
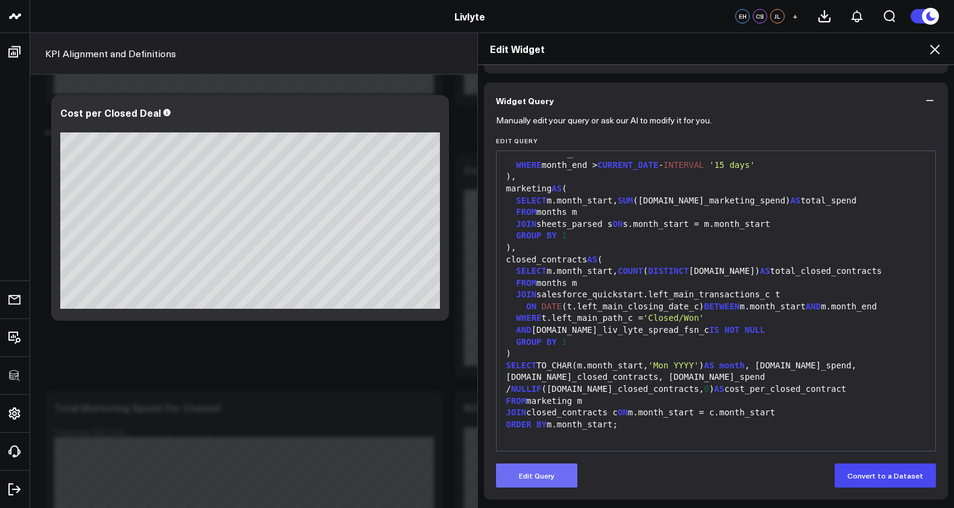
click at [528, 480] on button "Edit Query" at bounding box center [536, 476] width 81 height 24
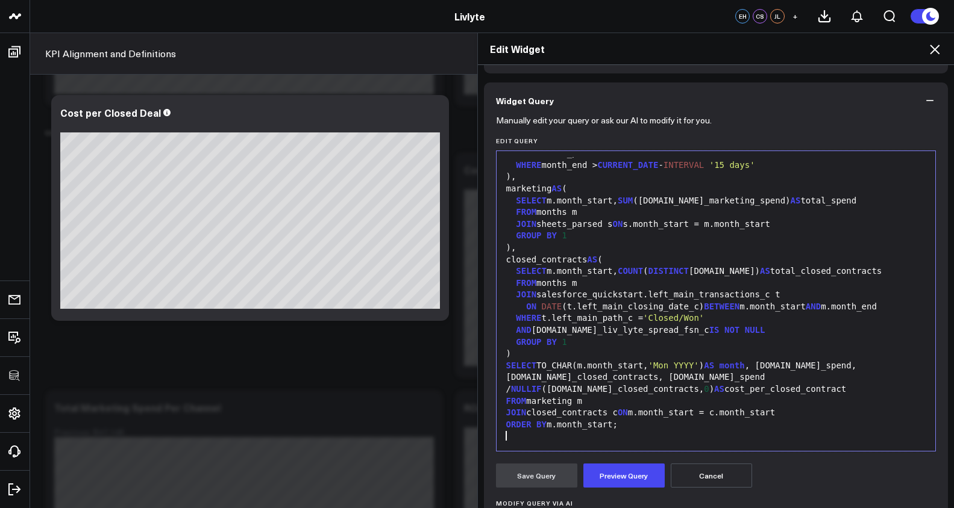
click at [618, 437] on div at bounding box center [715, 437] width 427 height 12
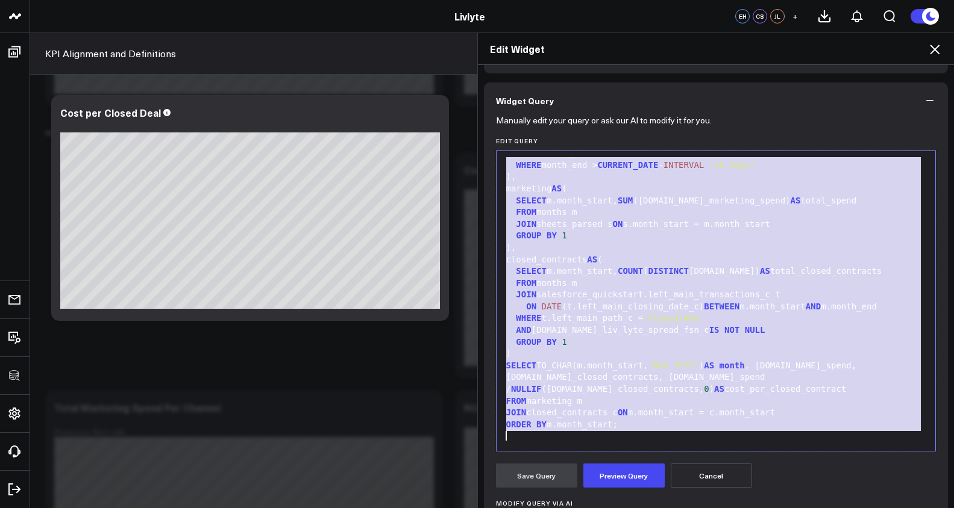
copy div "WITH sheets_parsed AS ( SELECT TO_DATE(REGEXP_REPLACE( TRIM ( year ), '[^0-9]' …"
click at [932, 49] on icon at bounding box center [934, 49] width 14 height 14
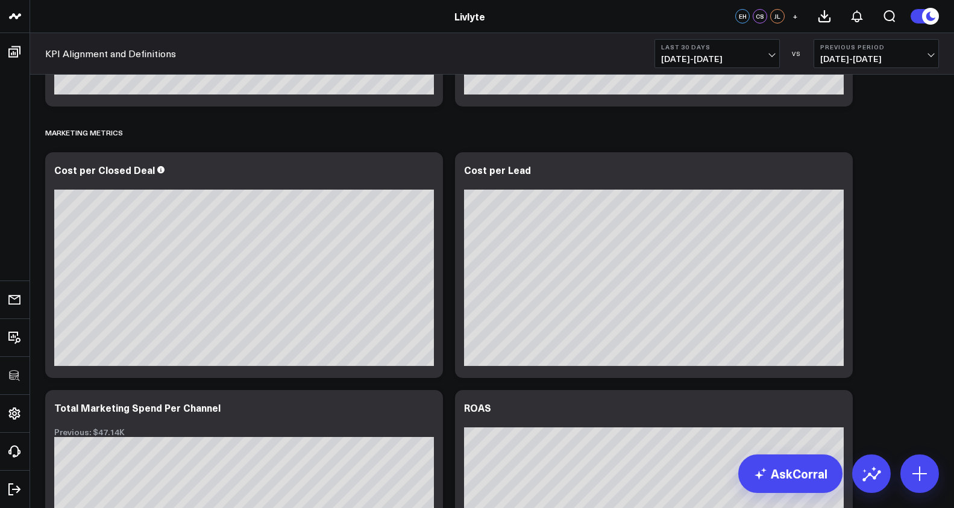
click at [721, 61] on span "[DATE] - [DATE]" at bounding box center [717, 59] width 112 height 10
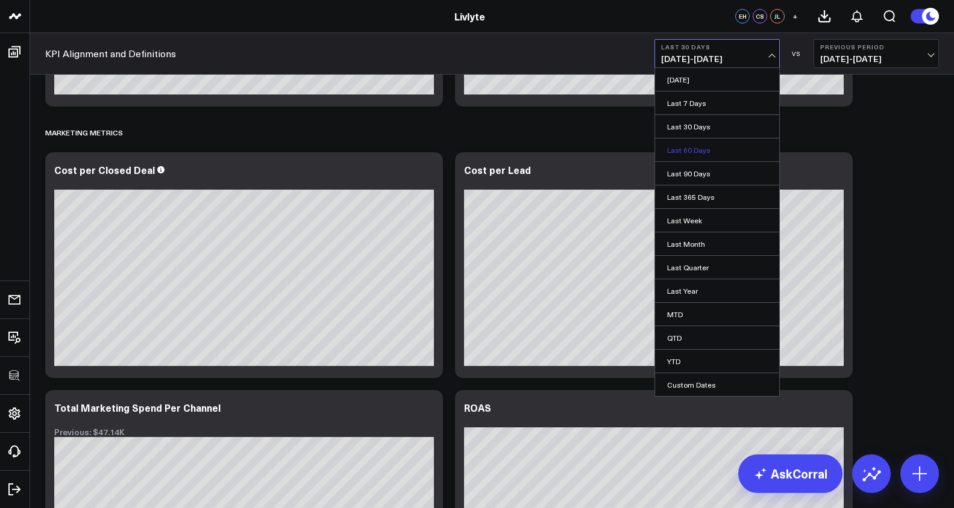
click at [711, 152] on link "Last 60 Days" at bounding box center [717, 150] width 124 height 23
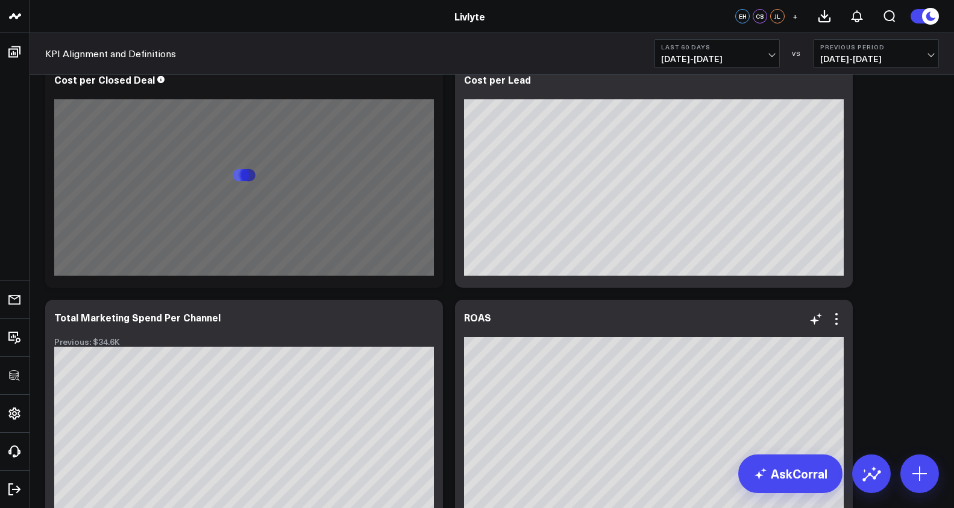
scroll to position [3242, 0]
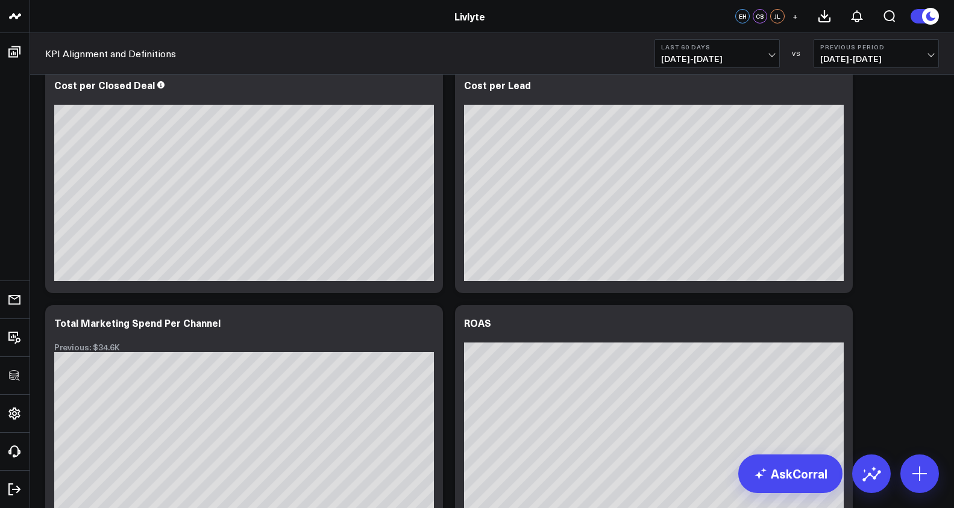
click at [722, 58] on span "07/31/25 - 09/28/25" at bounding box center [717, 59] width 112 height 10
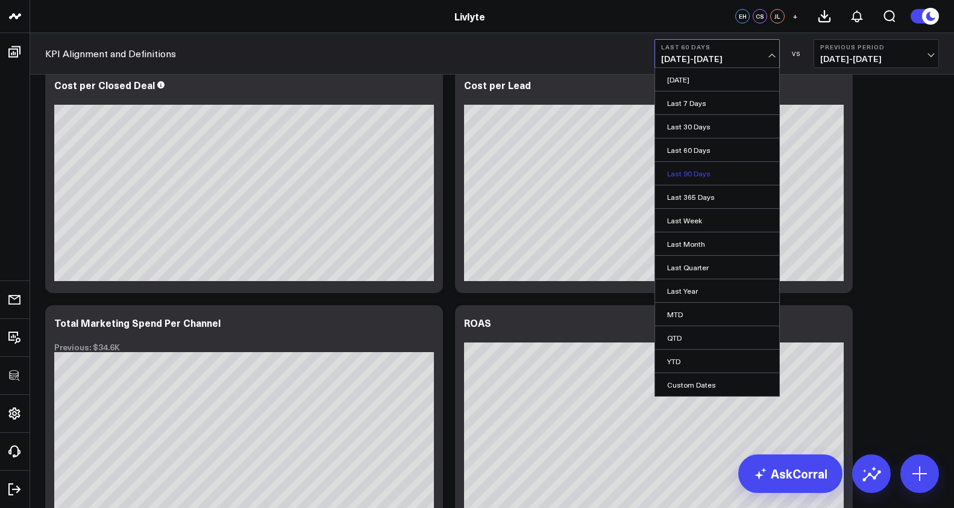
click at [717, 171] on link "Last 90 Days" at bounding box center [717, 173] width 124 height 23
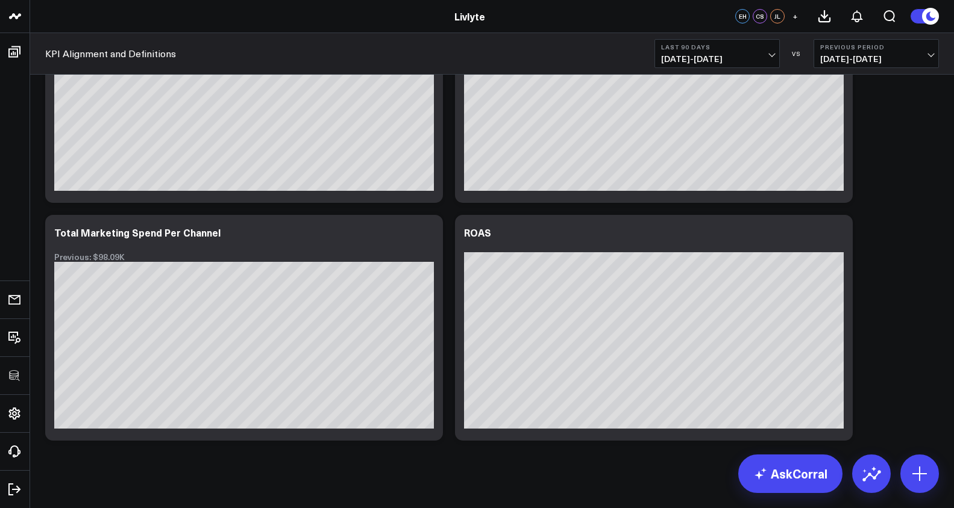
scroll to position [3337, 0]
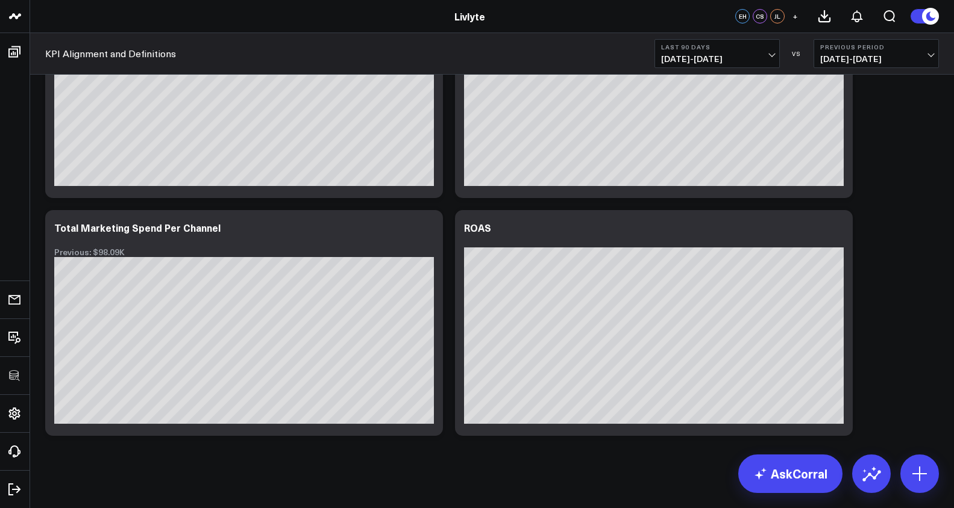
drag, startPoint x: 723, startPoint y: 66, endPoint x: 722, endPoint y: 60, distance: 6.1
click at [723, 65] on button "Last 90 Days [DATE] - [DATE]" at bounding box center [716, 53] width 125 height 29
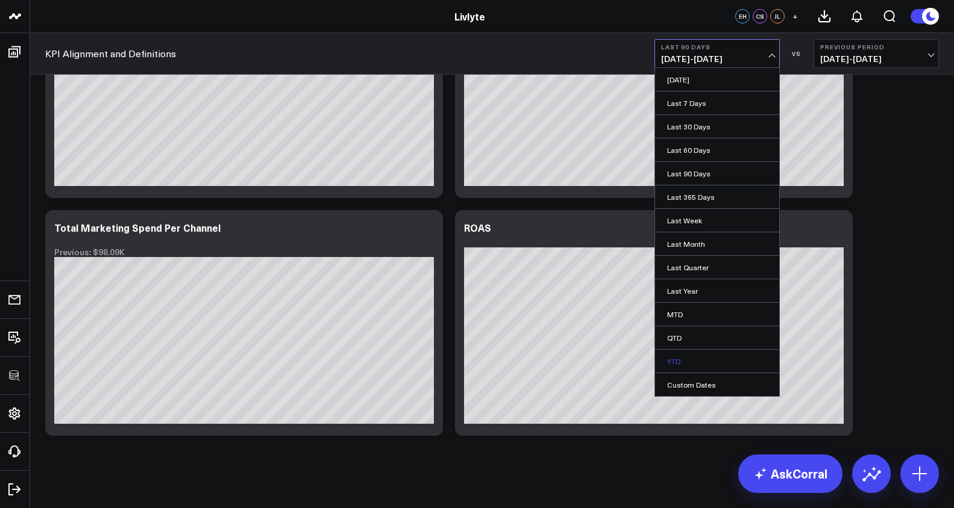
click at [683, 358] on link "YTD" at bounding box center [717, 361] width 124 height 23
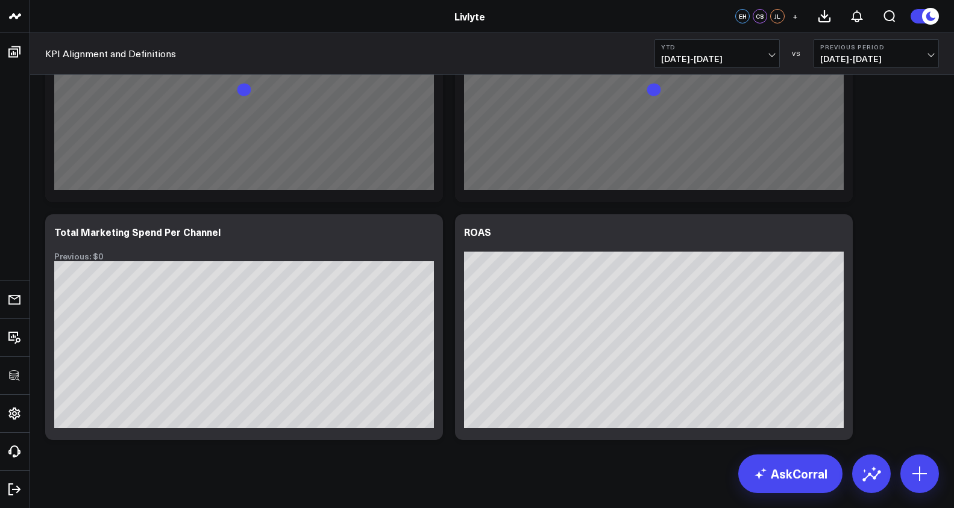
scroll to position [3343, 0]
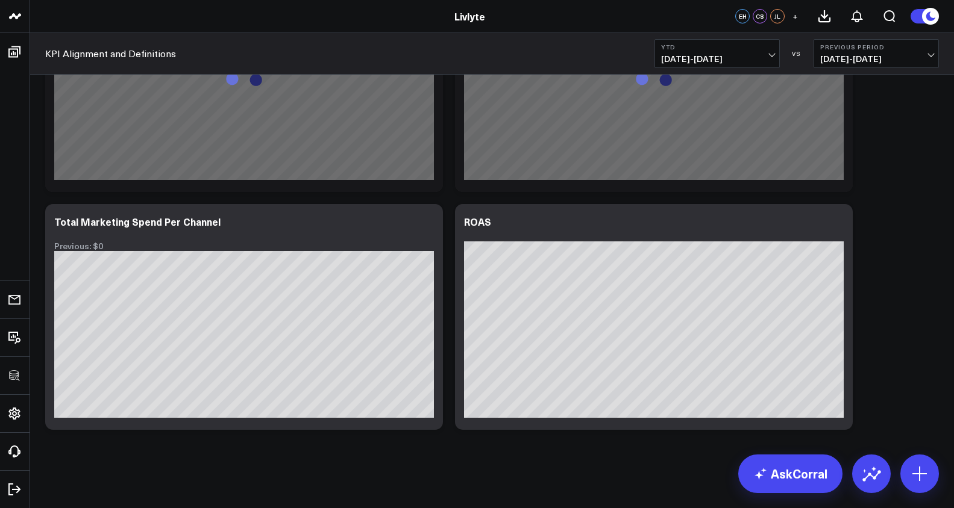
click at [754, 55] on span "[DATE] - [DATE]" at bounding box center [717, 59] width 112 height 10
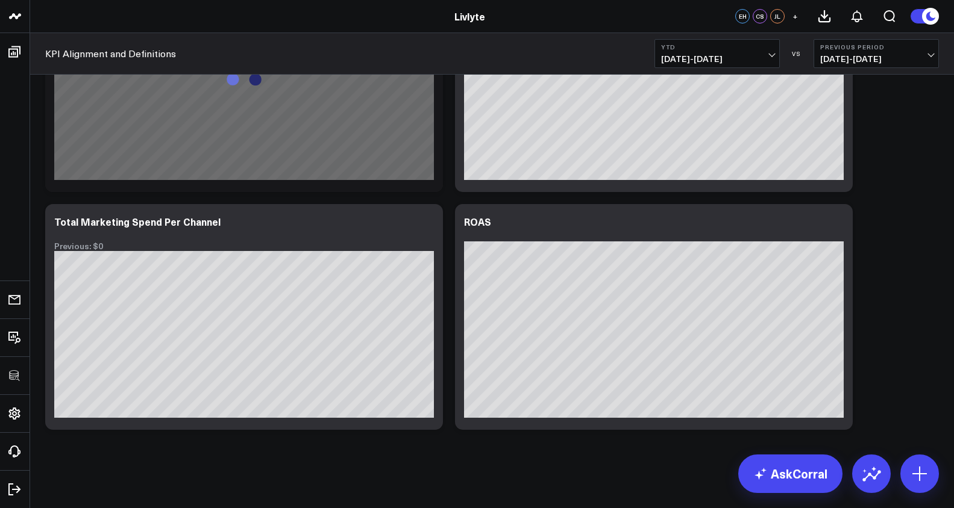
click at [736, 54] on span "[DATE] - [DATE]" at bounding box center [717, 59] width 112 height 10
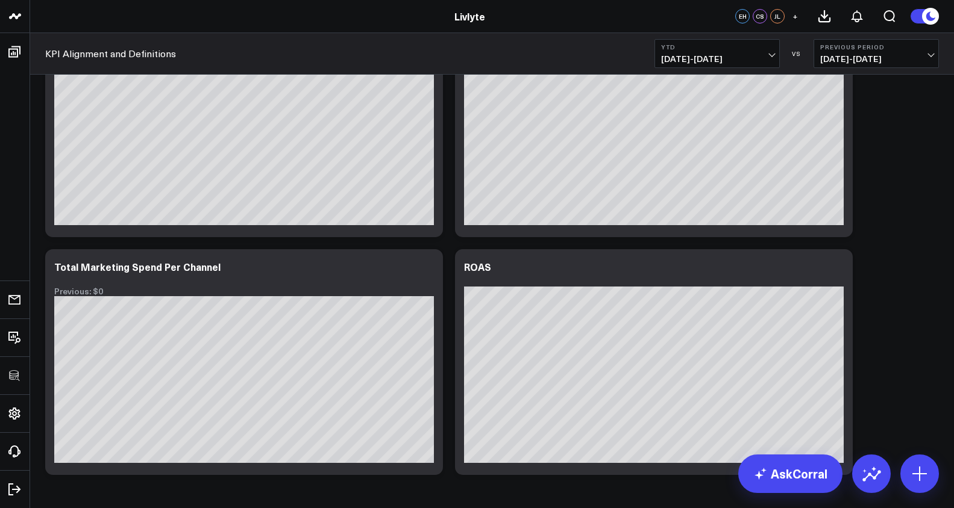
scroll to position [3277, 0]
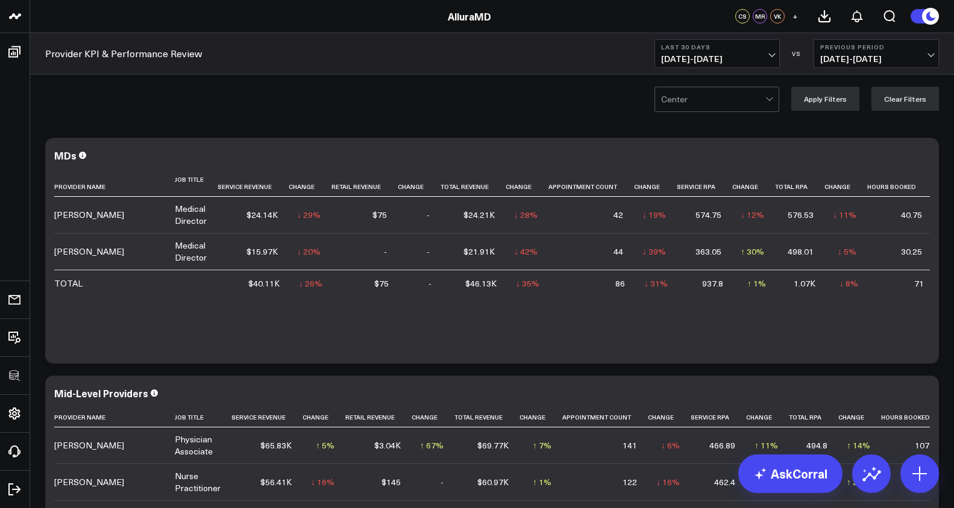
scroll to position [390, 0]
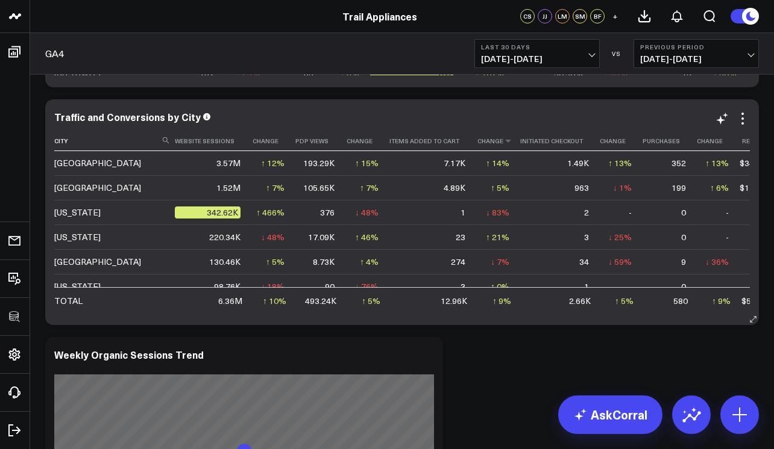
scroll to position [2223, 0]
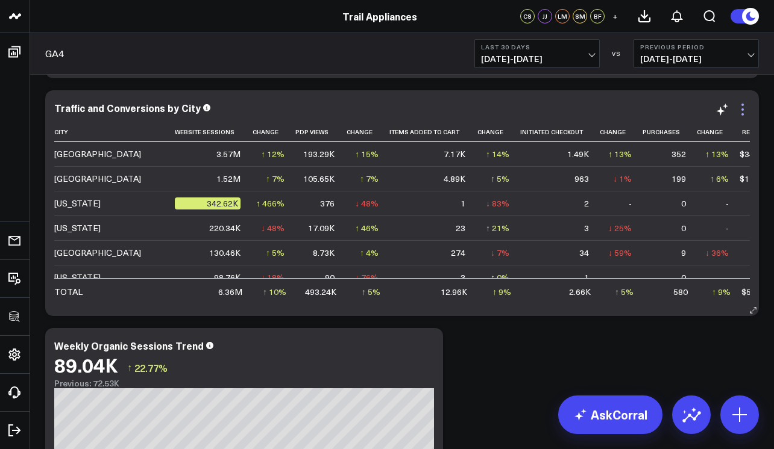
click at [747, 104] on icon at bounding box center [742, 109] width 14 height 14
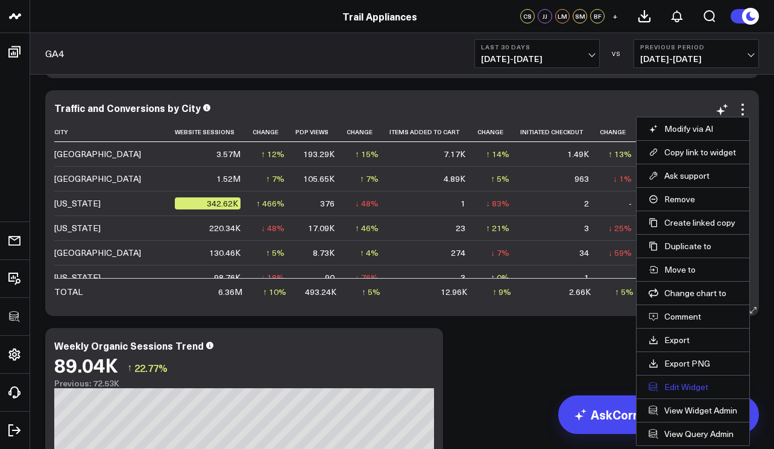
click at [684, 384] on button "Edit Widget" at bounding box center [692, 387] width 89 height 11
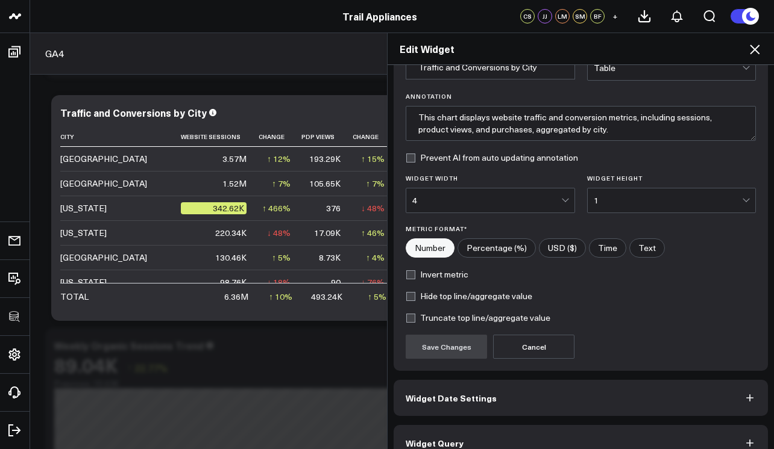
scroll to position [89, 0]
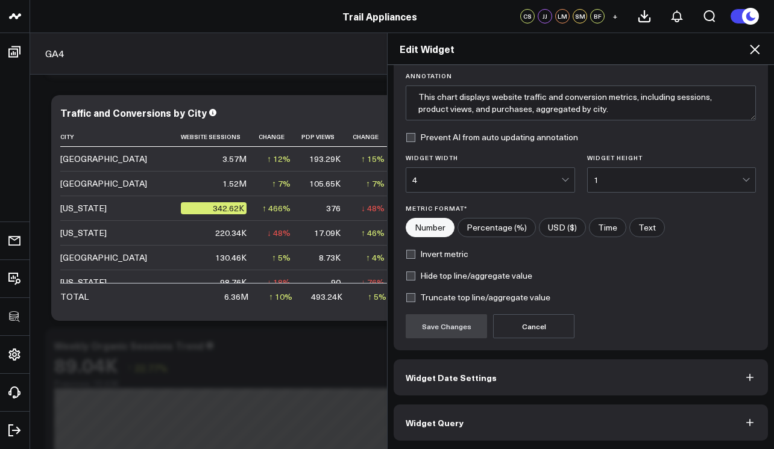
click at [652, 424] on button "Widget Query" at bounding box center [580, 423] width 374 height 36
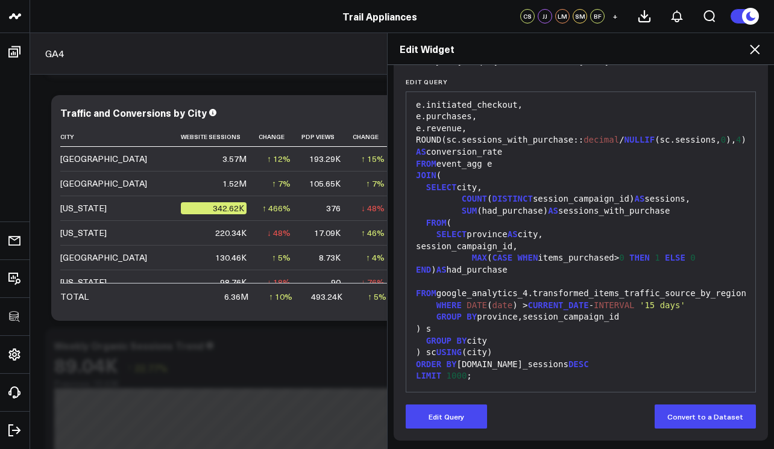
scroll to position [236, 0]
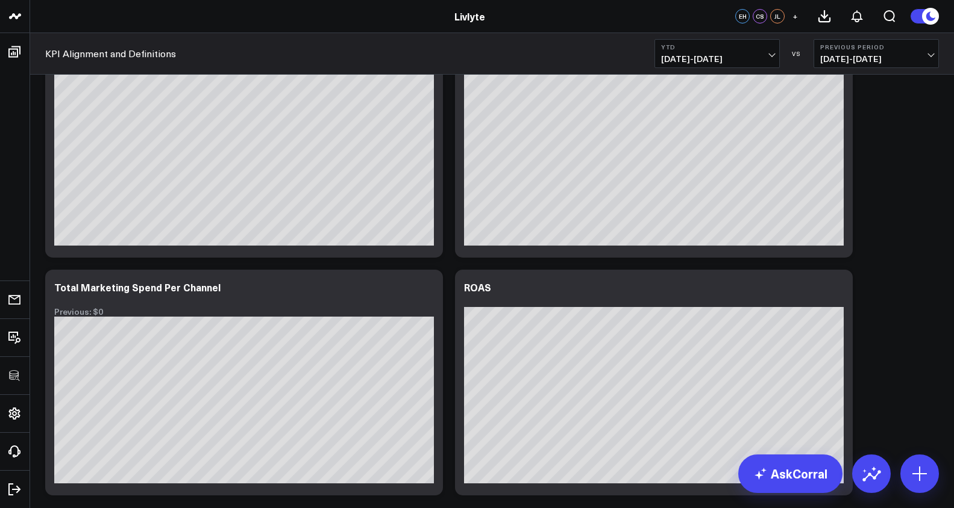
click at [770, 54] on span "[DATE] - [DATE]" at bounding box center [717, 59] width 112 height 10
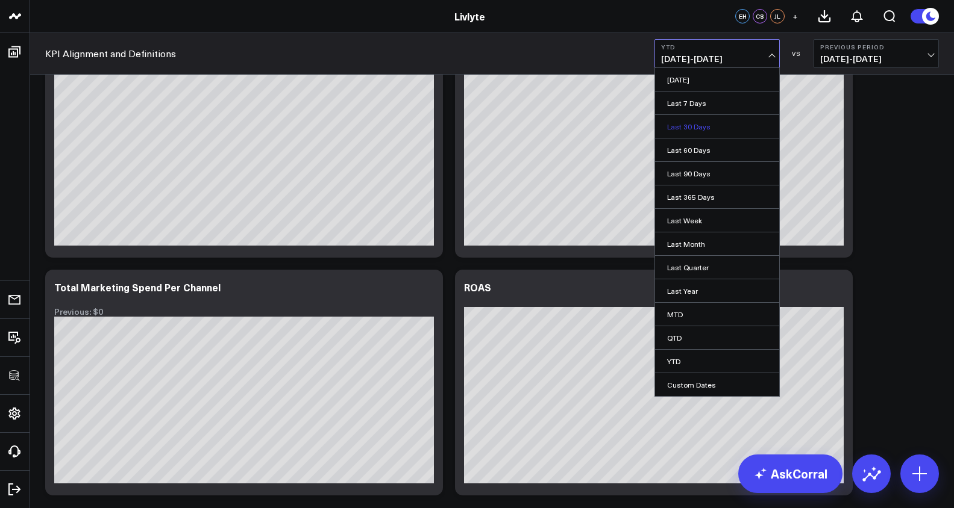
click at [757, 126] on link "Last 30 Days" at bounding box center [717, 126] width 124 height 23
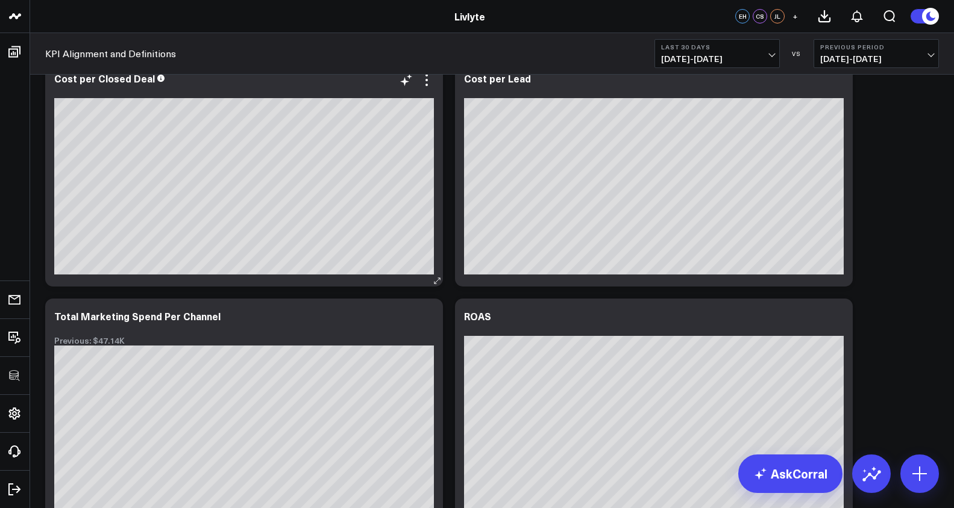
scroll to position [3249, 0]
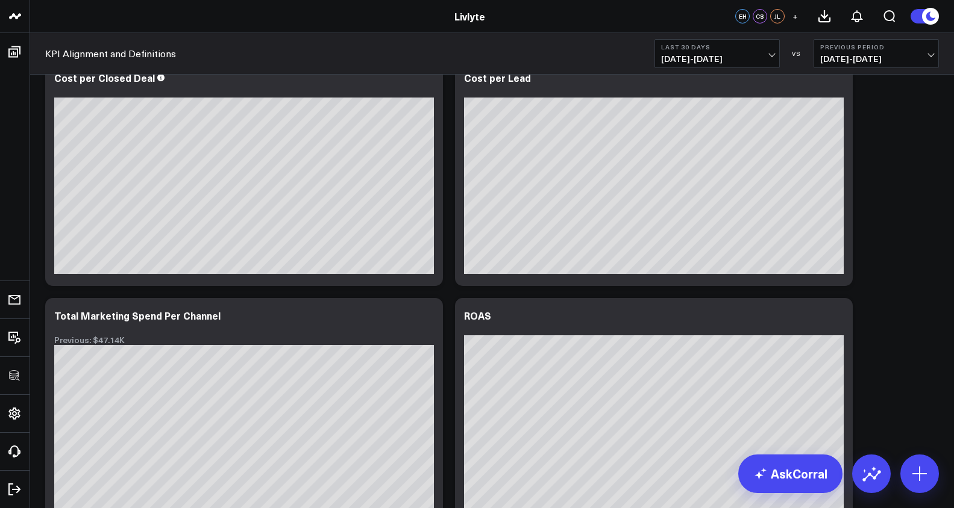
click at [760, 54] on span "[DATE] - [DATE]" at bounding box center [717, 59] width 112 height 10
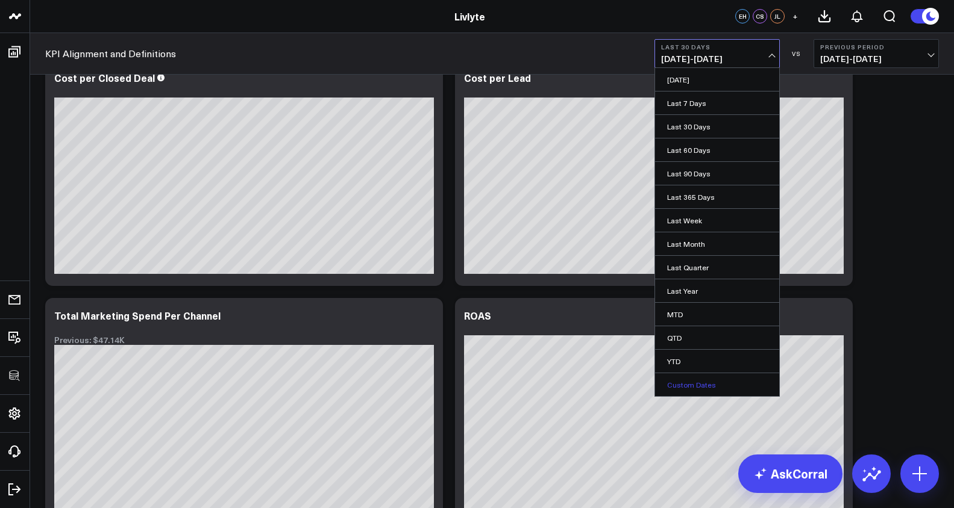
click at [684, 387] on link "Custom Dates" at bounding box center [717, 385] width 124 height 23
select select "8"
select select "2025"
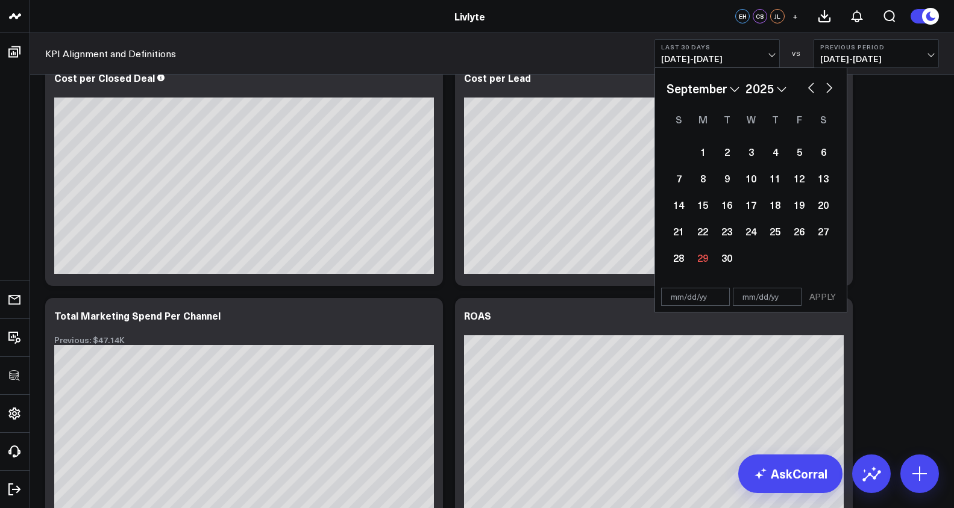
click at [803, 82] on div "January February March April May June July August September October November [D…" at bounding box center [750, 89] width 169 height 18
click at [807, 82] on button "button" at bounding box center [811, 87] width 12 height 14
select select "7"
select select "2025"
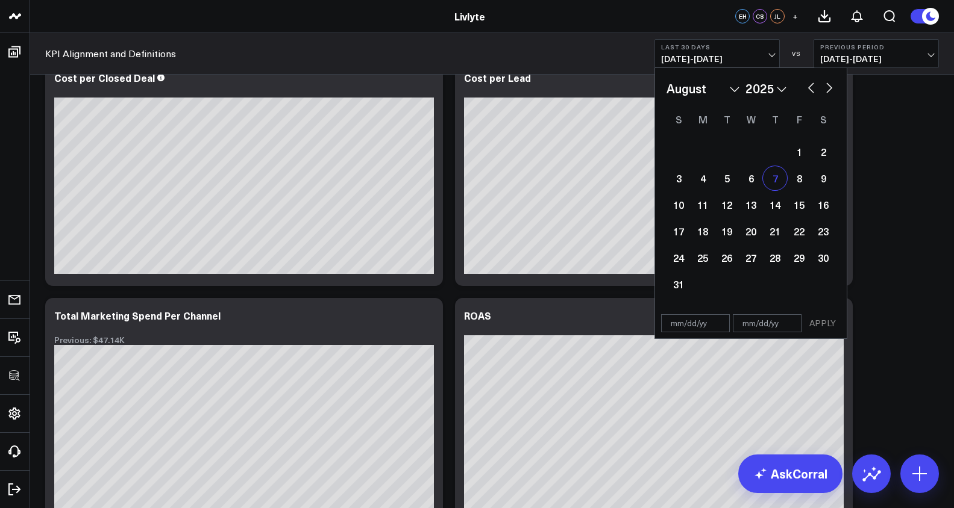
click at [769, 177] on div "7" at bounding box center [775, 178] width 24 height 24
type input "[DATE]"
select select "7"
select select "2025"
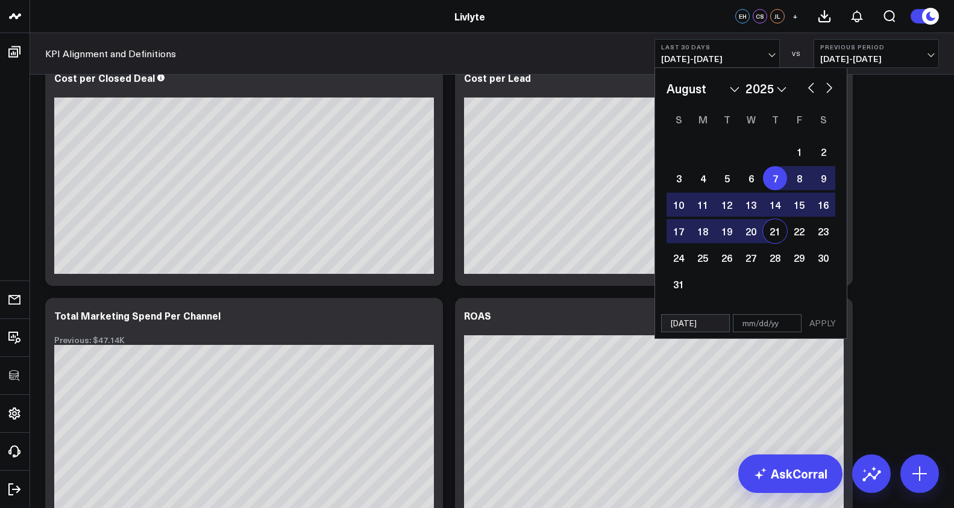
click at [773, 233] on div "21" at bounding box center [775, 231] width 24 height 24
type input "[DATE]"
select select "7"
select select "2025"
click at [829, 318] on button "APPLY" at bounding box center [822, 323] width 36 height 18
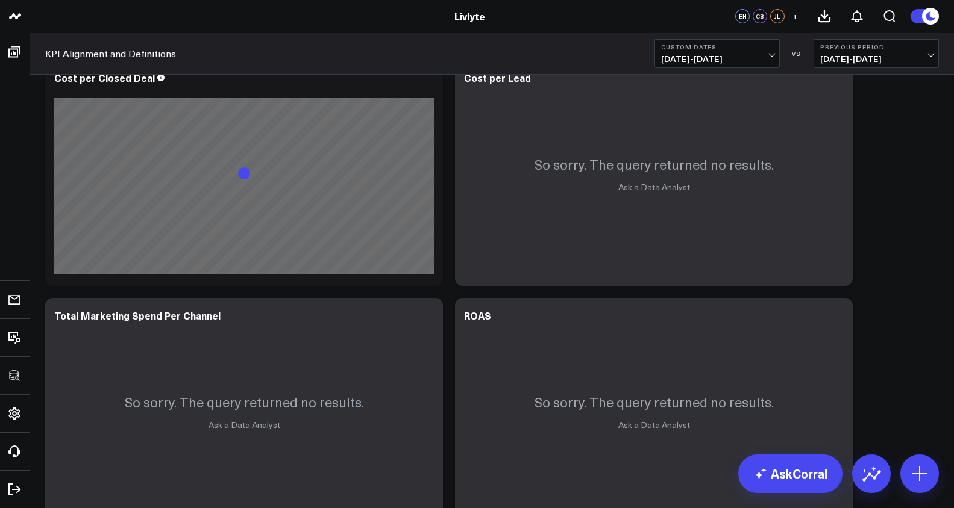
click at [733, 51] on button "Custom Dates [DATE] - [DATE]" at bounding box center [716, 53] width 125 height 29
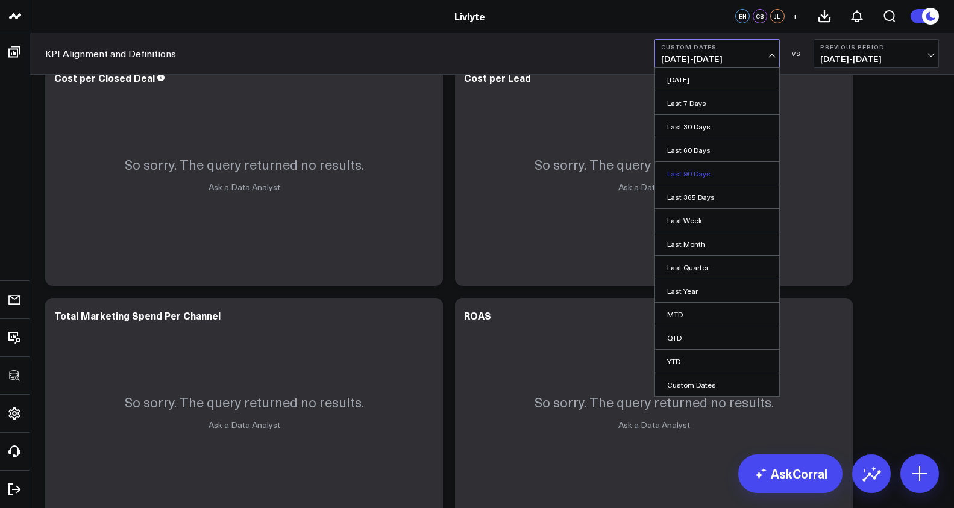
click at [705, 183] on link "Last 90 Days" at bounding box center [717, 173] width 124 height 23
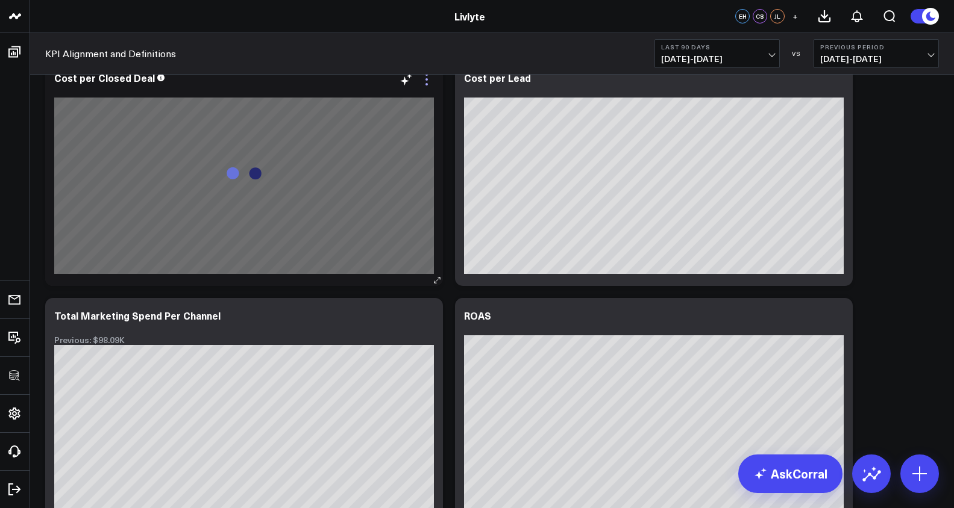
click at [428, 81] on icon at bounding box center [426, 79] width 14 height 14
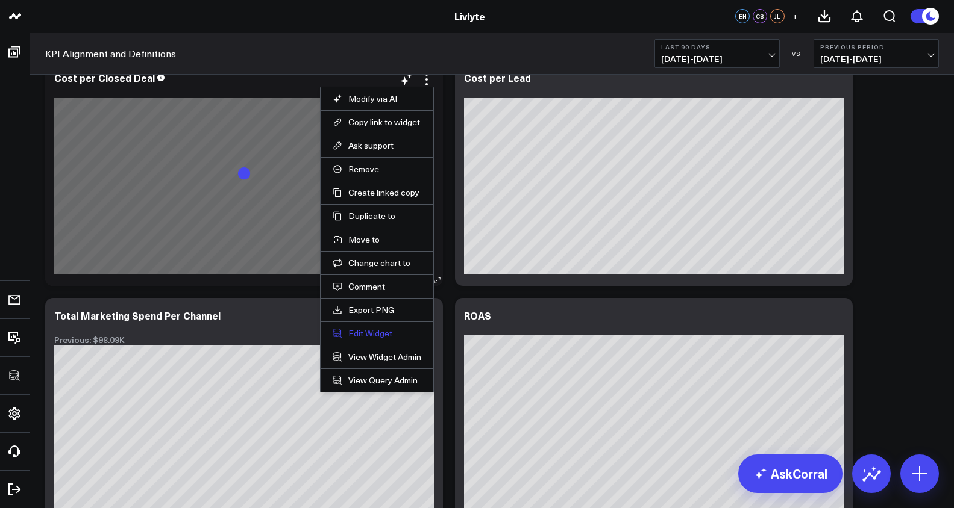
click at [371, 334] on button "Edit Widget" at bounding box center [377, 333] width 89 height 11
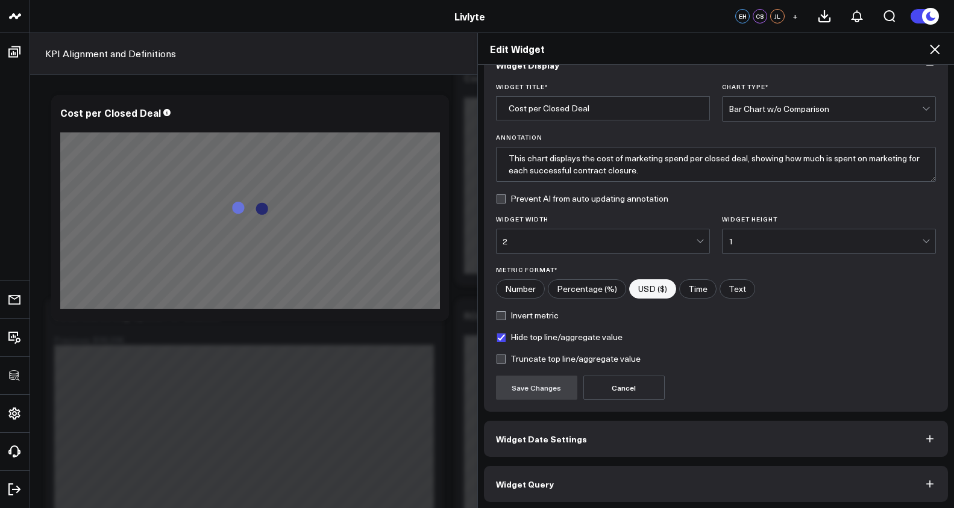
scroll to position [30, 0]
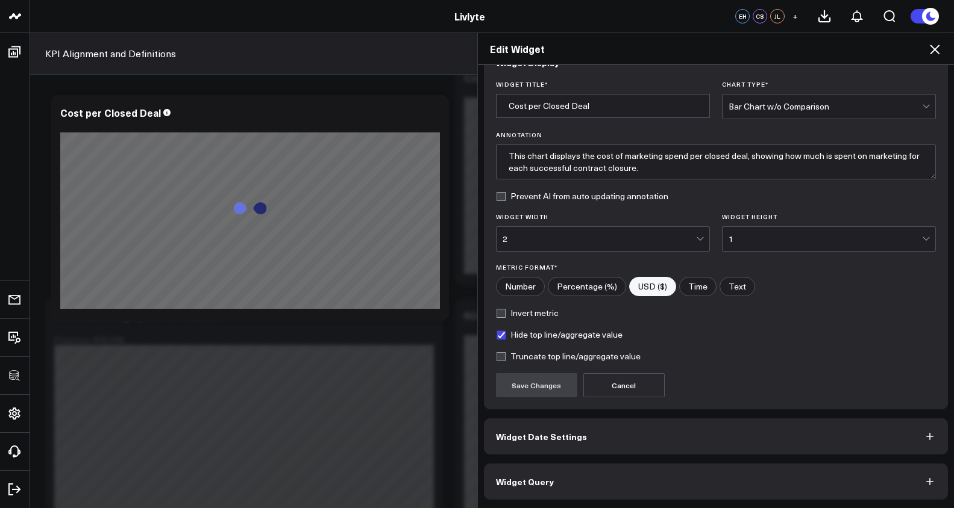
click at [712, 481] on button "Widget Query" at bounding box center [716, 482] width 465 height 36
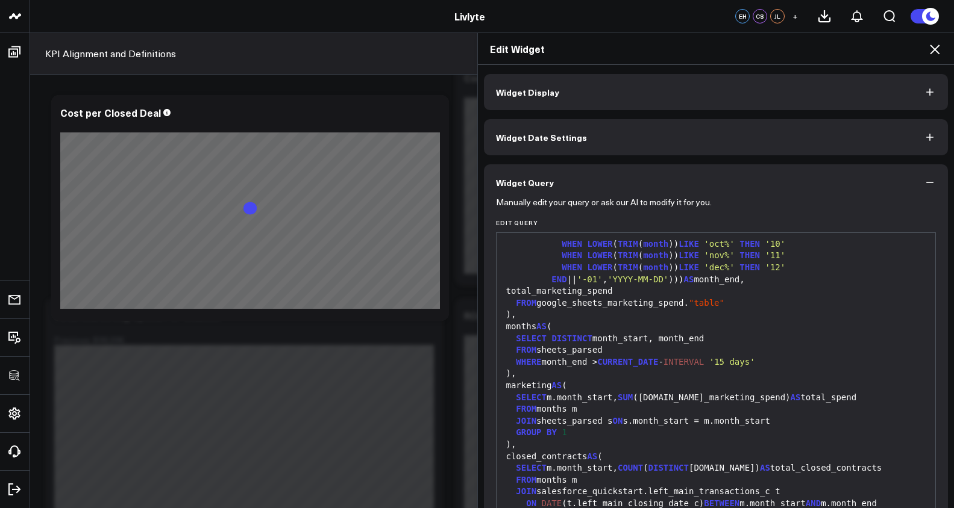
scroll to position [353, 0]
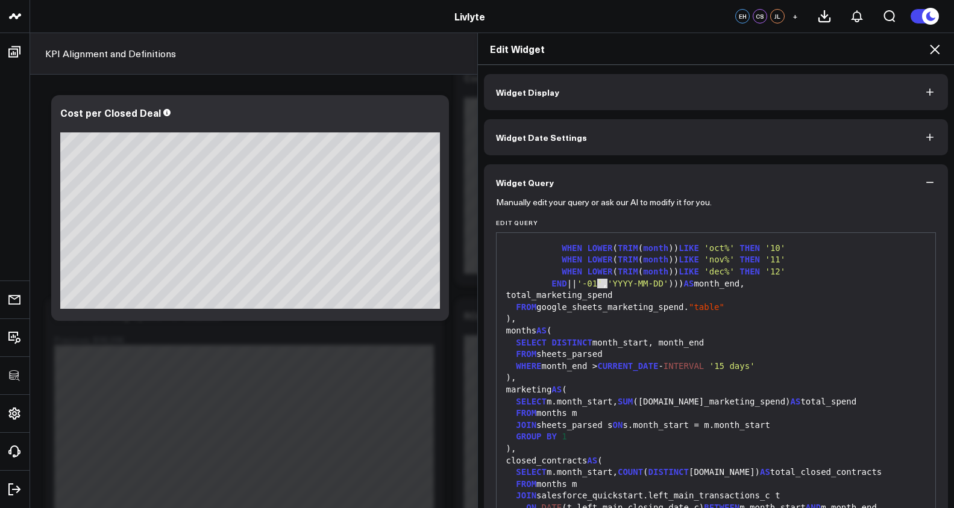
drag, startPoint x: 590, startPoint y: 286, endPoint x: 604, endPoint y: 285, distance: 13.9
click at [602, 285] on span "'-01'" at bounding box center [589, 284] width 25 height 10
click at [593, 286] on span "'-01'" at bounding box center [589, 284] width 25 height 10
drag, startPoint x: 593, startPoint y: 286, endPoint x: 687, endPoint y: 287, distance: 93.4
click at [602, 284] on span "'-01'" at bounding box center [589, 284] width 25 height 10
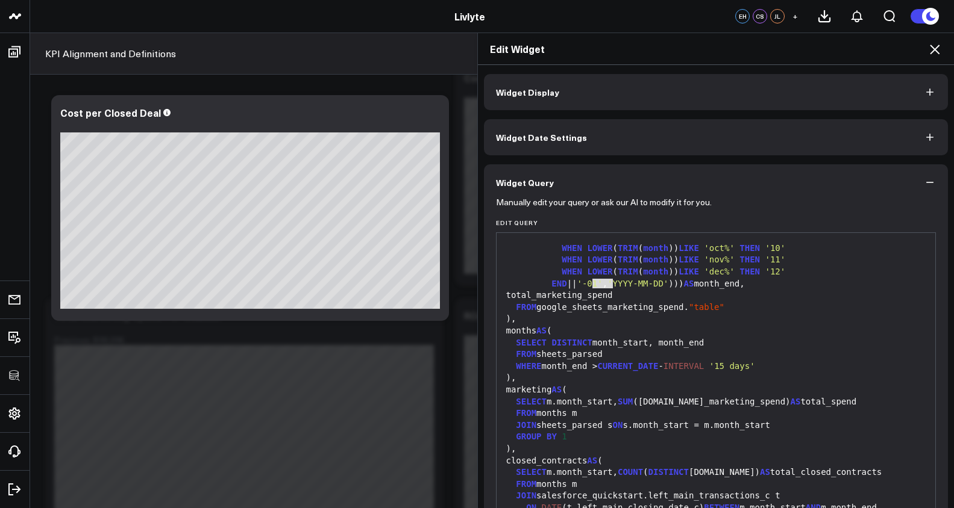
click at [628, 296] on div "total_marketing_spend" at bounding box center [715, 296] width 427 height 12
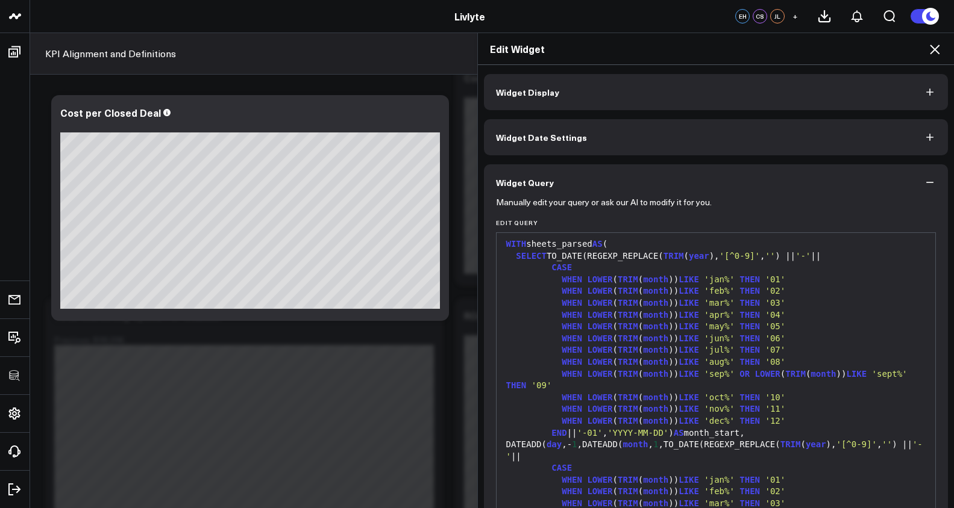
scroll to position [0, 0]
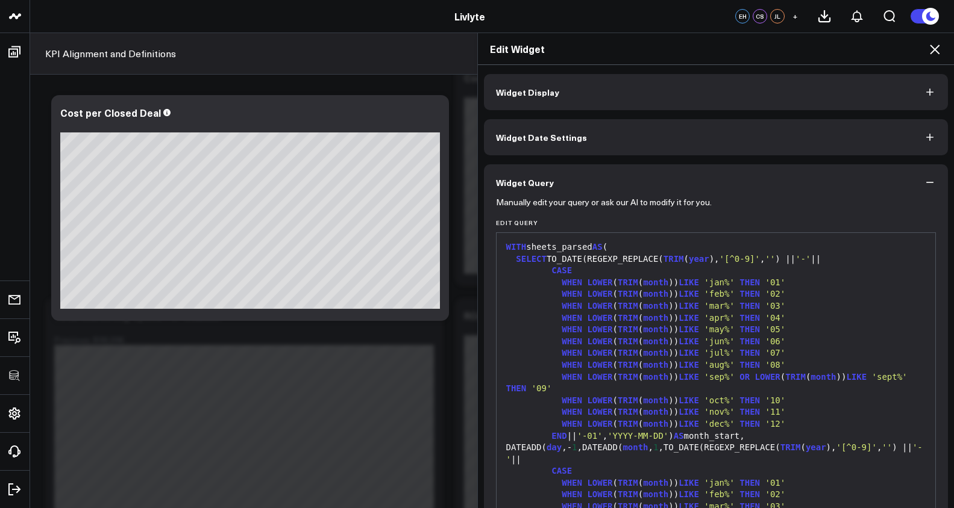
click at [935, 52] on icon at bounding box center [934, 49] width 14 height 14
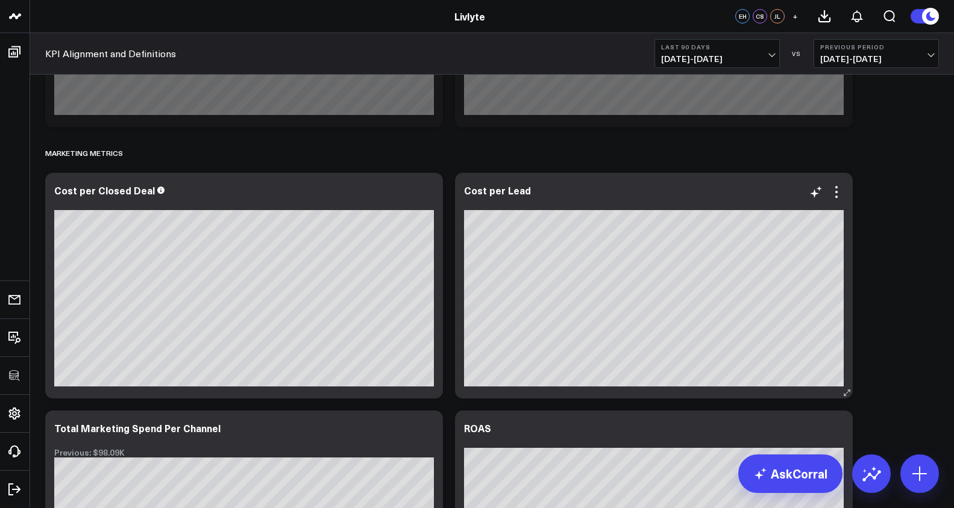
scroll to position [3121, 0]
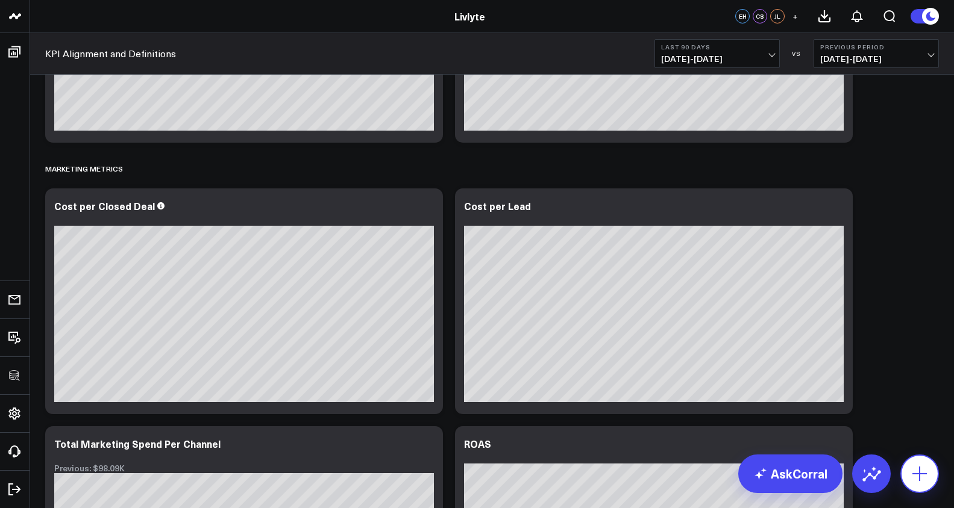
click at [933, 478] on button at bounding box center [919, 474] width 39 height 39
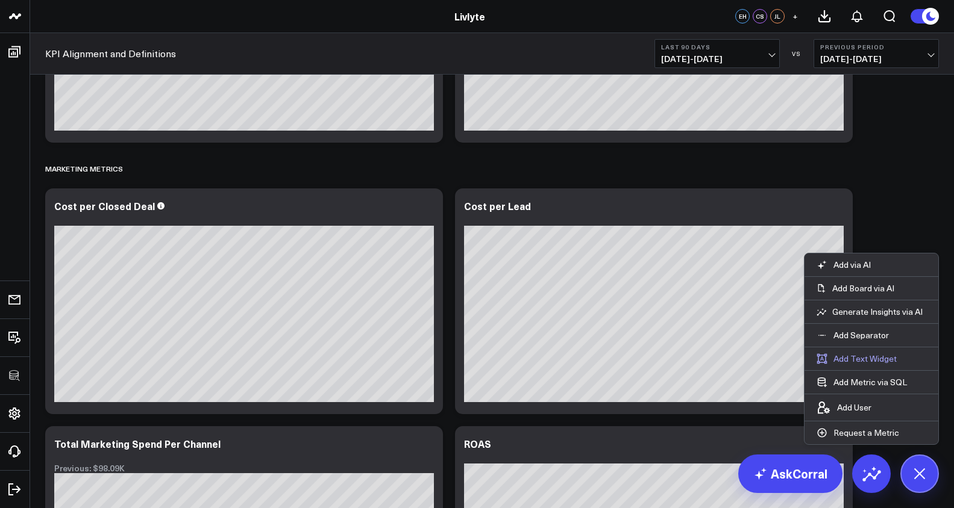
click at [868, 355] on button "Add Text Widget" at bounding box center [856, 359] width 104 height 23
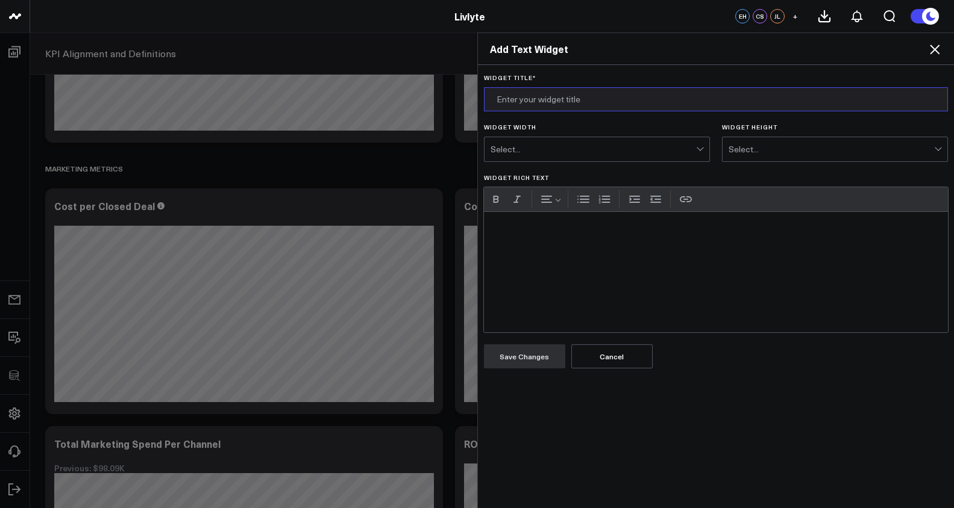
click at [512, 96] on input "Widget Title *" at bounding box center [716, 99] width 465 height 24
click at [528, 275] on div "Widget Rich Text" at bounding box center [716, 272] width 465 height 120
click at [932, 49] on icon at bounding box center [934, 49] width 14 height 14
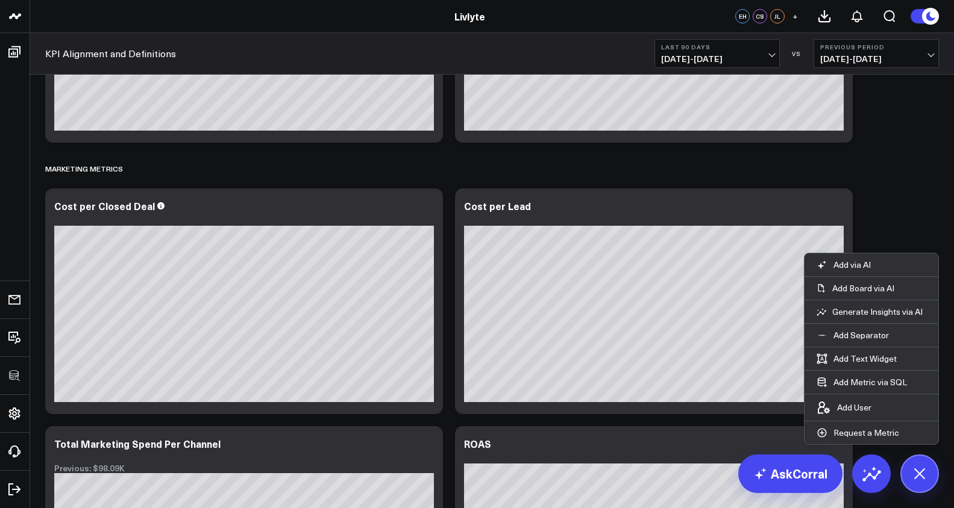
click at [718, 49] on b "Last 90 Days" at bounding box center [717, 46] width 112 height 7
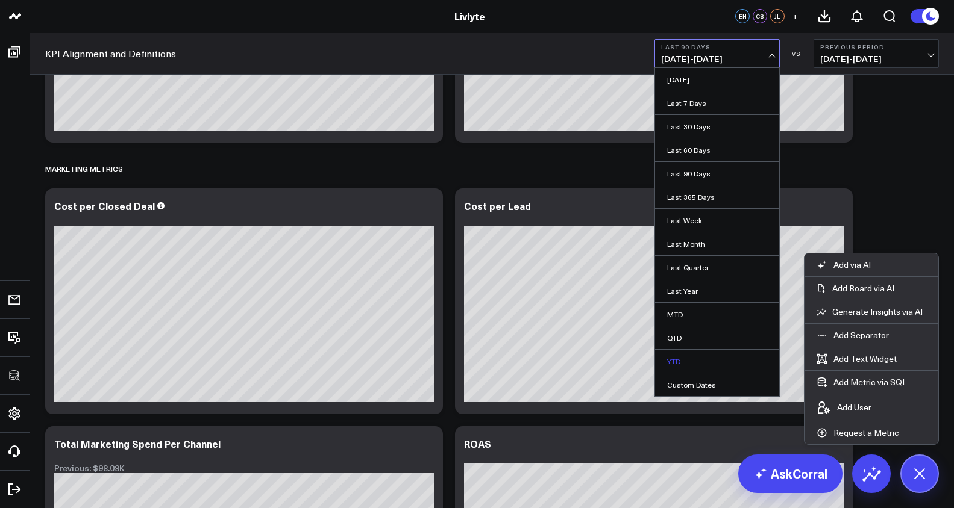
click at [703, 358] on link "YTD" at bounding box center [717, 361] width 124 height 23
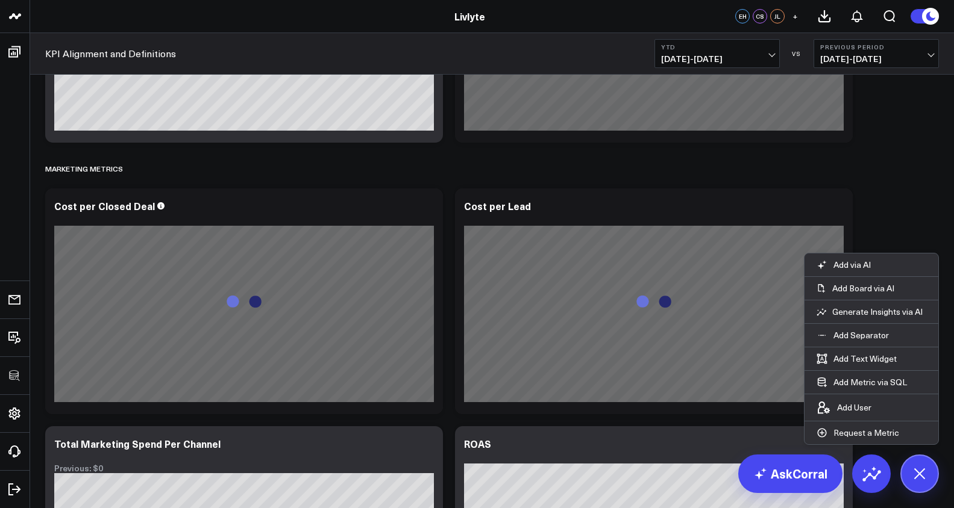
scroll to position [3343, 0]
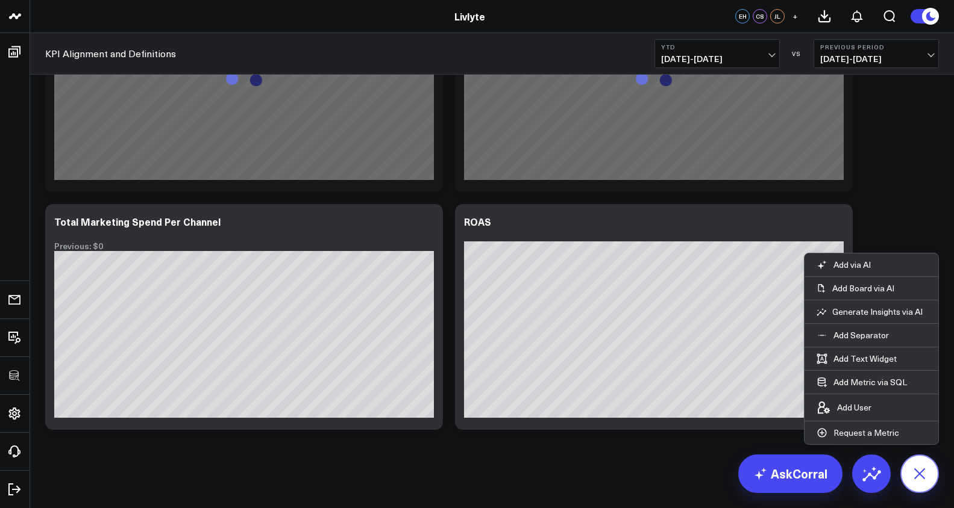
click at [926, 480] on icon at bounding box center [919, 473] width 27 height 27
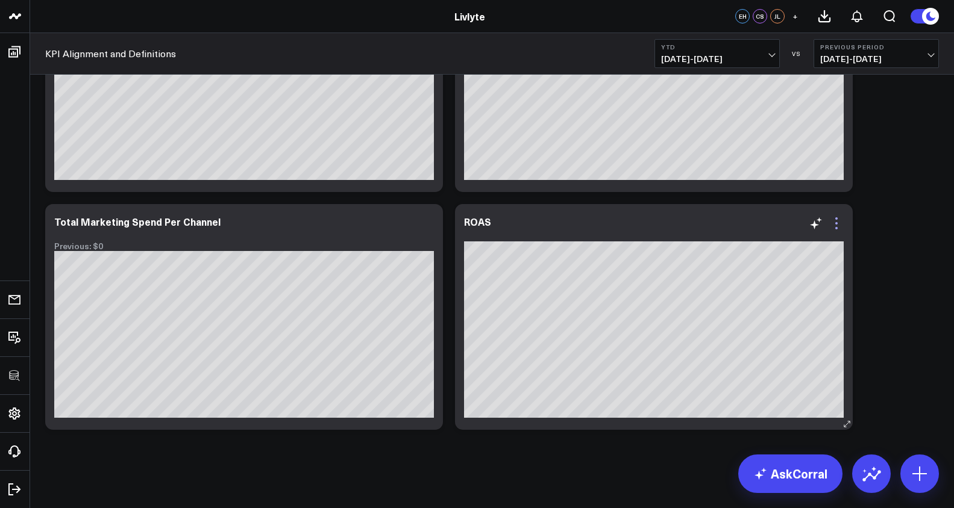
click at [837, 220] on icon at bounding box center [836, 223] width 14 height 14
click at [760, 51] on button "YTD [DATE] - [DATE]" at bounding box center [716, 53] width 125 height 29
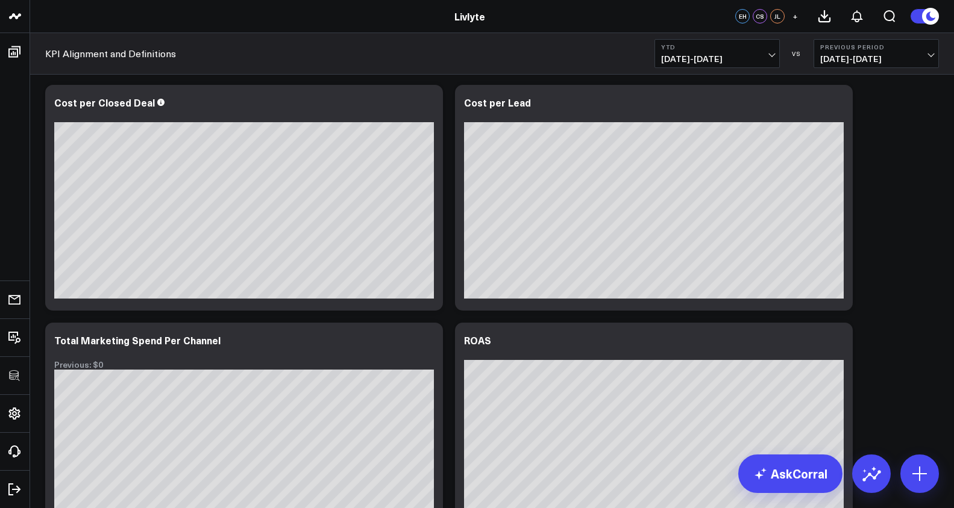
scroll to position [3218, 0]
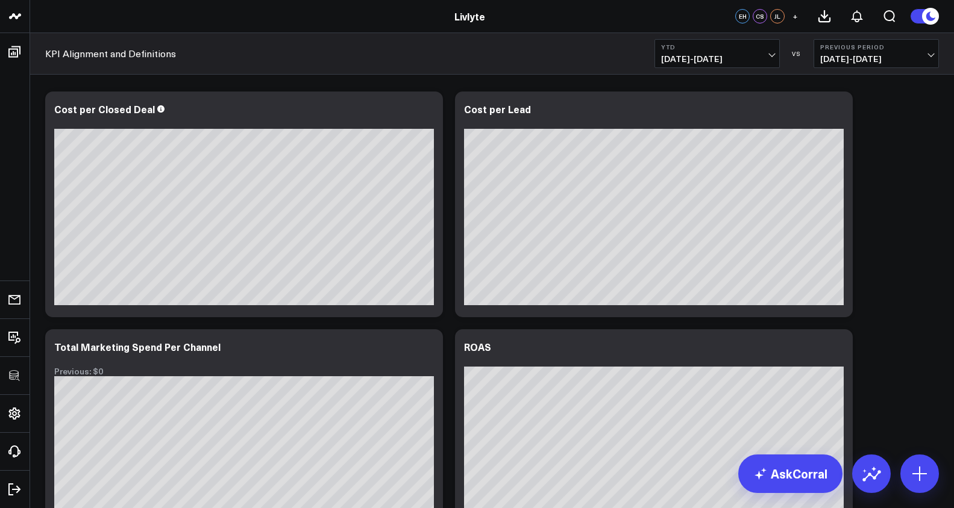
click at [754, 60] on span "[DATE] - [DATE]" at bounding box center [717, 59] width 112 height 10
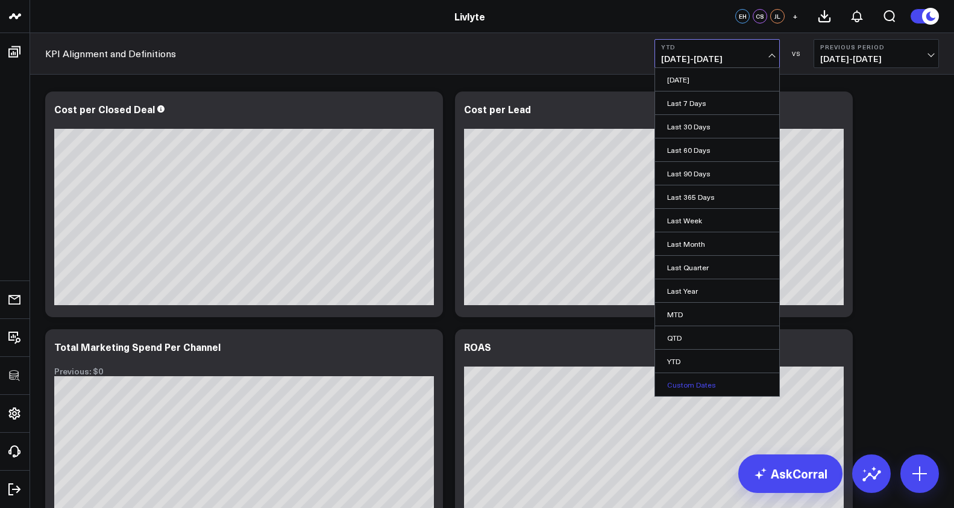
click at [713, 381] on link "Custom Dates" at bounding box center [717, 385] width 124 height 23
select select "8"
select select "2025"
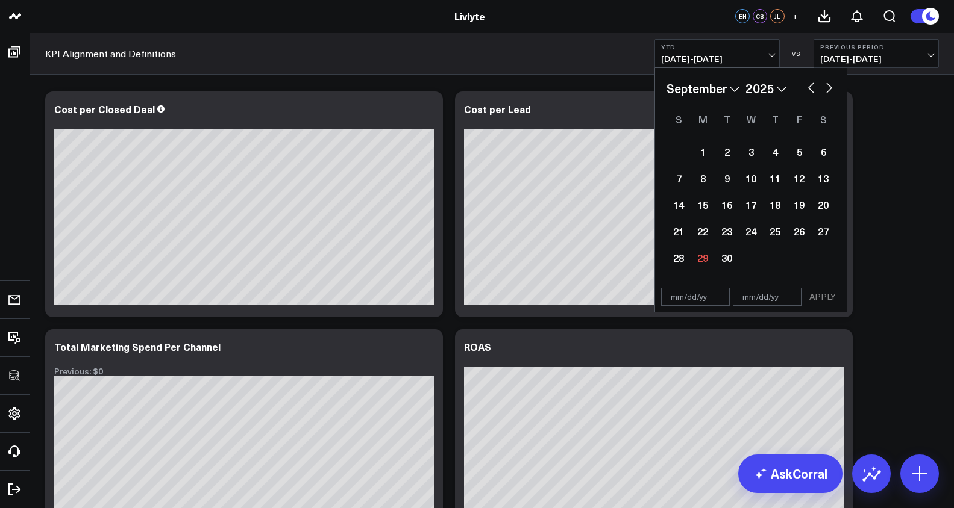
click at [805, 87] on button "button" at bounding box center [811, 87] width 12 height 14
select select "7"
select select "2025"
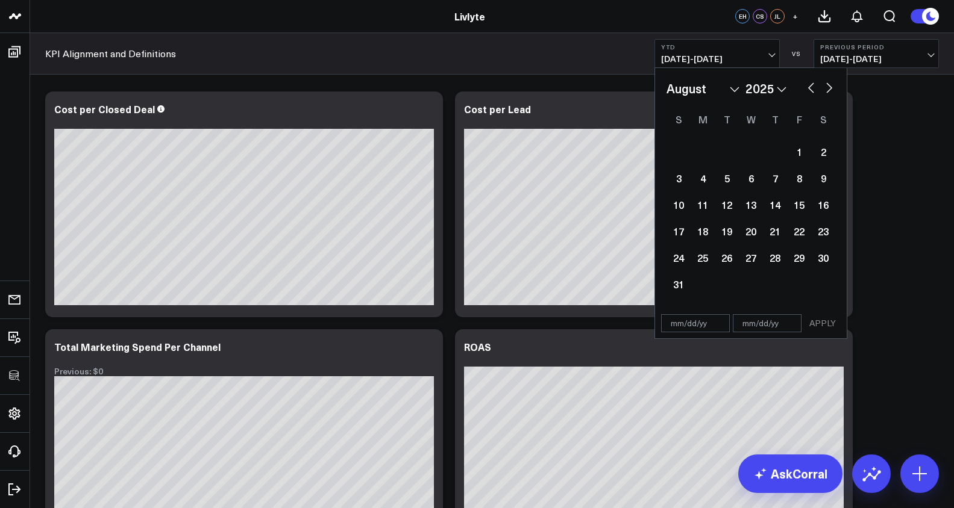
click at [807, 87] on button "button" at bounding box center [811, 87] width 12 height 14
select select "6"
select select "2025"
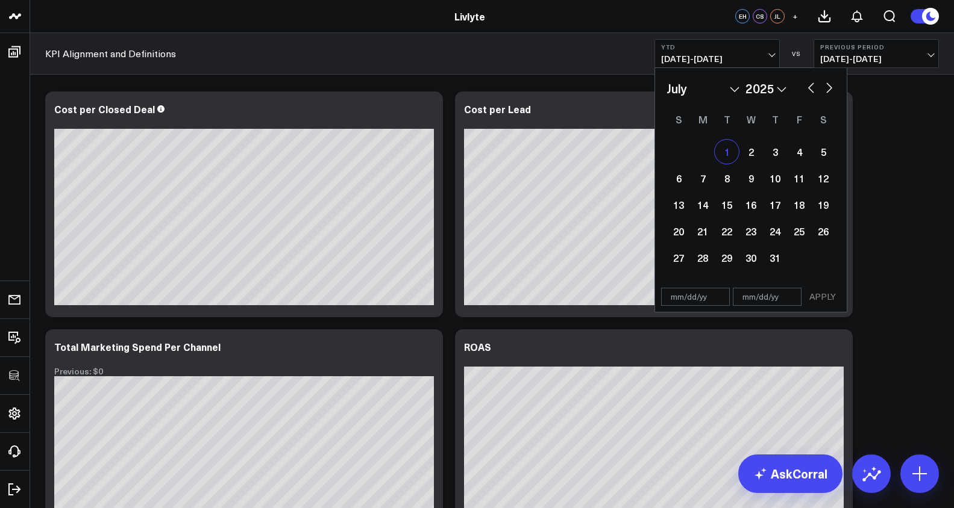
click at [728, 152] on div "1" at bounding box center [727, 152] width 24 height 24
type input "[DATE]"
select select "6"
select select "2025"
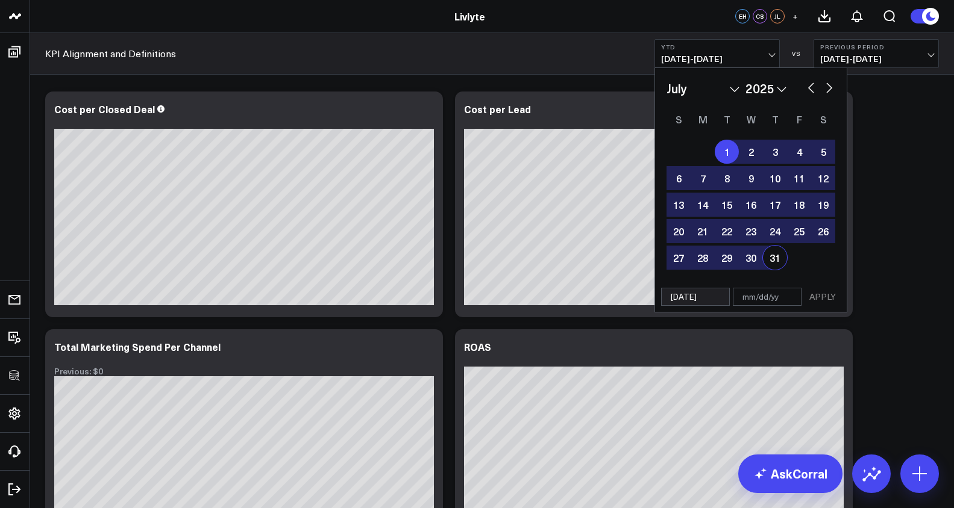
click at [778, 263] on div "31" at bounding box center [775, 258] width 24 height 24
type input "[DATE]"
select select "6"
select select "2025"
click at [816, 292] on button "APPLY" at bounding box center [822, 297] width 36 height 18
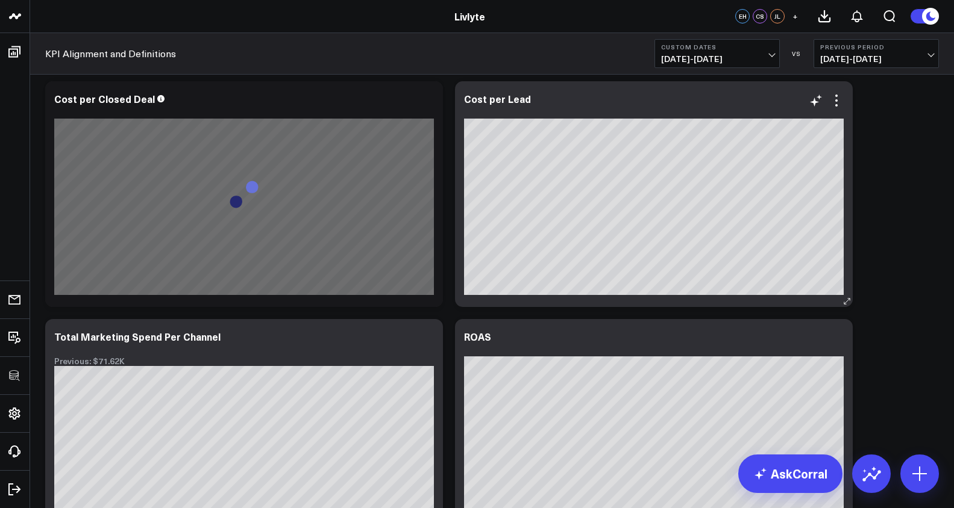
scroll to position [3217, 0]
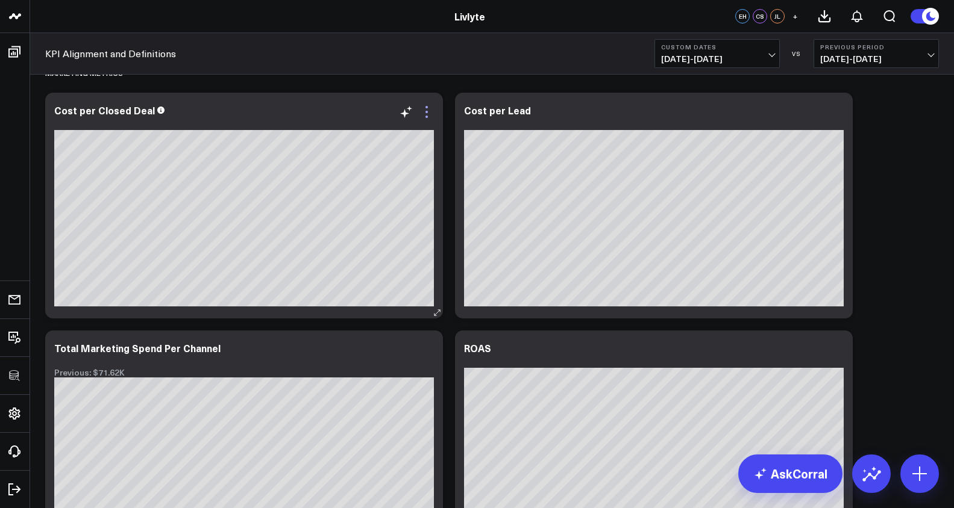
click at [430, 113] on icon at bounding box center [426, 112] width 14 height 14
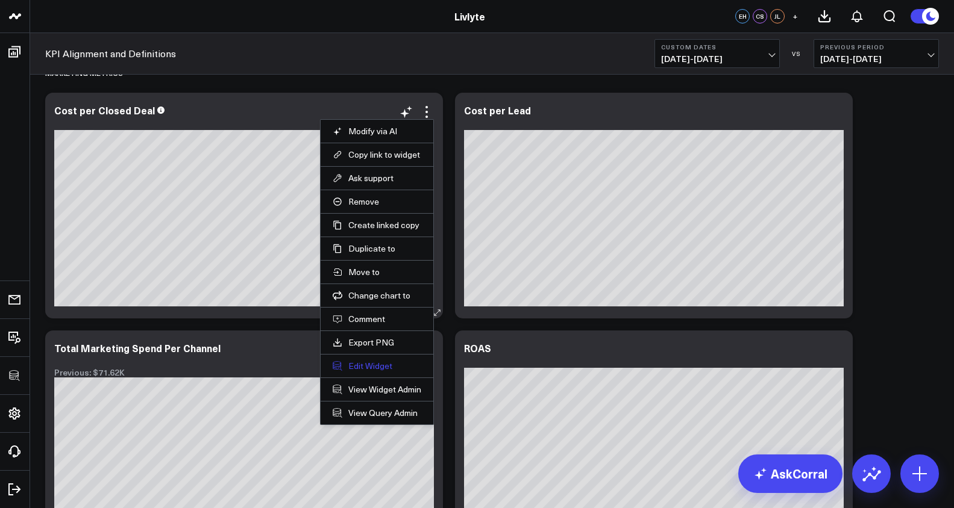
click at [377, 361] on button "Edit Widget" at bounding box center [377, 366] width 89 height 11
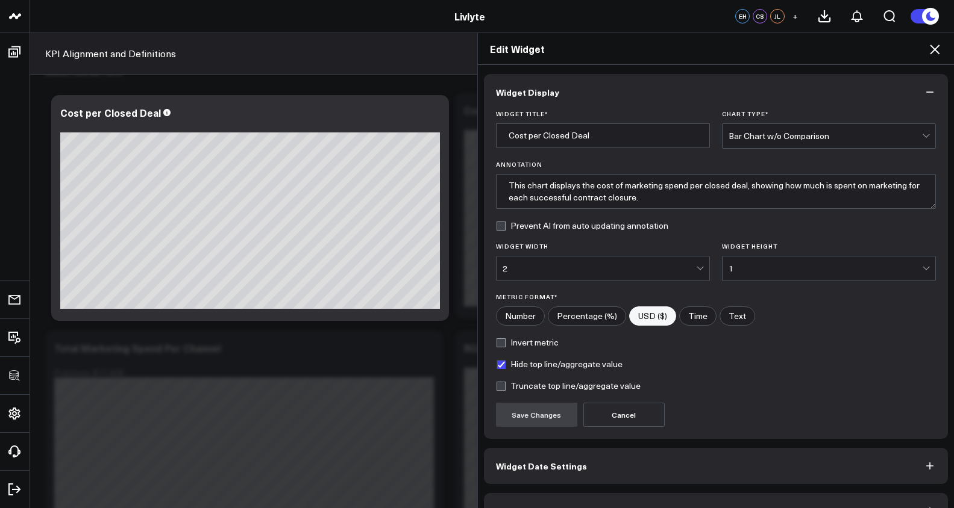
click at [754, 120] on div "Chart Type * Bar Chart w/o Comparison" at bounding box center [829, 129] width 214 height 39
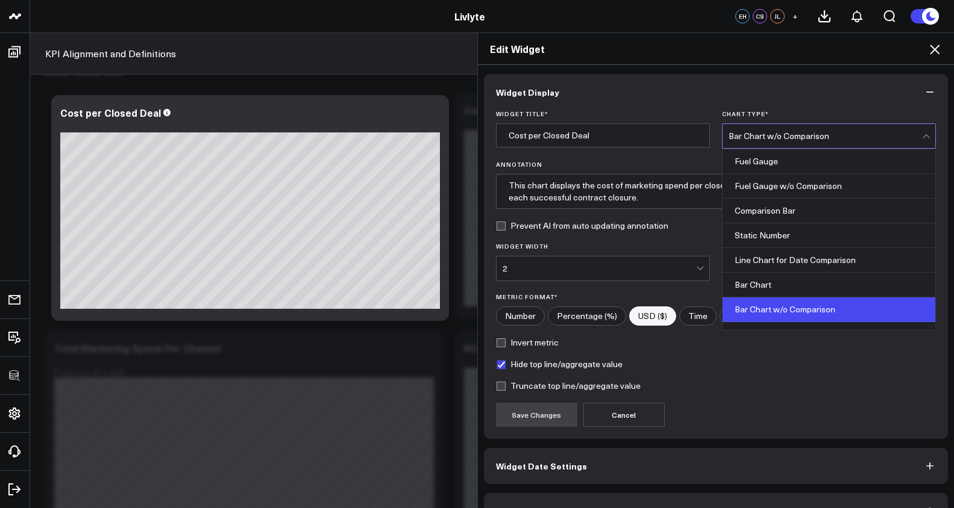
click at [754, 129] on div "Bar Chart w/o Comparison" at bounding box center [824, 136] width 193 height 24
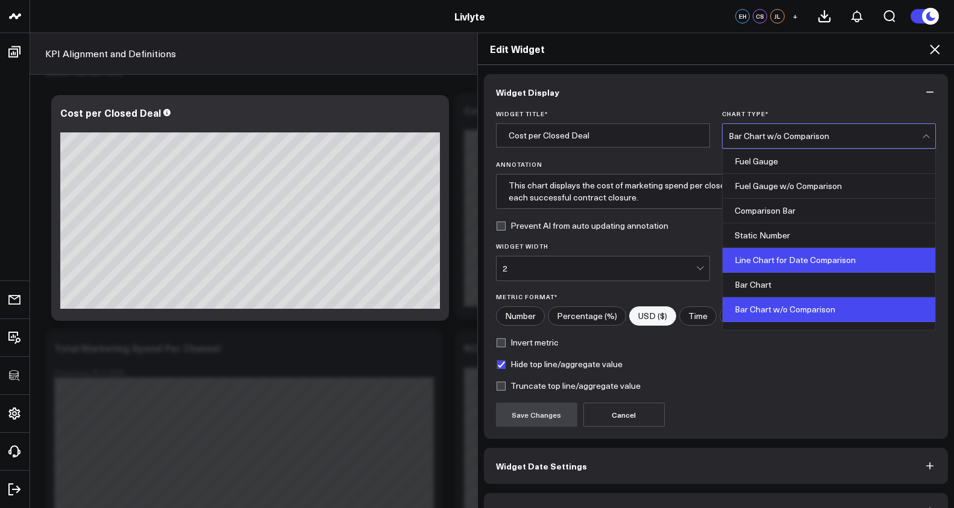
click at [765, 255] on div "Line Chart for Date Comparison" at bounding box center [828, 260] width 213 height 25
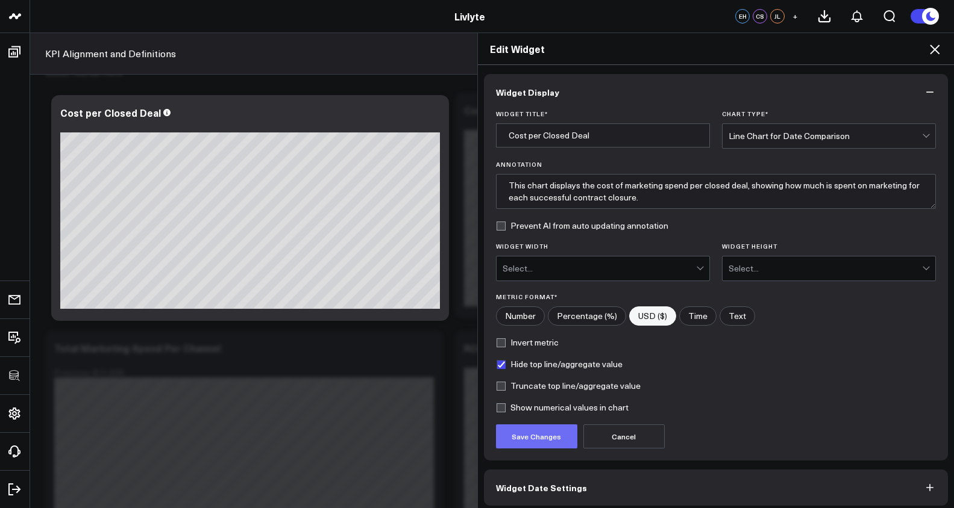
click at [556, 431] on button "Save Changes" at bounding box center [536, 437] width 81 height 24
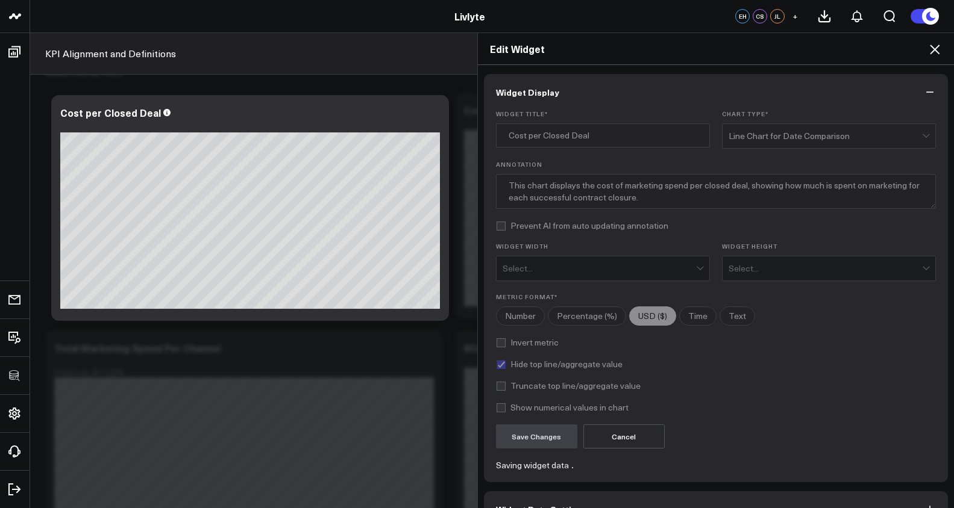
click at [935, 48] on icon at bounding box center [935, 50] width 10 height 10
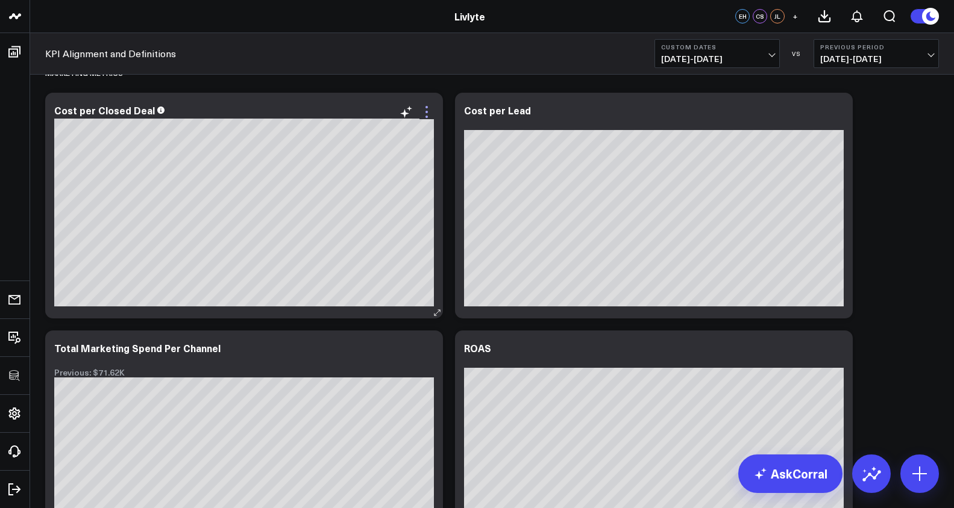
click at [424, 112] on icon at bounding box center [426, 112] width 14 height 14
click at [772, 54] on span "[DATE] - [DATE]" at bounding box center [717, 59] width 112 height 10
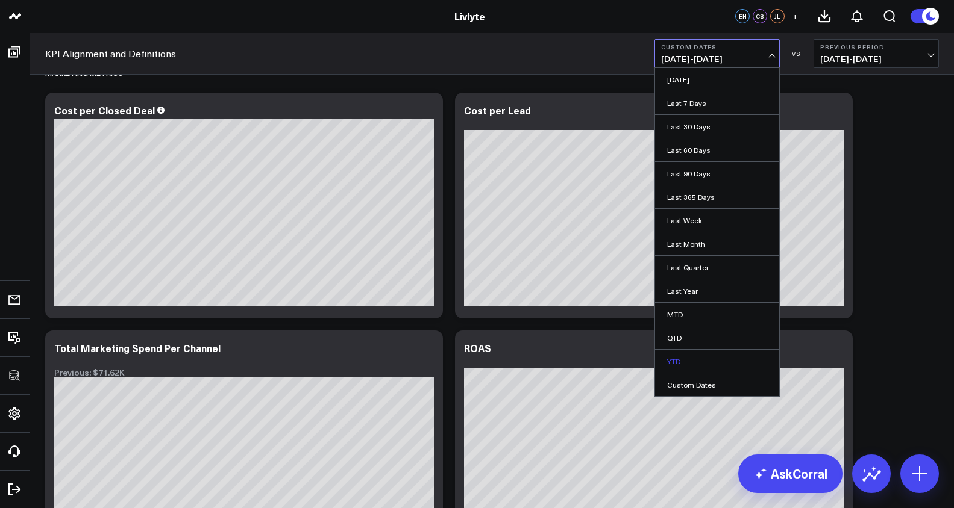
click at [692, 363] on link "YTD" at bounding box center [717, 361] width 124 height 23
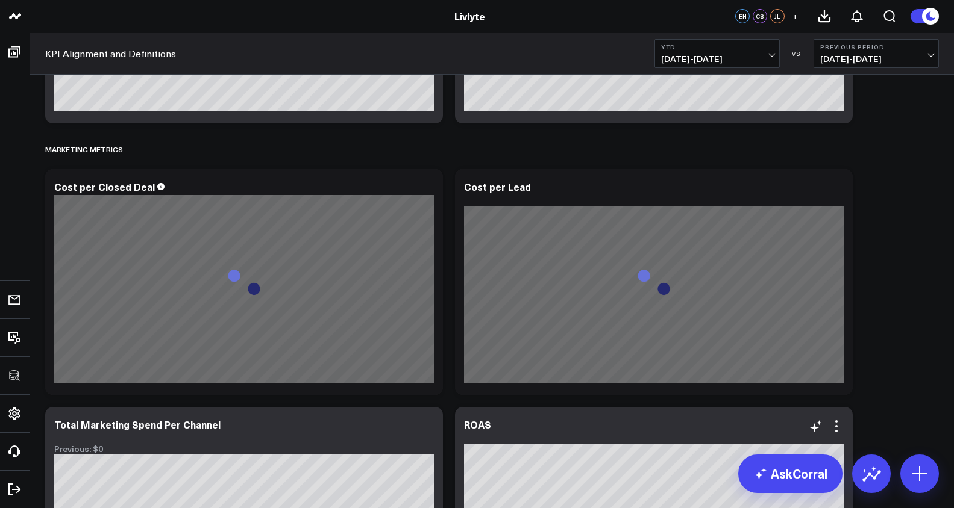
scroll to position [3139, 0]
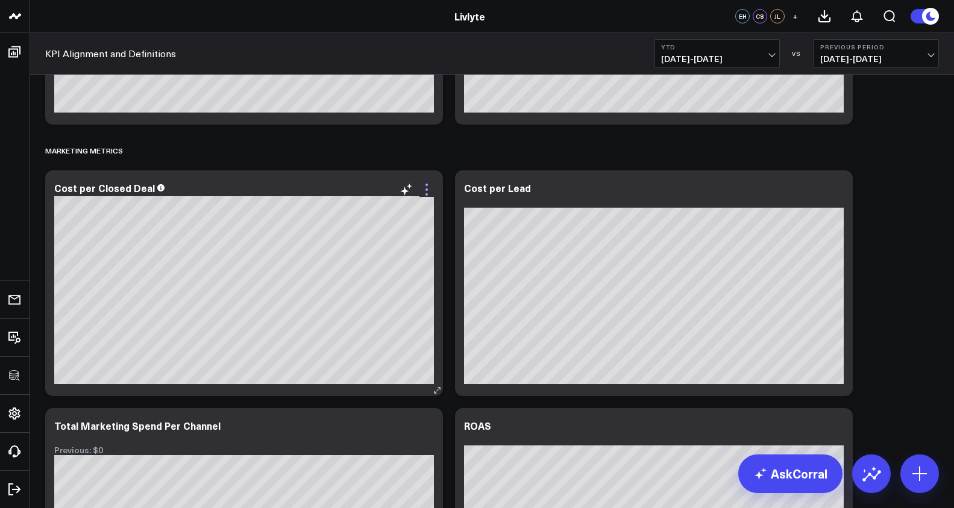
click at [431, 195] on icon at bounding box center [426, 190] width 14 height 14
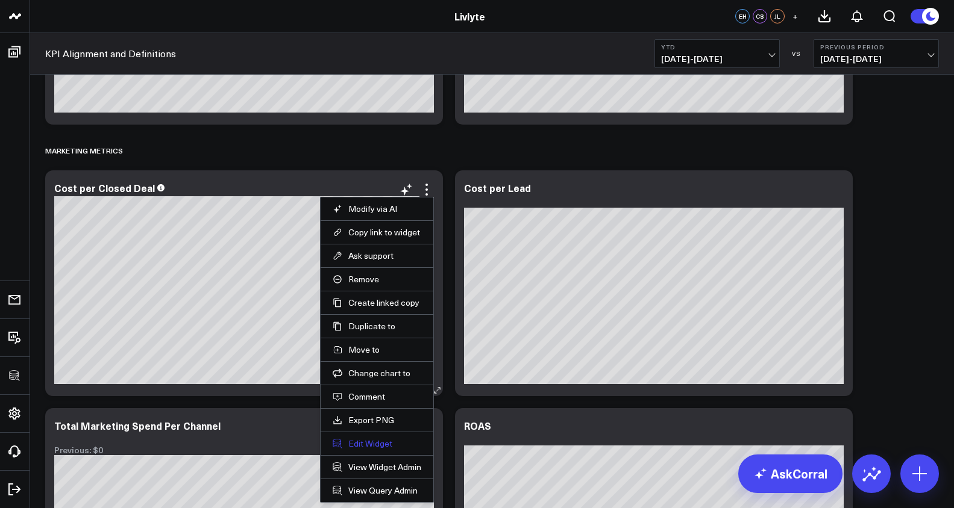
click at [387, 446] on button "Edit Widget" at bounding box center [377, 444] width 89 height 11
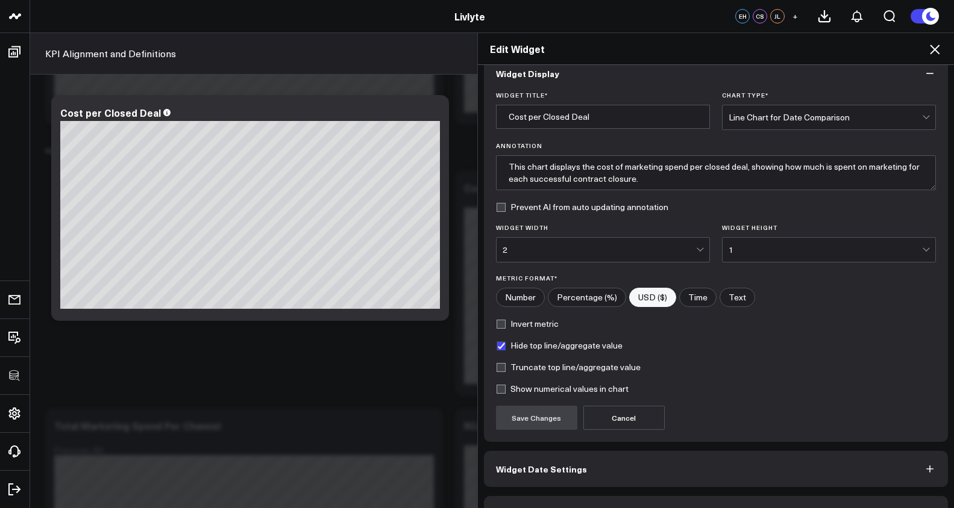
scroll to position [51, 0]
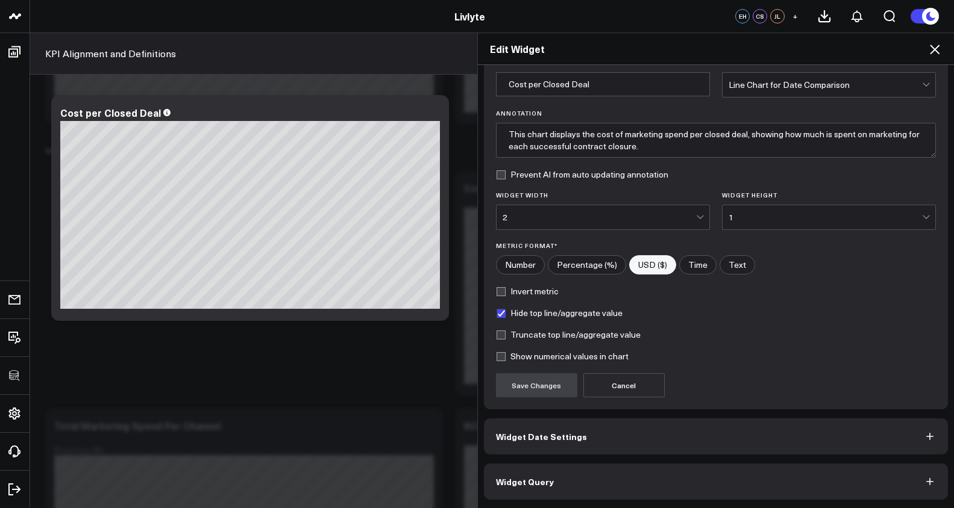
click at [632, 465] on button "Widget Query" at bounding box center [716, 482] width 465 height 36
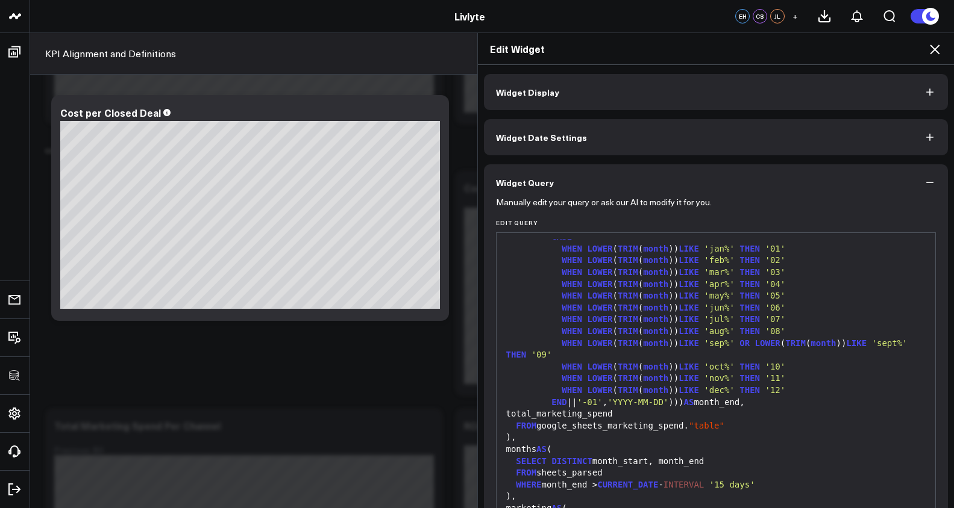
scroll to position [0, 0]
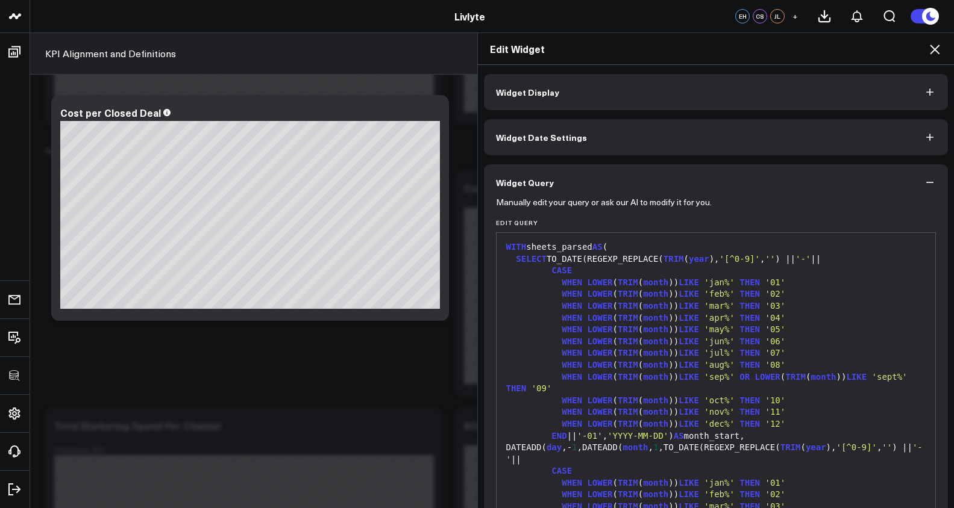
click at [907, 89] on button "Widget Display" at bounding box center [716, 92] width 465 height 36
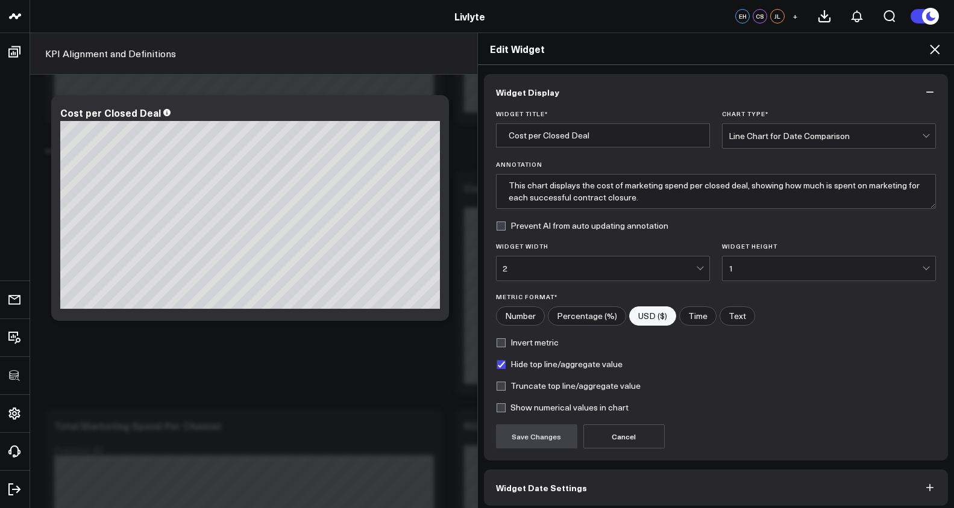
click at [815, 154] on form "Widget Title * Cost per Closed Deal Chart Type * Line Chart for Date Comparison…" at bounding box center [716, 279] width 440 height 339
click at [816, 145] on div "Line Chart for Date Comparison" at bounding box center [824, 136] width 193 height 24
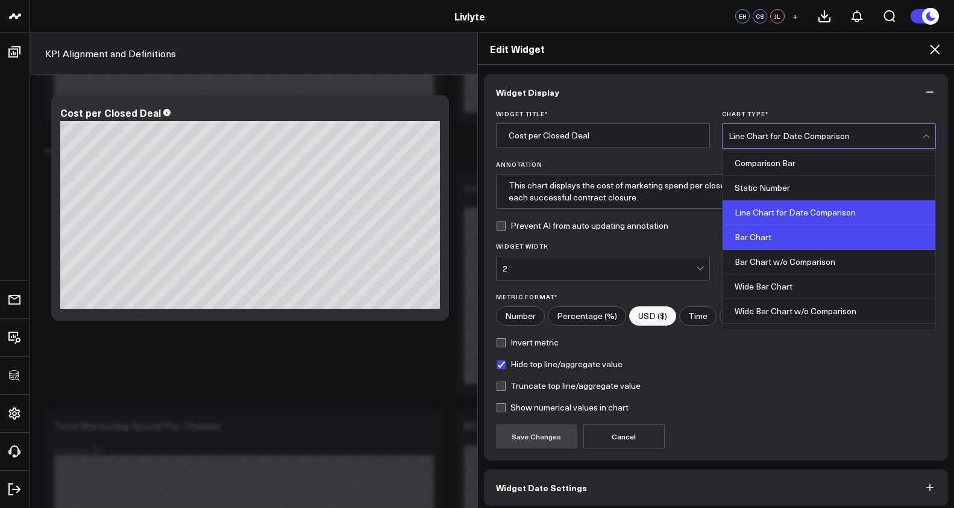
scroll to position [62, 0]
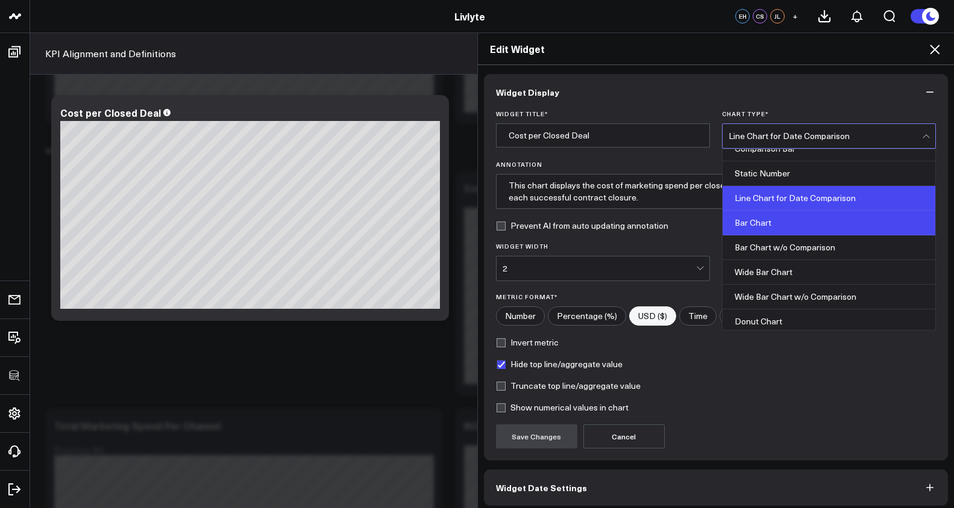
click at [779, 217] on div "Bar Chart" at bounding box center [828, 223] width 213 height 25
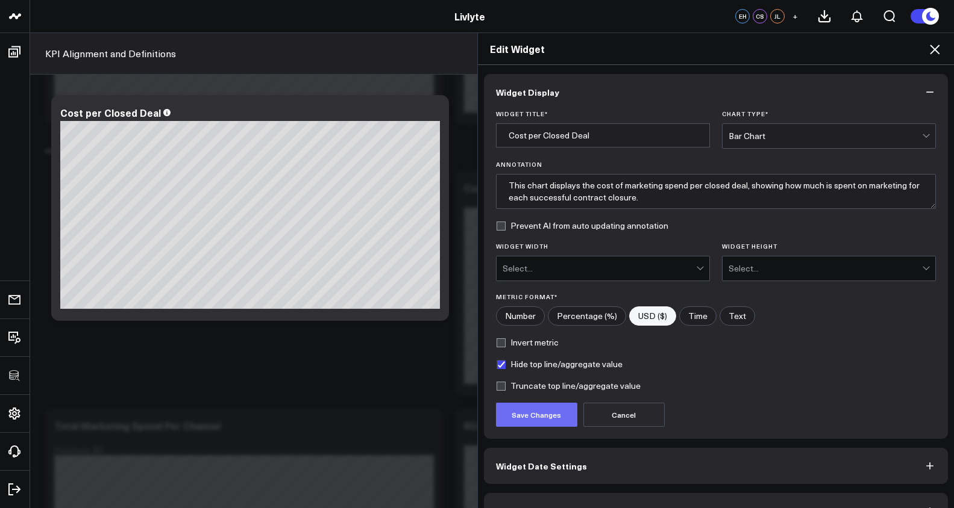
click at [553, 409] on button "Save Changes" at bounding box center [536, 415] width 81 height 24
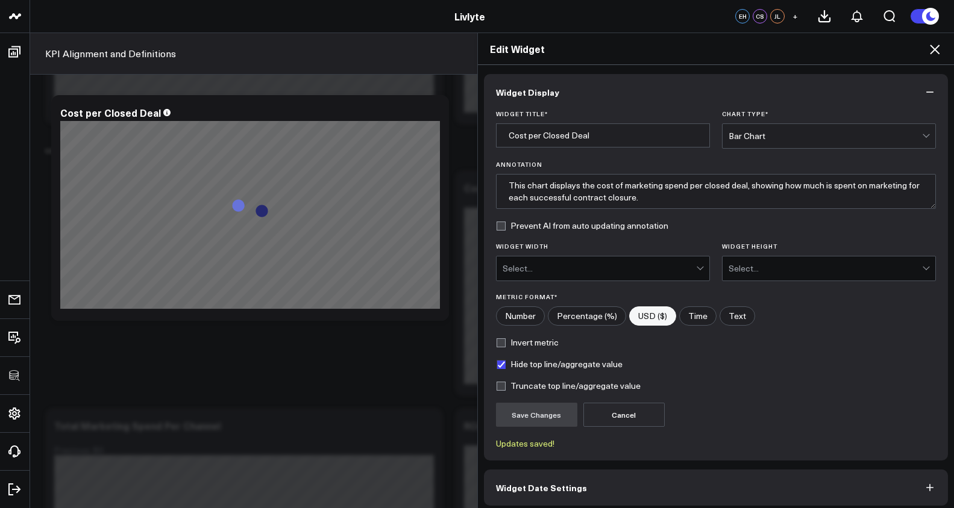
click at [943, 49] on div "Edit Widget" at bounding box center [716, 49] width 477 height 32
click at [936, 50] on icon at bounding box center [934, 49] width 14 height 14
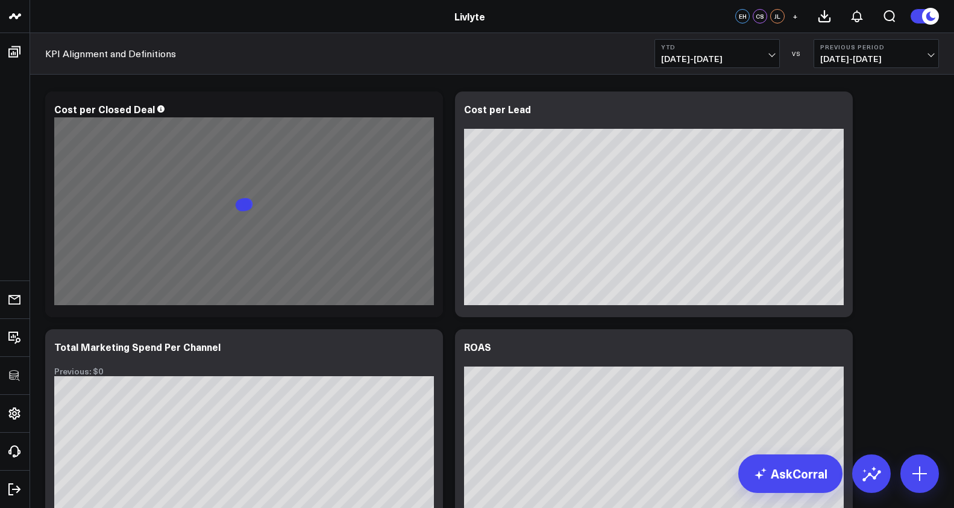
scroll to position [3237, 0]
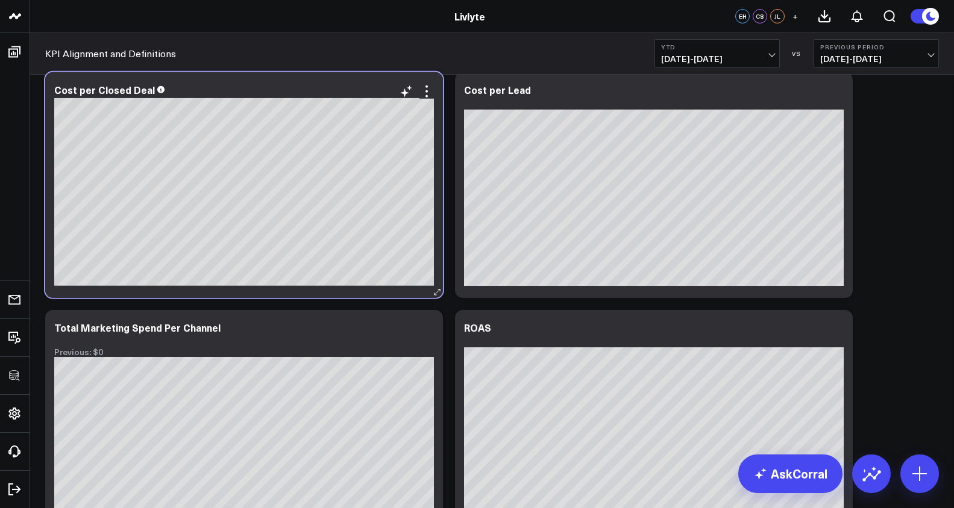
click at [437, 96] on div "Cost per Closed Deal" at bounding box center [244, 185] width 398 height 226
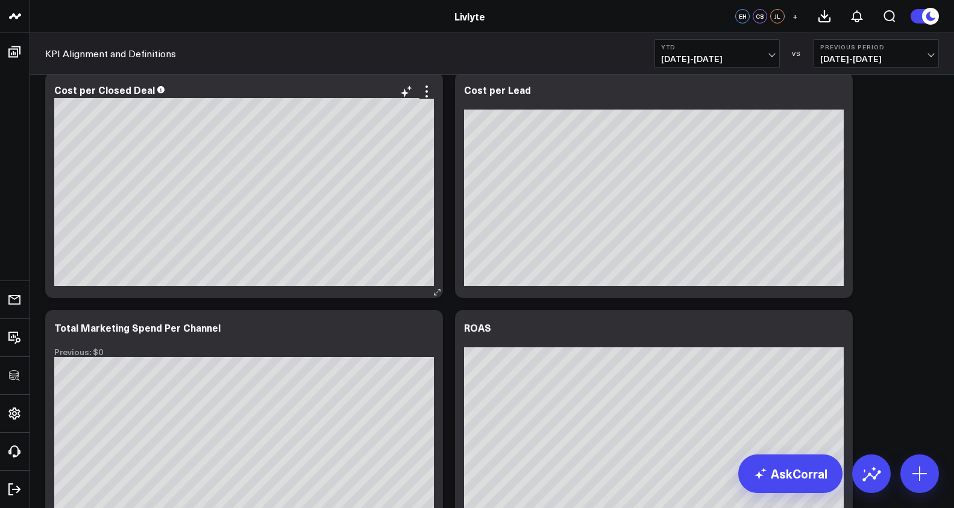
click at [431, 97] on div "Cost per Closed Deal" at bounding box center [244, 185] width 398 height 226
click at [428, 97] on icon at bounding box center [426, 91] width 14 height 14
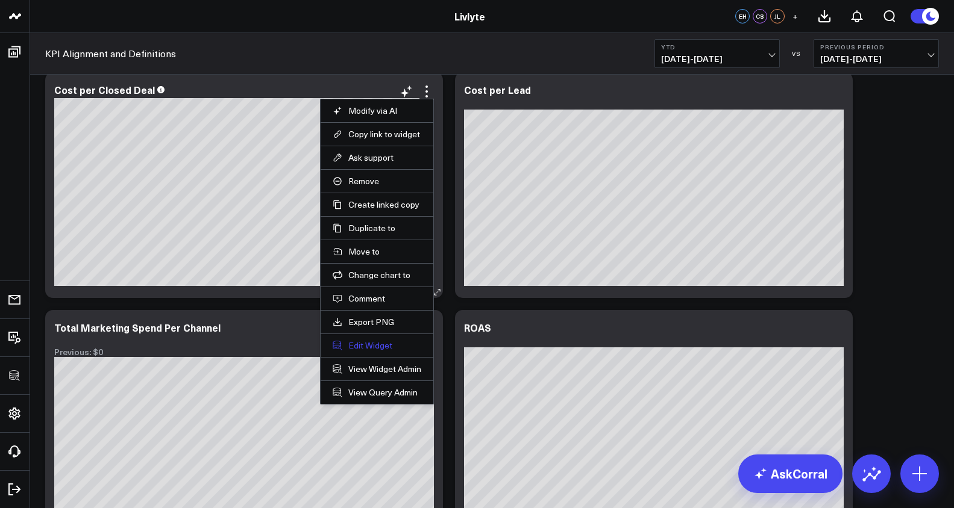
click at [379, 346] on button "Edit Widget" at bounding box center [377, 345] width 89 height 11
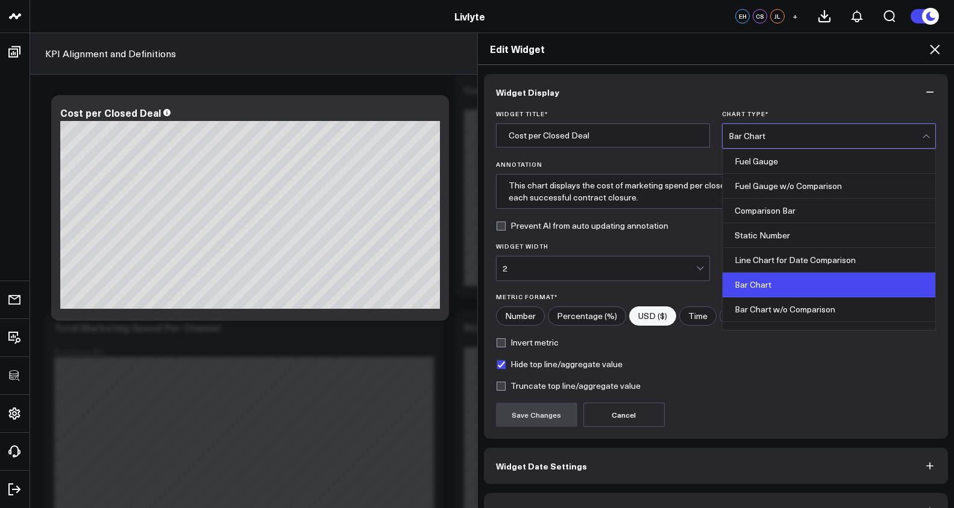
click at [768, 138] on div "Bar Chart" at bounding box center [824, 136] width 193 height 10
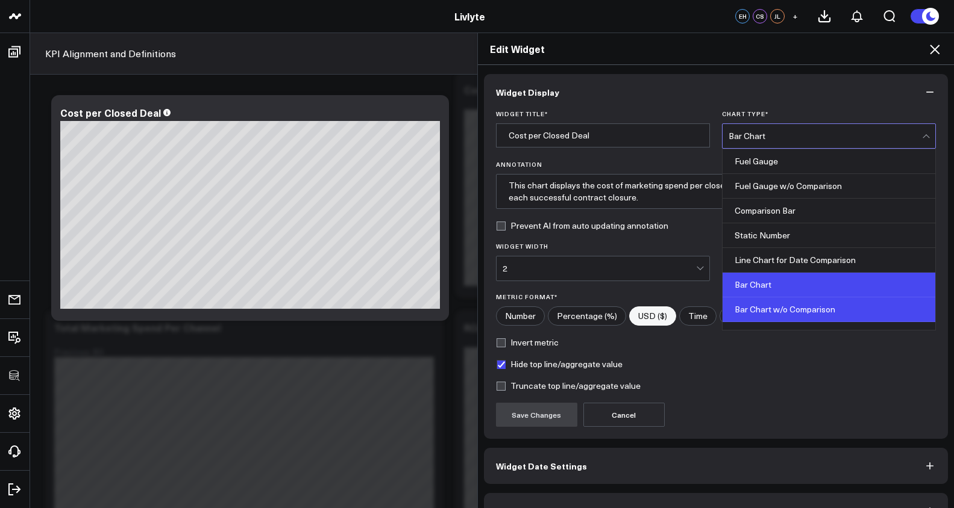
click at [759, 305] on div "Bar Chart w/o Comparison" at bounding box center [828, 310] width 213 height 25
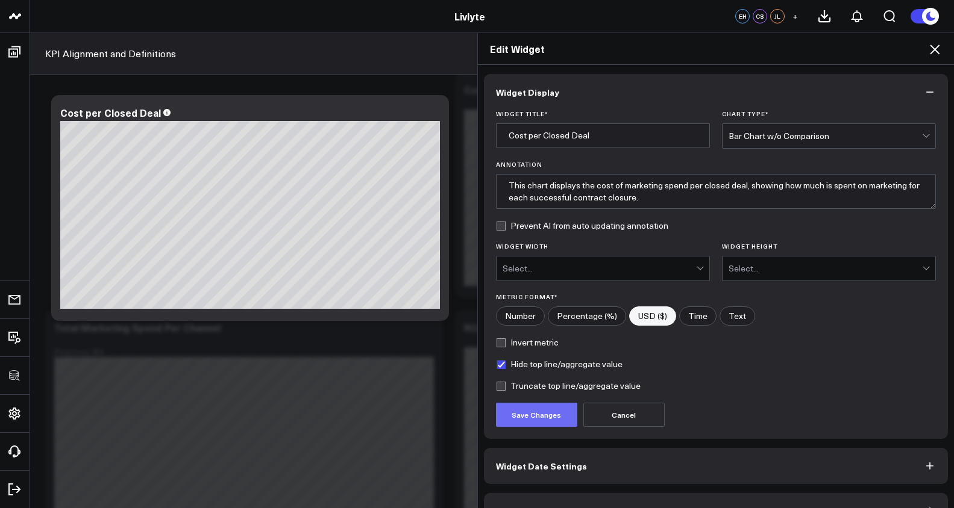
click at [549, 415] on button "Save Changes" at bounding box center [536, 415] width 81 height 24
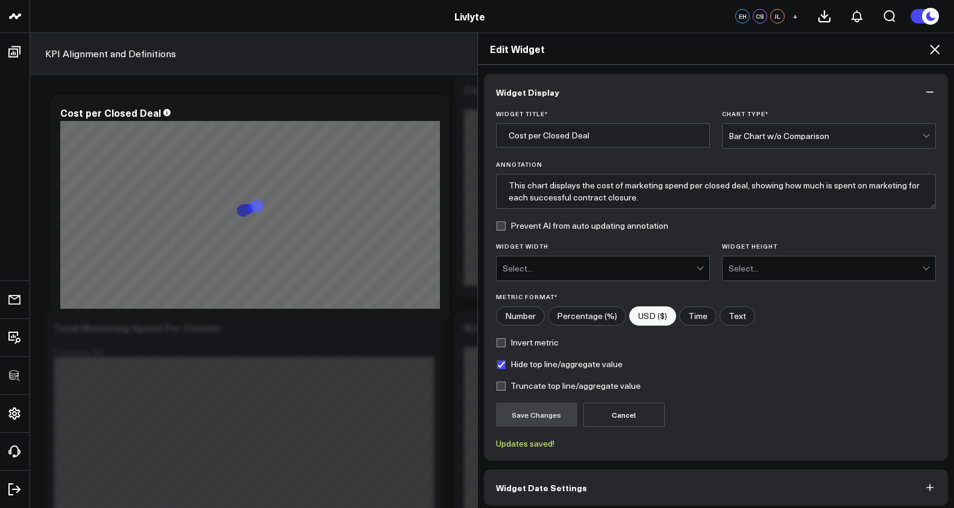
click at [940, 46] on icon at bounding box center [934, 49] width 14 height 14
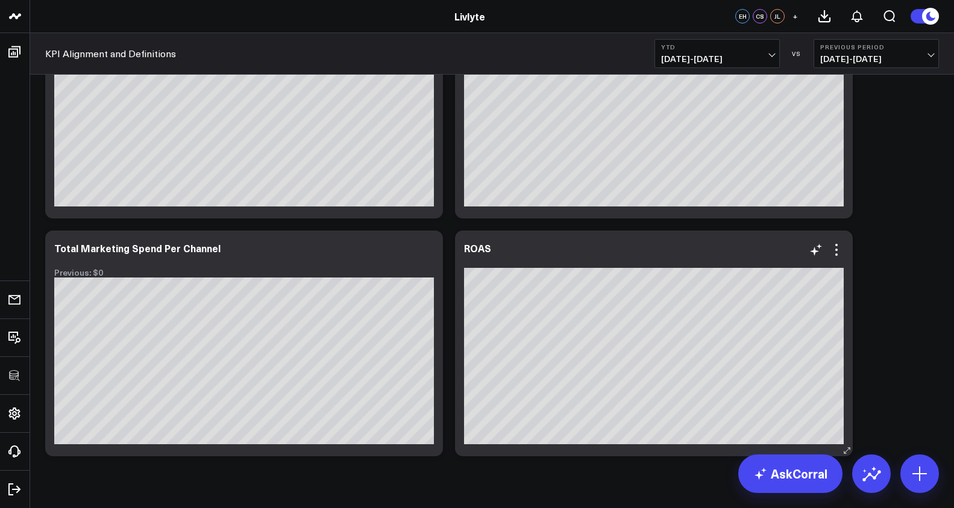
scroll to position [3343, 0]
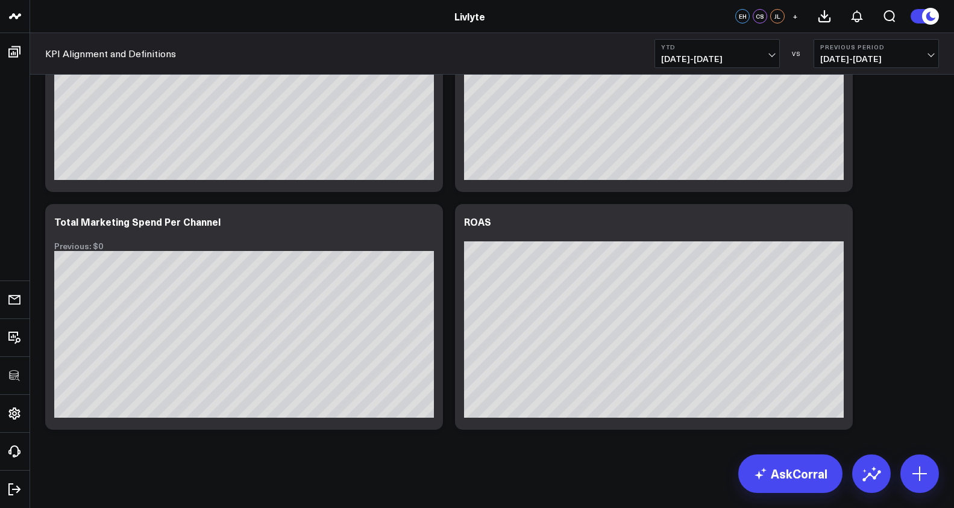
click at [766, 57] on span "[DATE] - [DATE]" at bounding box center [717, 59] width 112 height 10
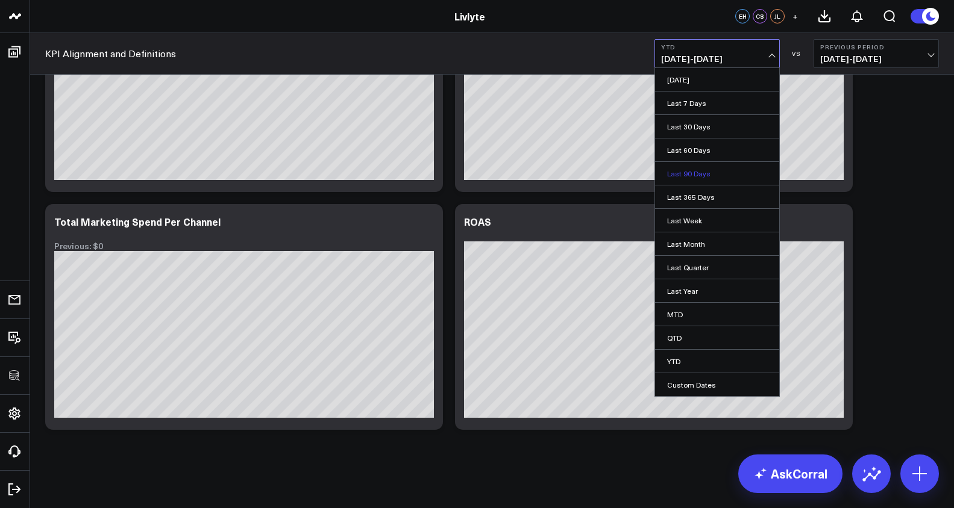
click at [708, 169] on link "Last 90 Days" at bounding box center [717, 173] width 124 height 23
